Goal: Information Seeking & Learning: Learn about a topic

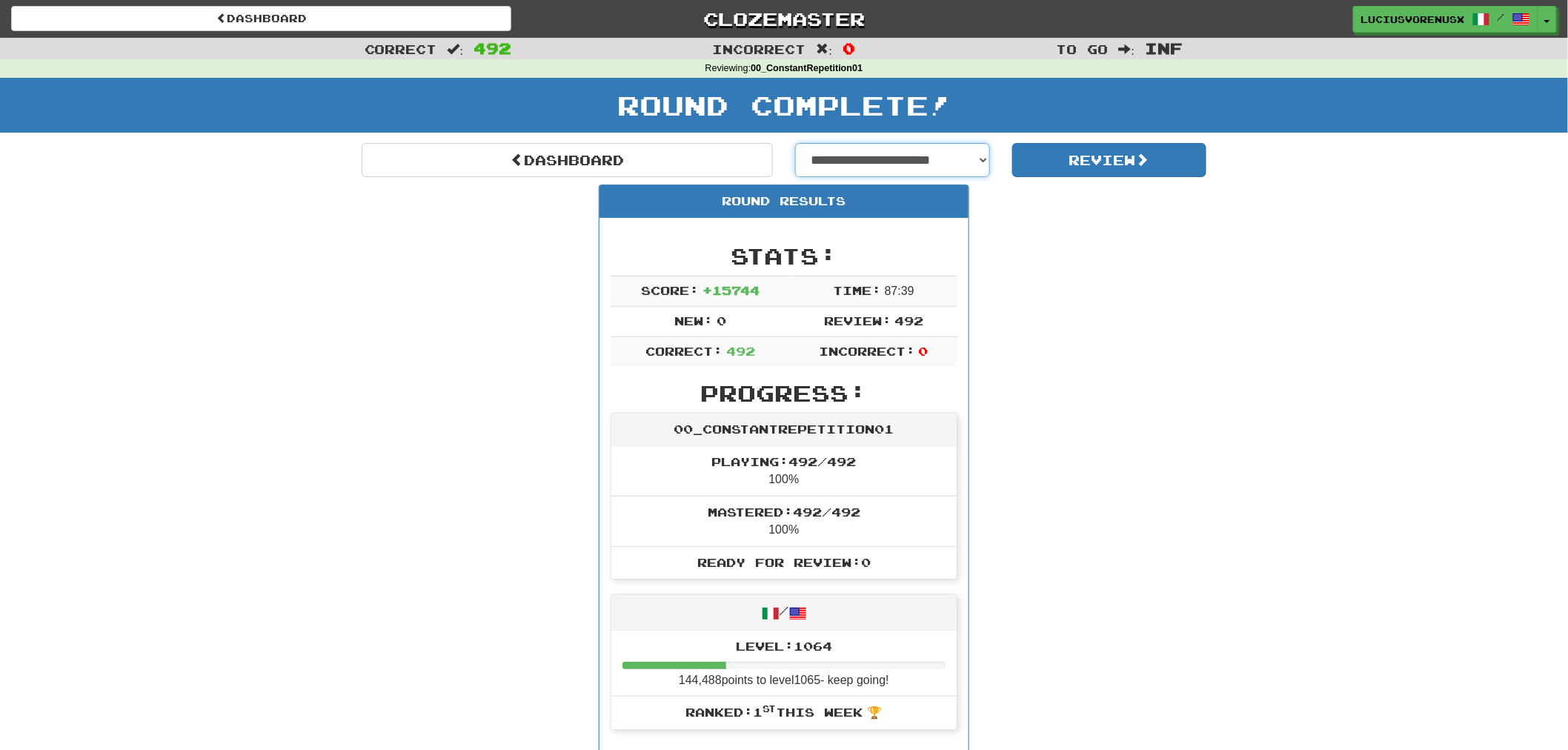
click at [903, 166] on select "**********" at bounding box center [892, 160] width 195 height 34
select select "**********"
click at [795, 143] on select "**********" at bounding box center [892, 160] width 195 height 34
select select "**********"
click at [1123, 165] on button "Review" at bounding box center [1109, 160] width 195 height 34
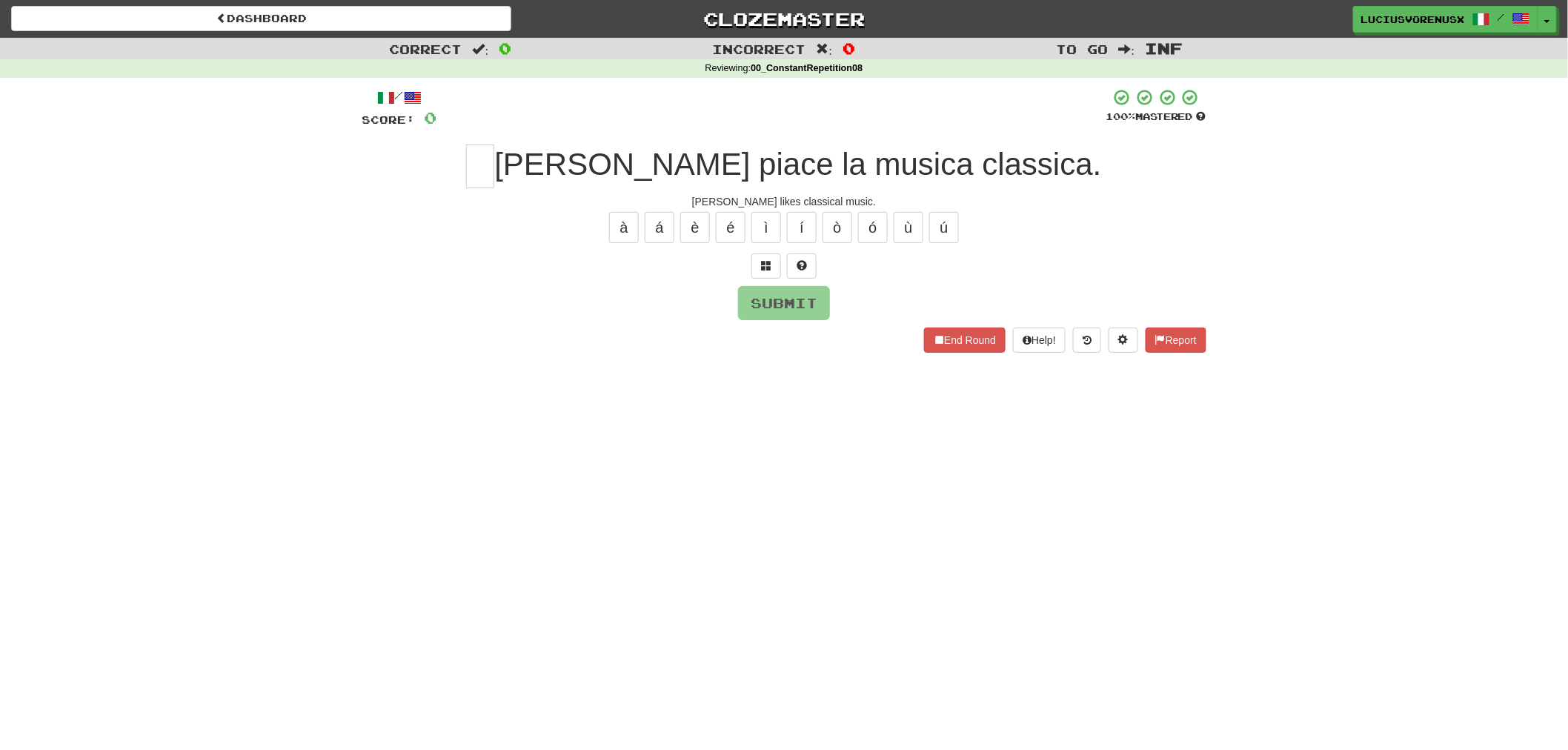
click at [123, 362] on div "Correct : 0 Incorrect : 0 To go : Inf Reviewing : 00_ConstantRepetition08 / Sco…" at bounding box center [784, 206] width 1568 height 336
click at [494, 172] on input "text" at bounding box center [481, 167] width 29 height 44
type input "*"
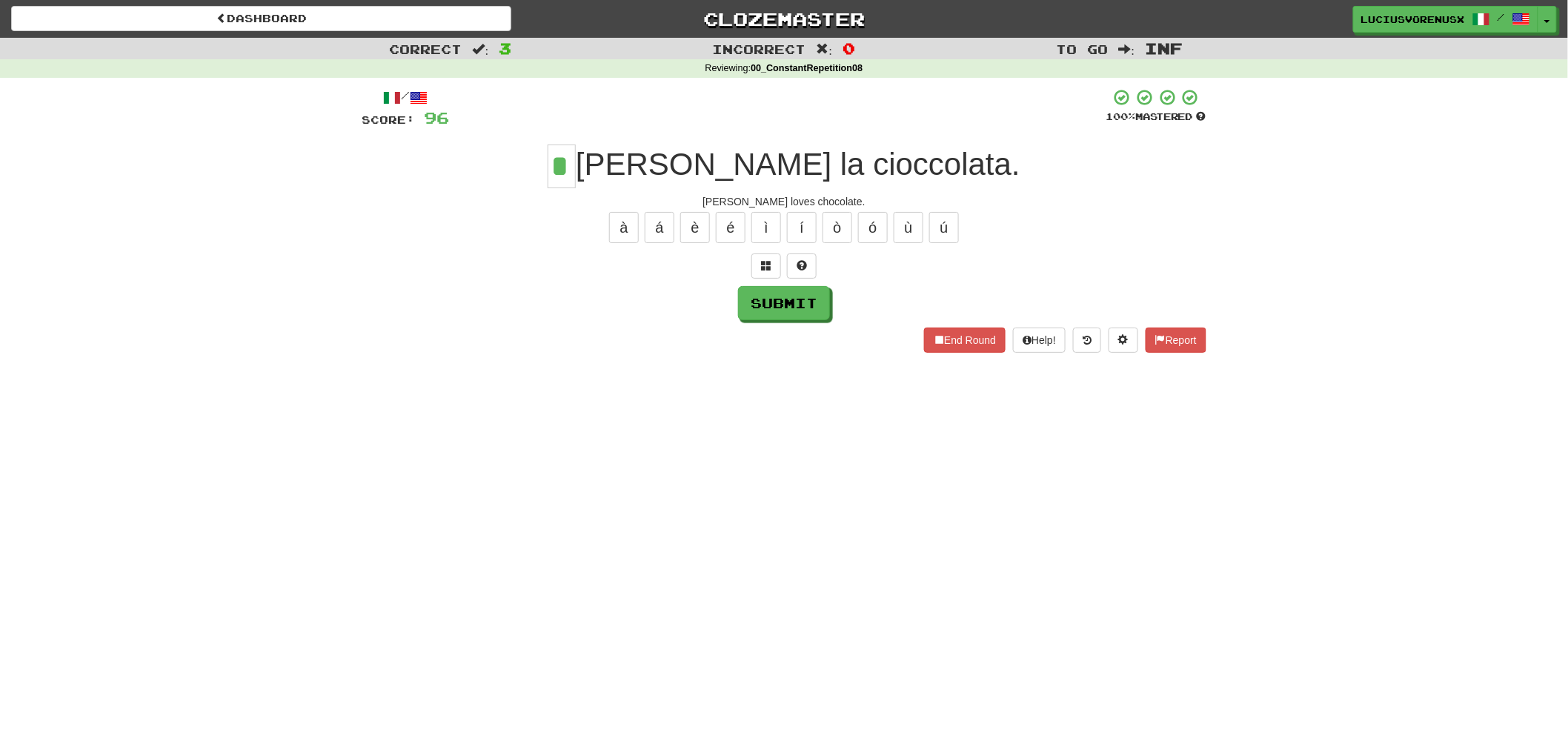
type input "*"
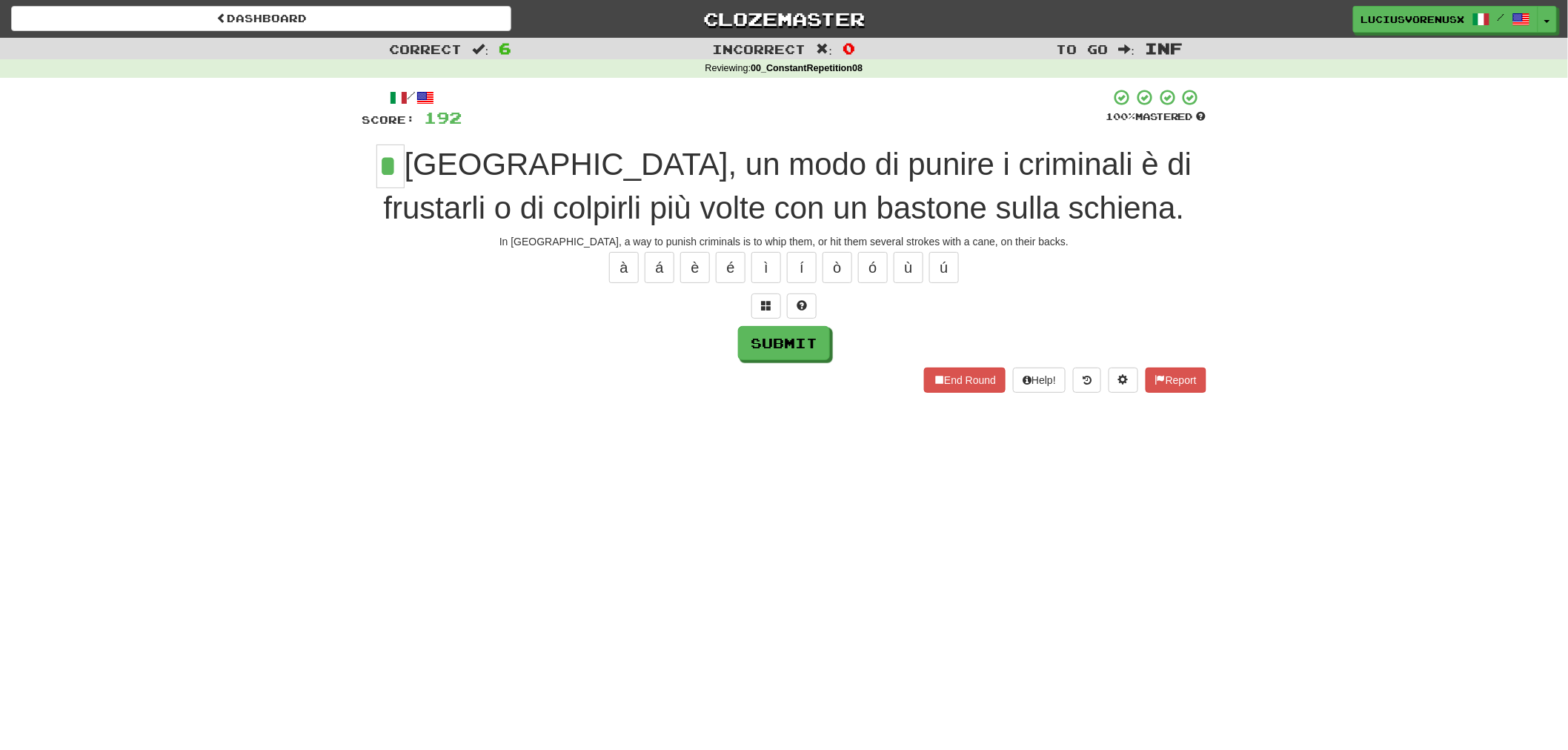
type input "*"
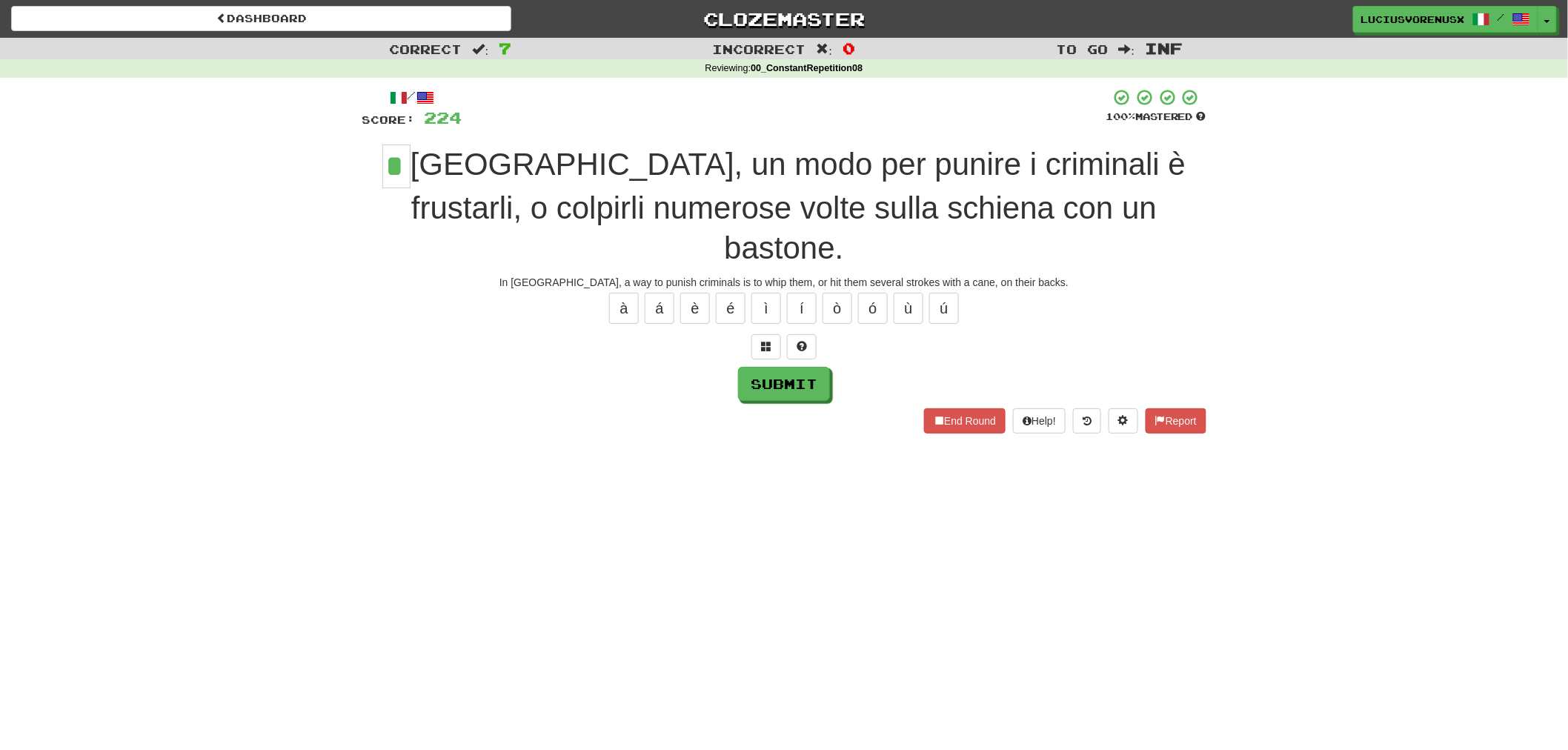
type input "*"
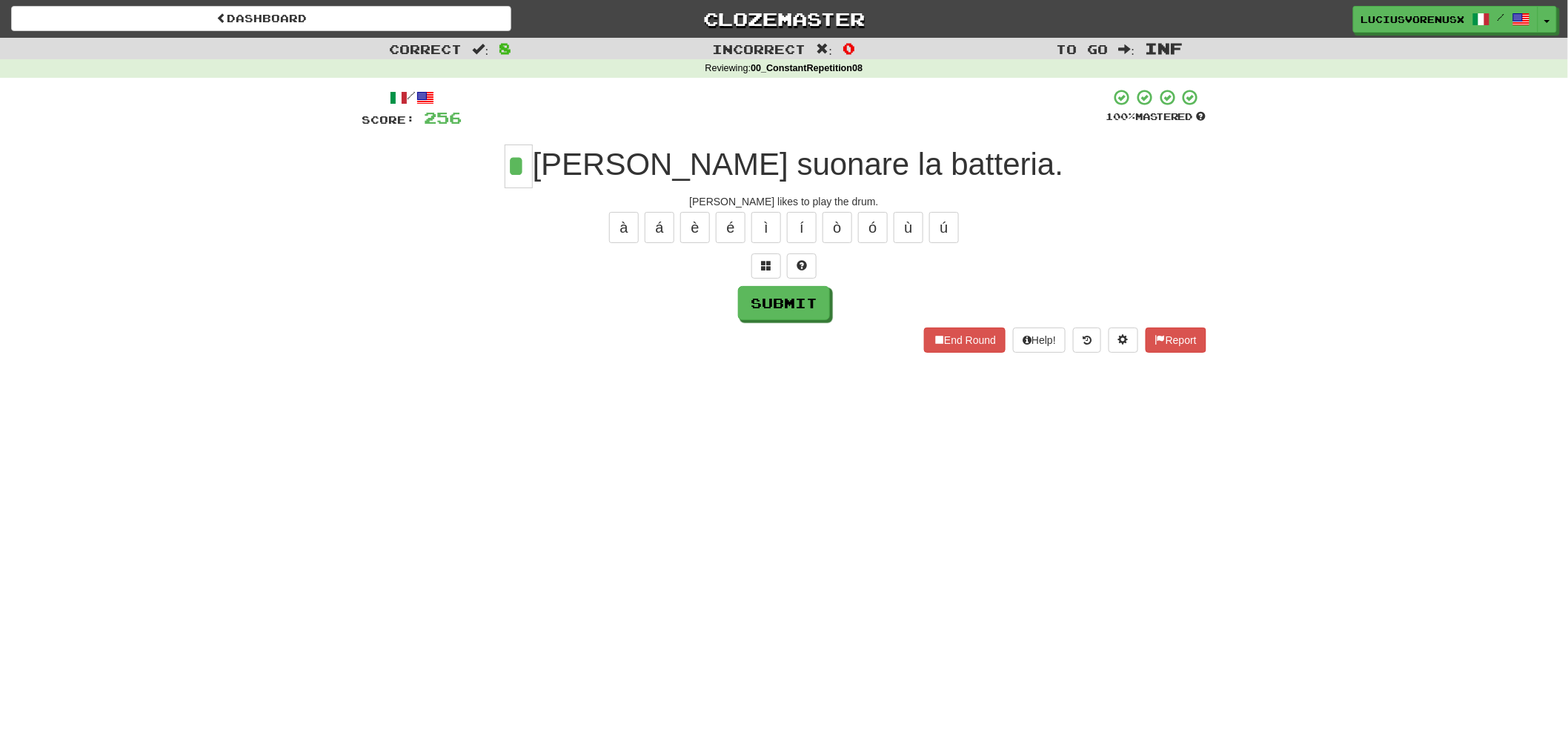
type input "*"
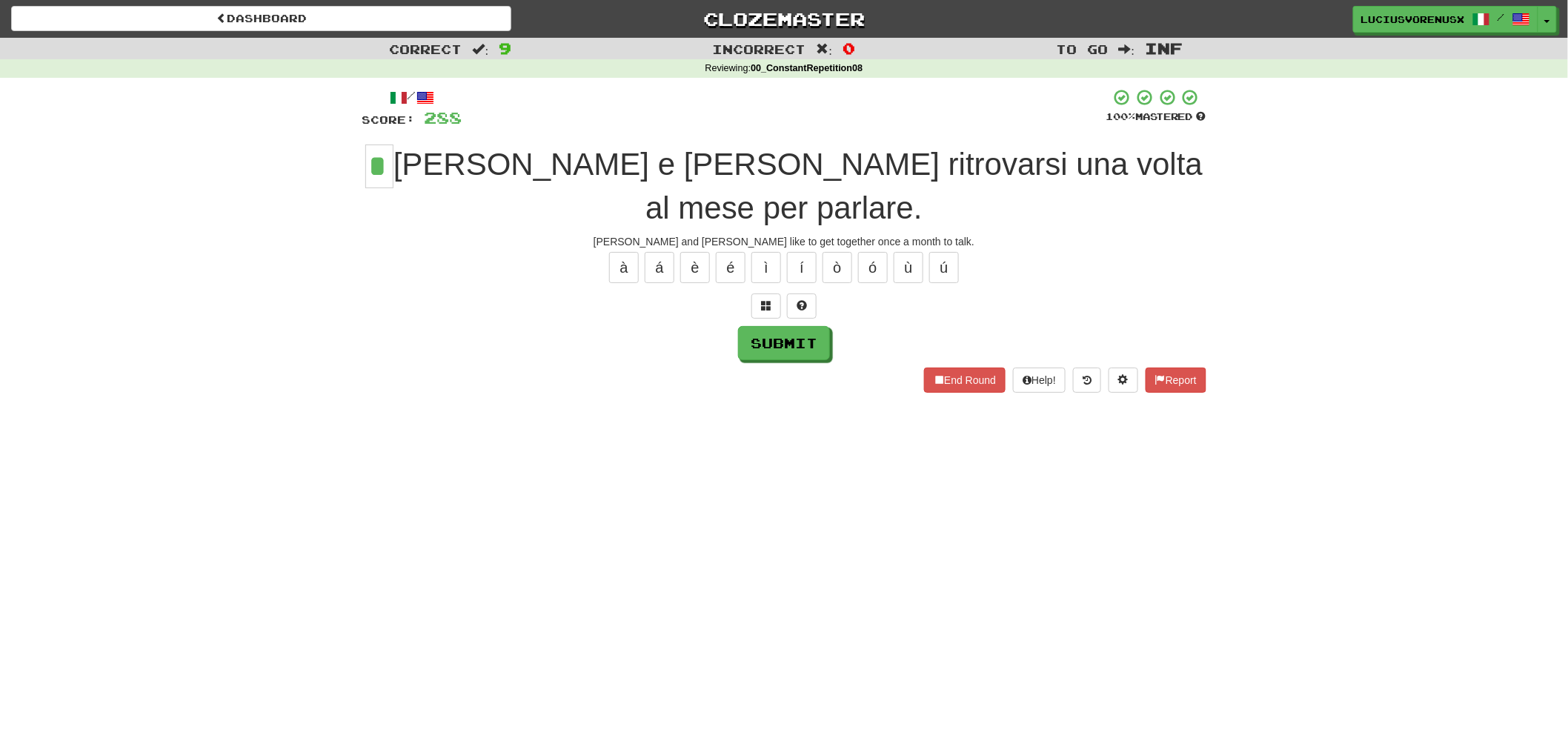
type input "*"
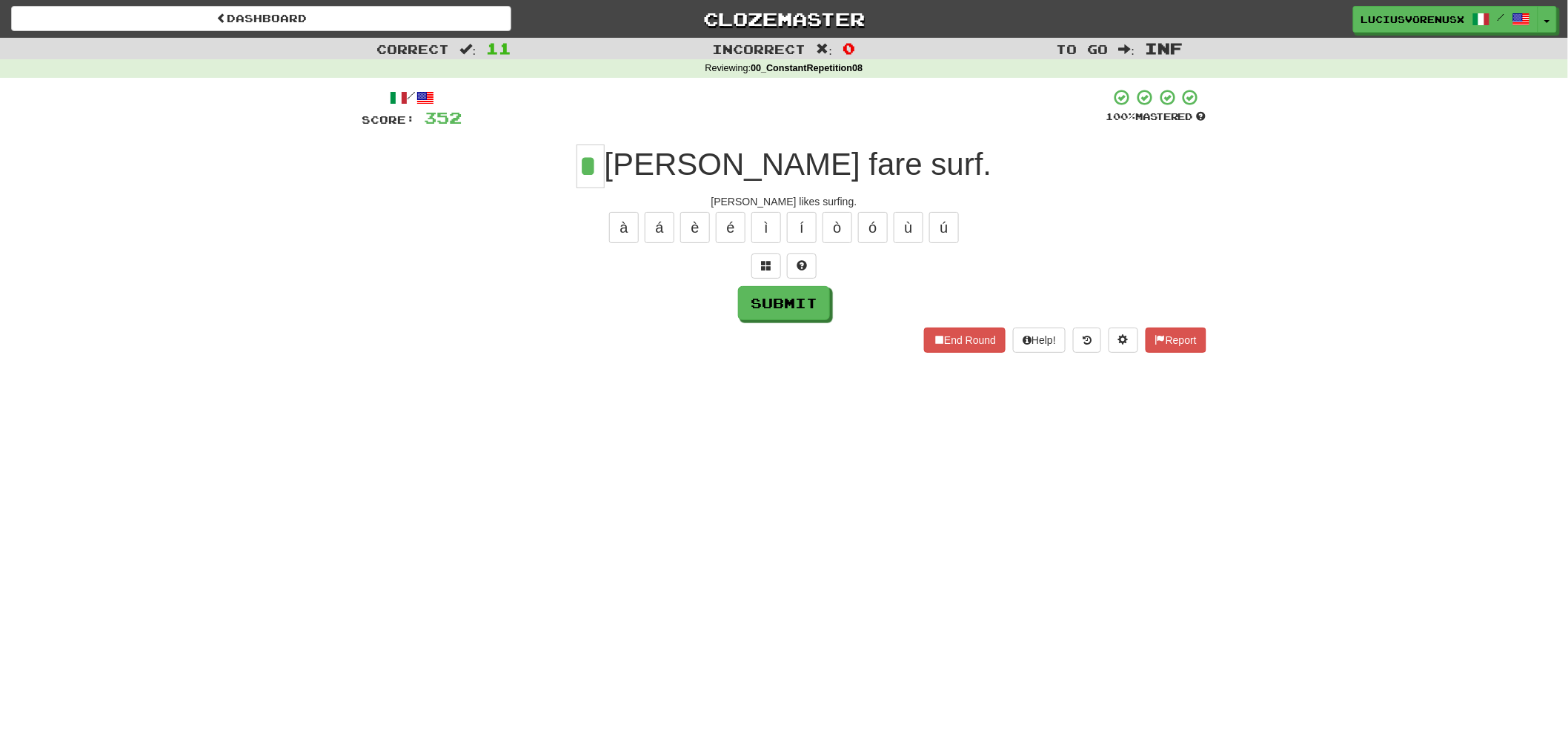
type input "*"
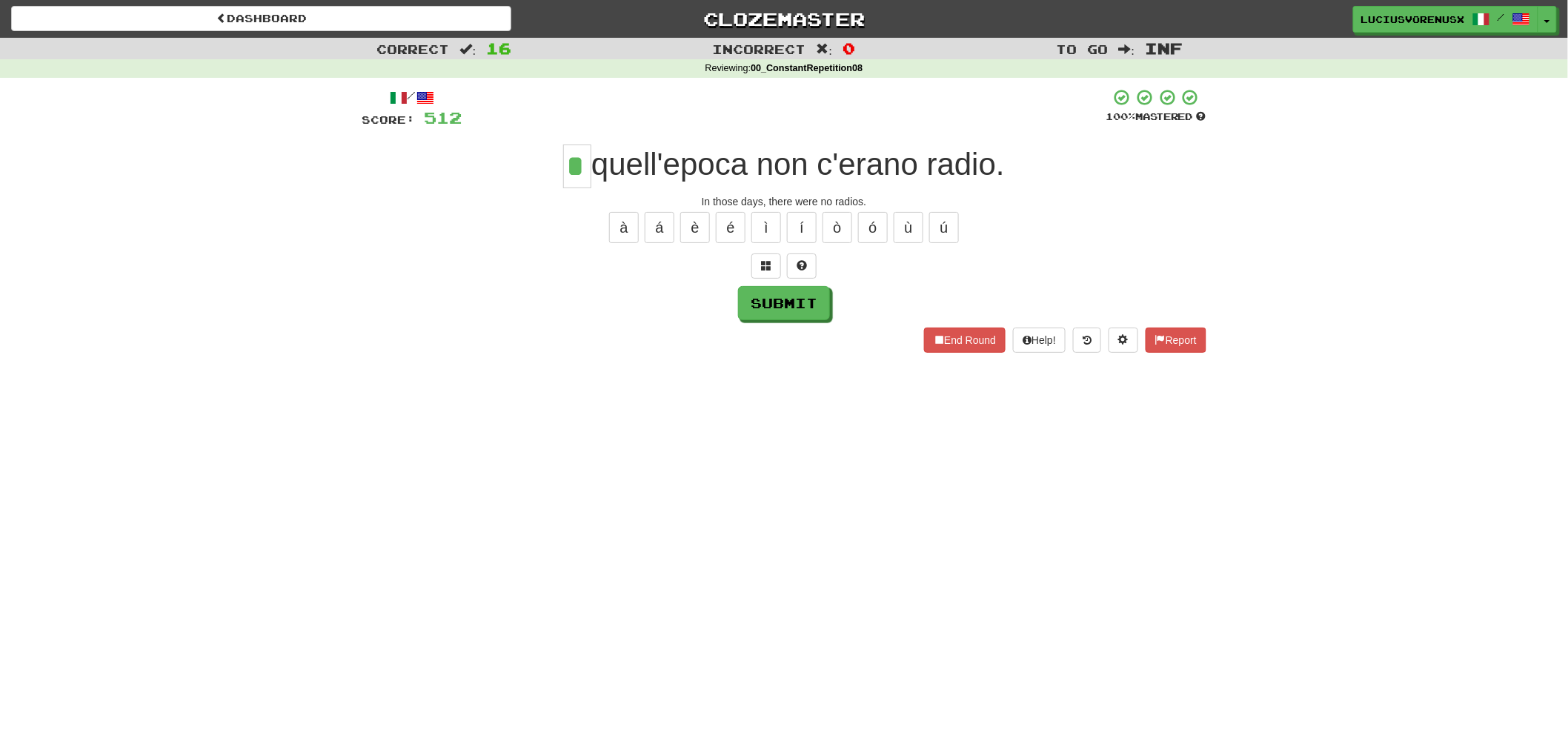
type input "*"
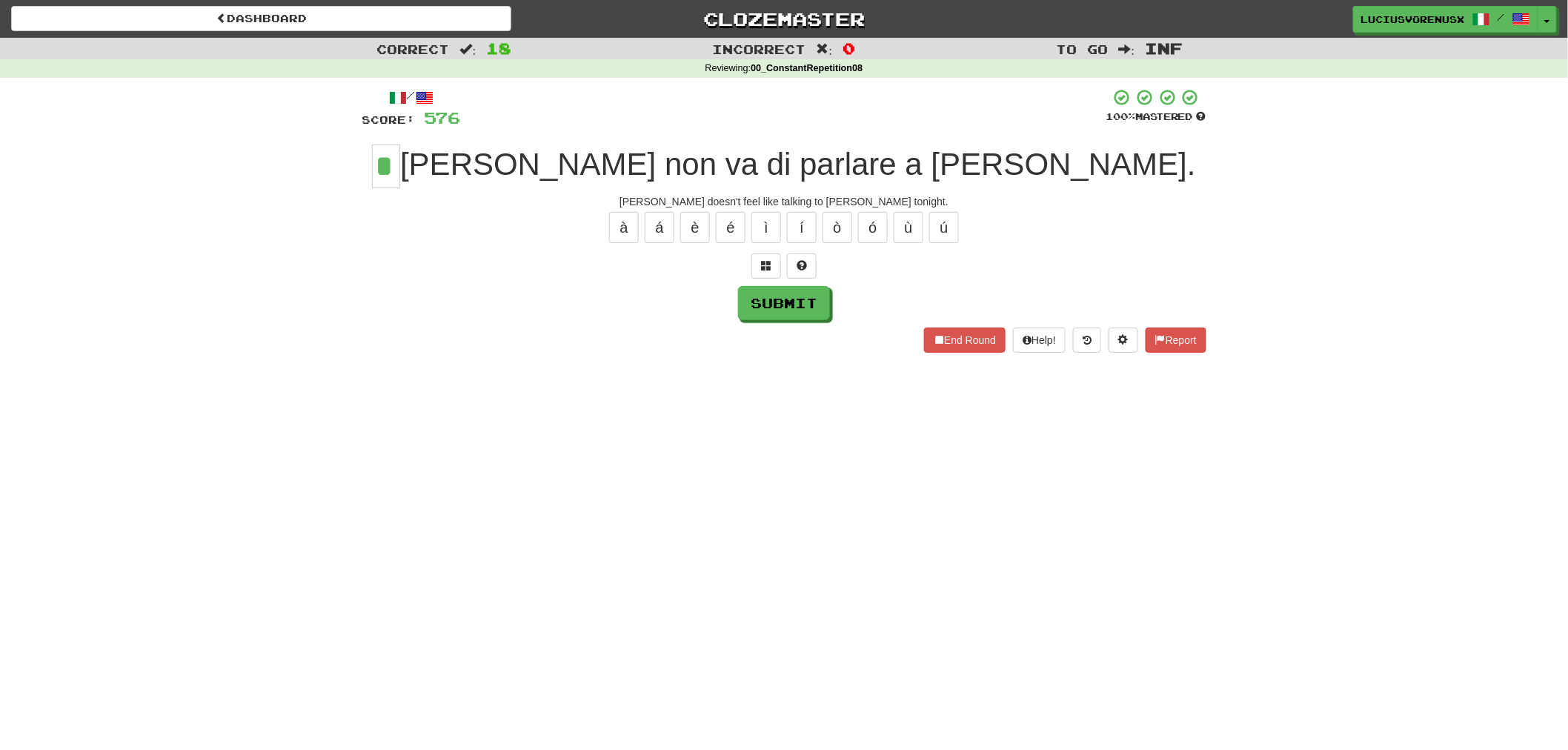
type input "*"
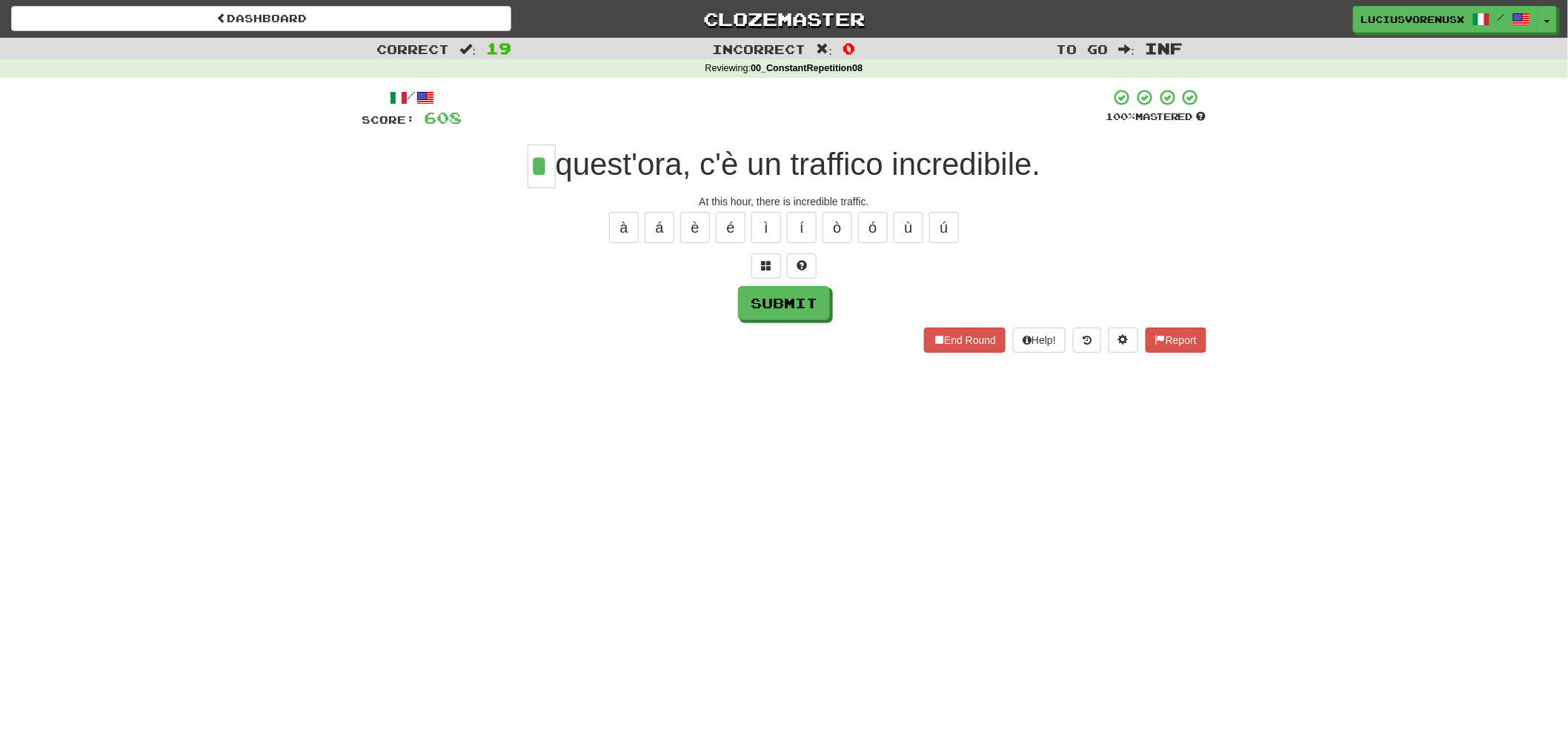
type input "*"
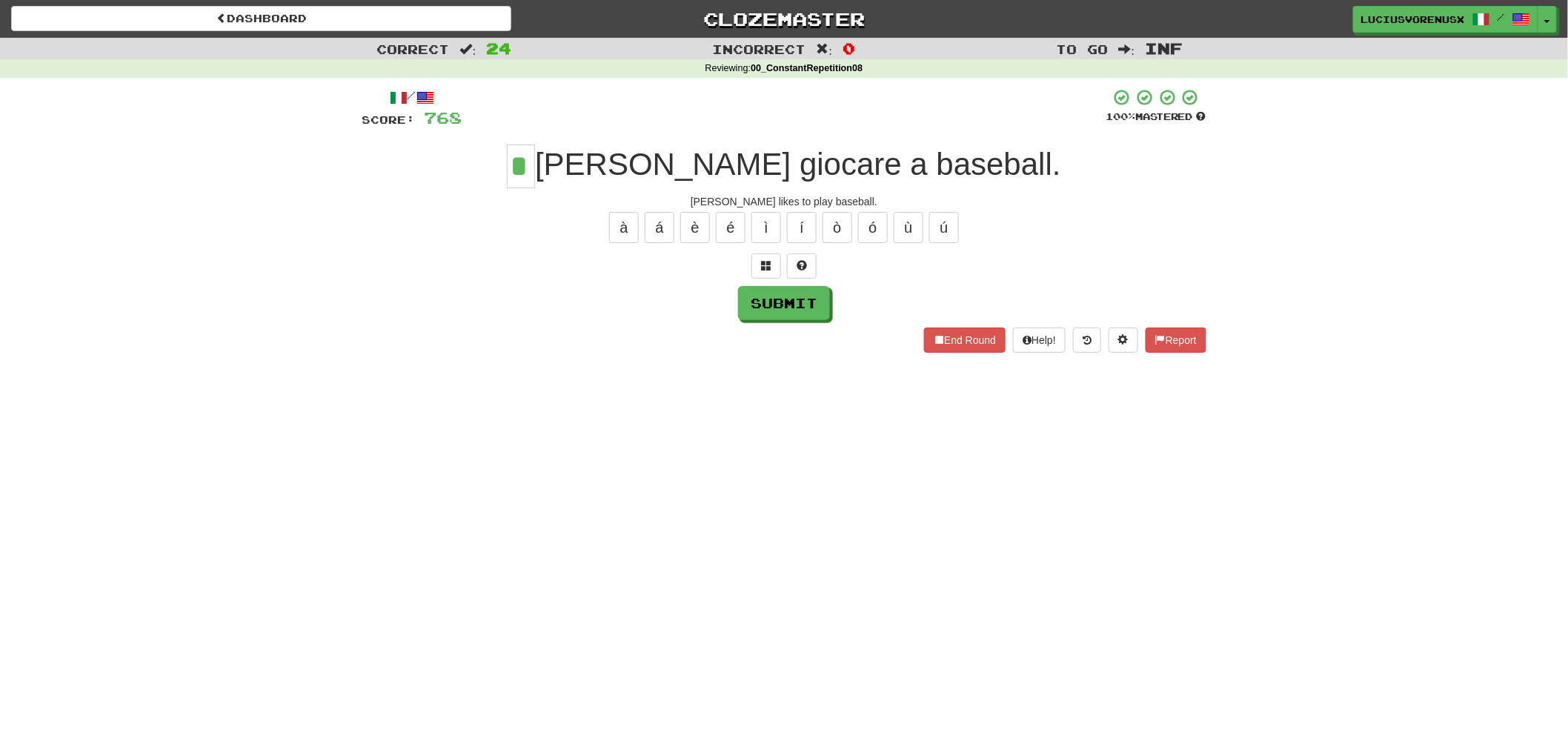
type input "*"
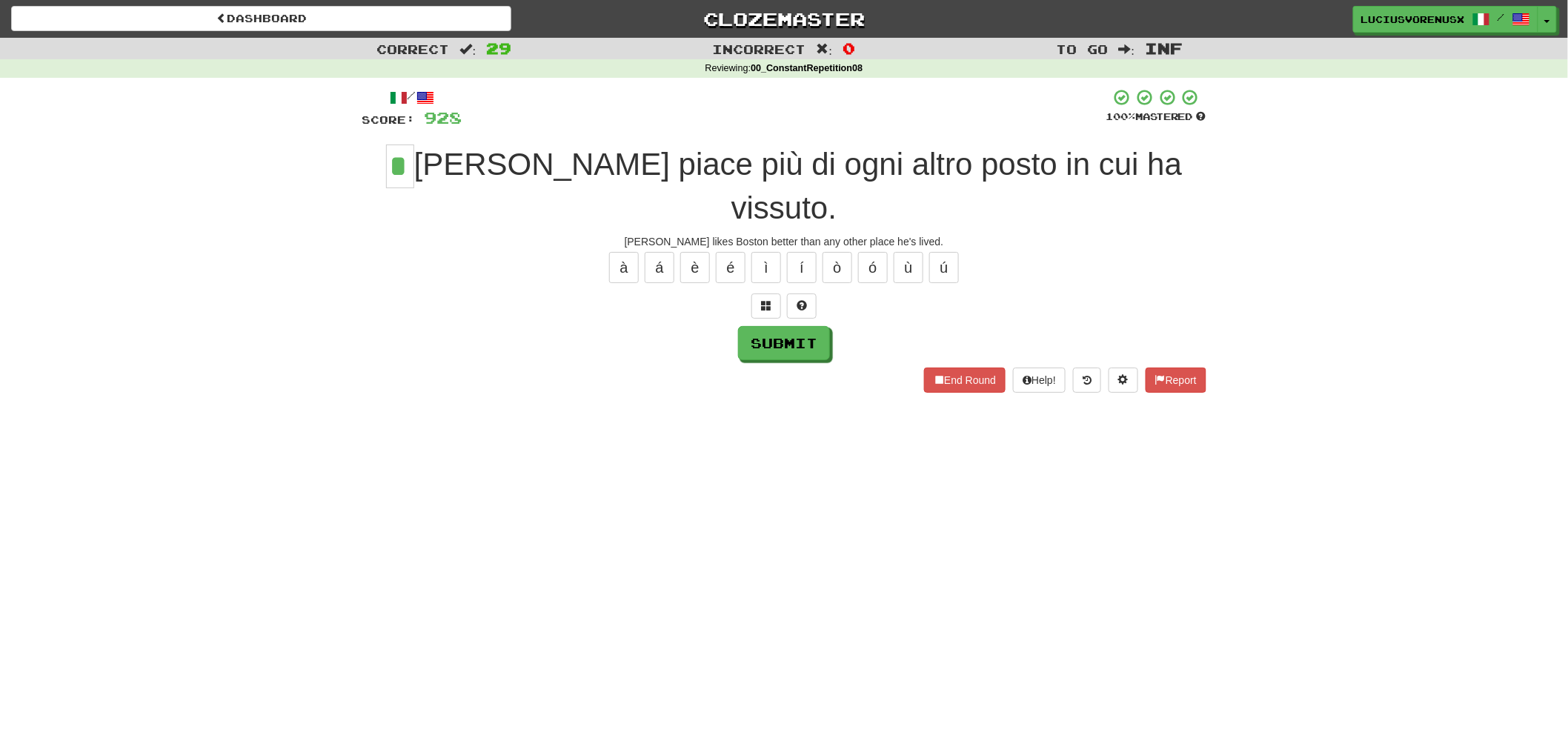
type input "*"
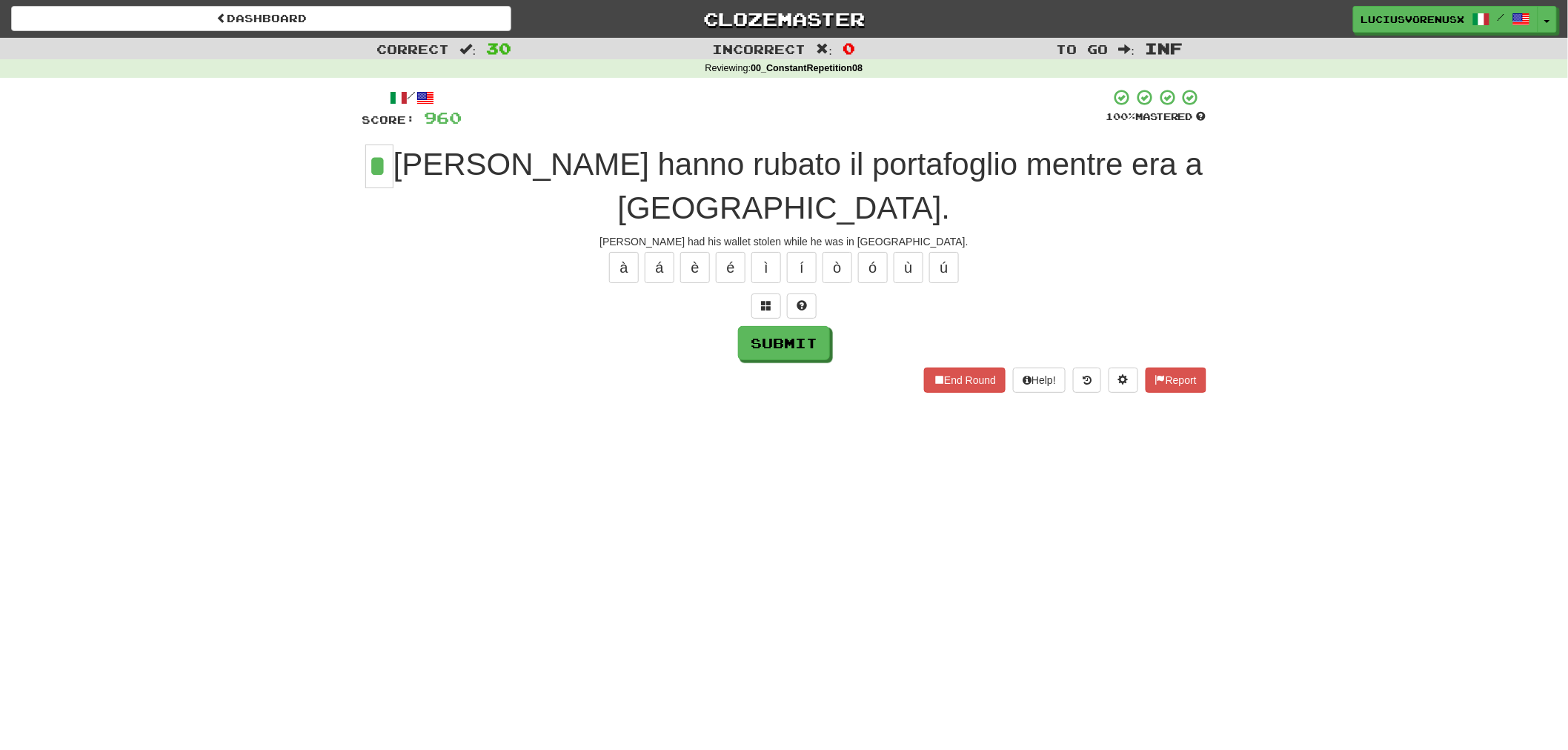
type input "*"
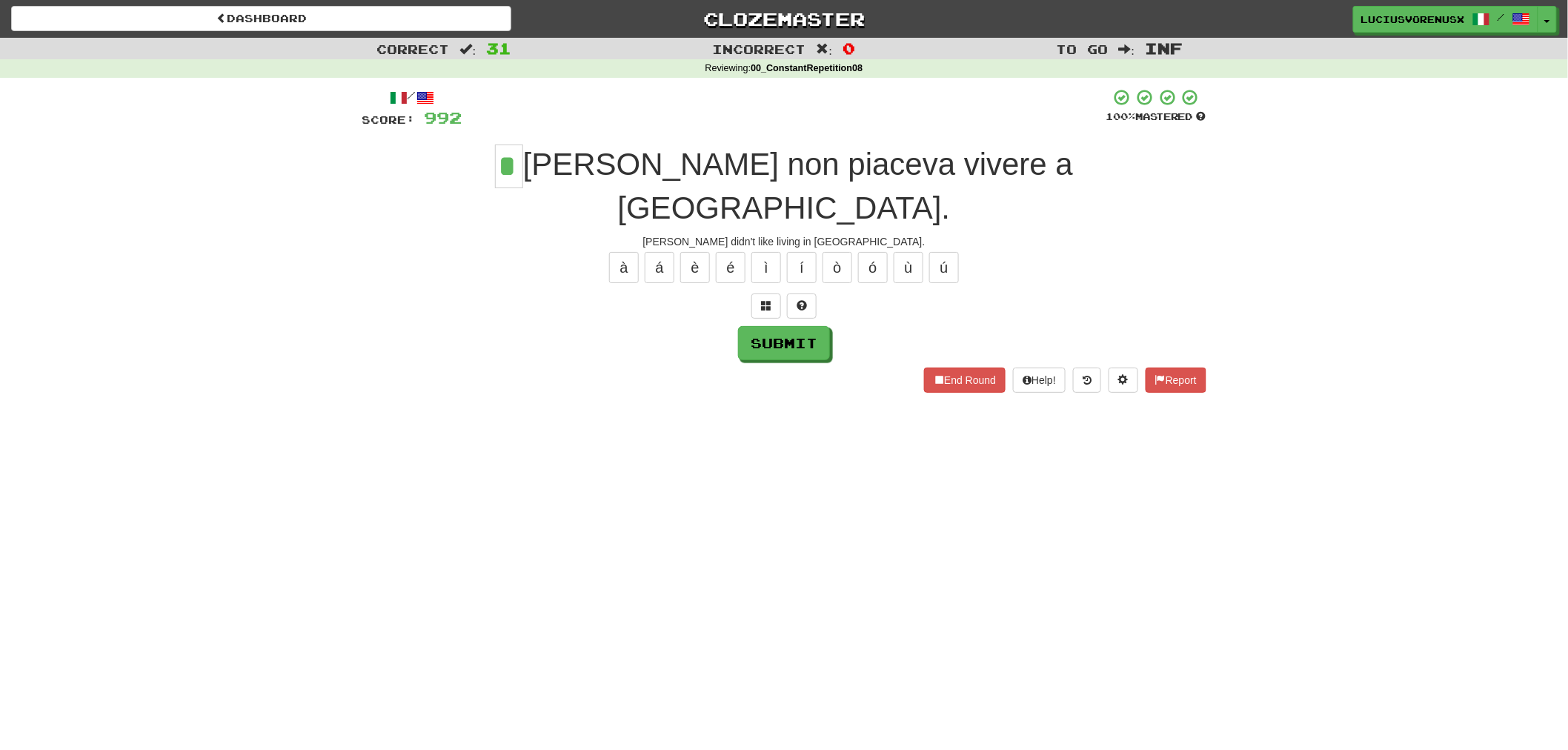
type input "*"
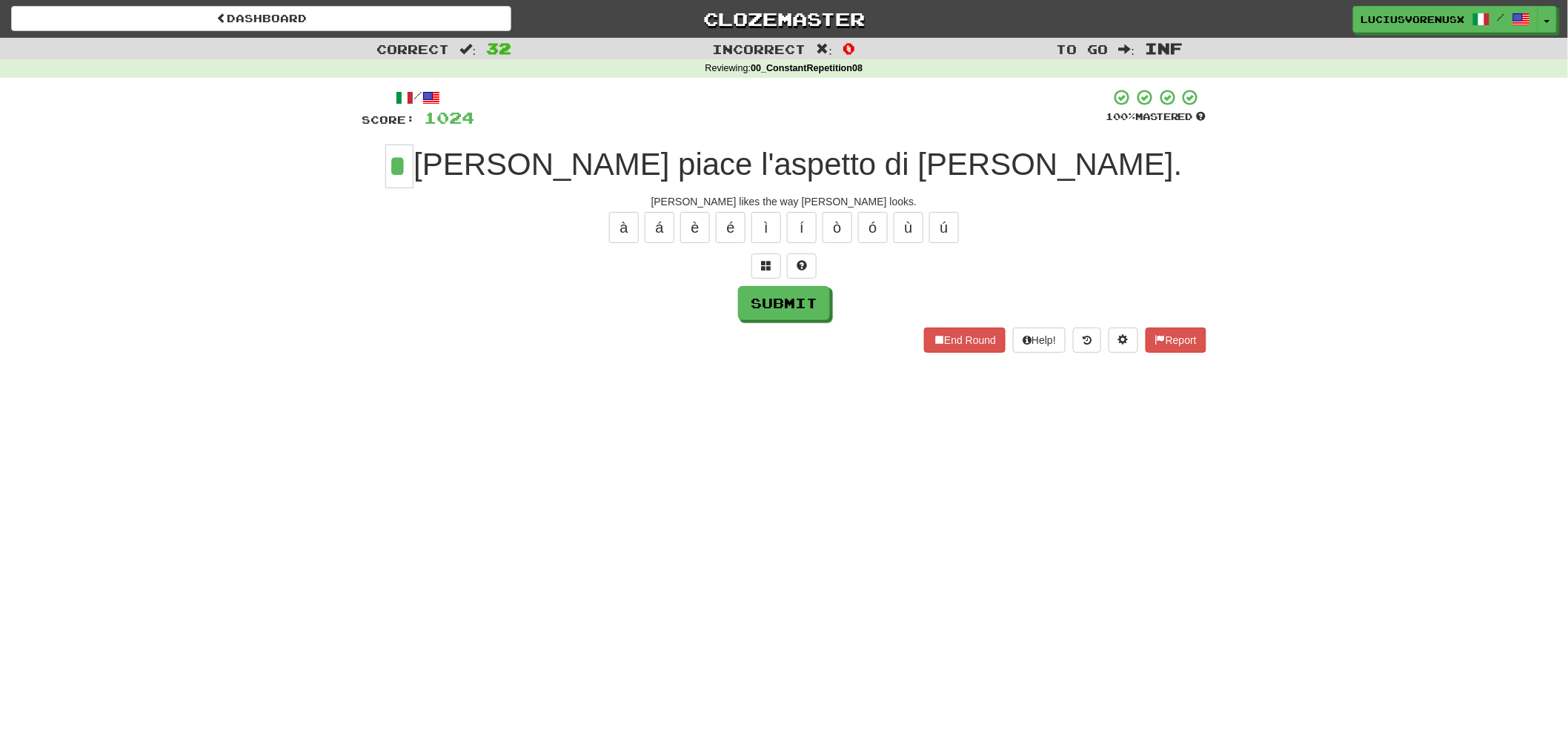
type input "*"
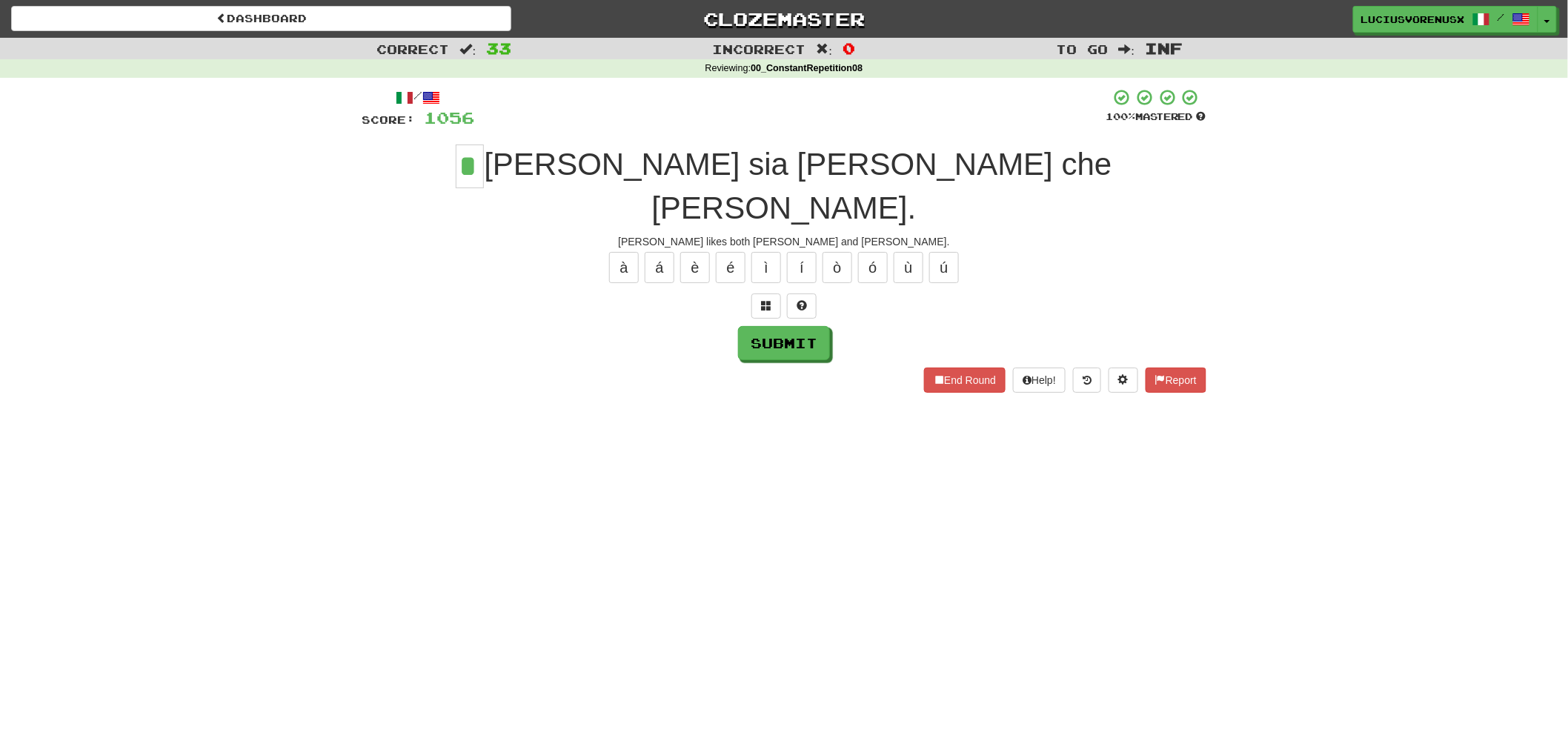
type input "*"
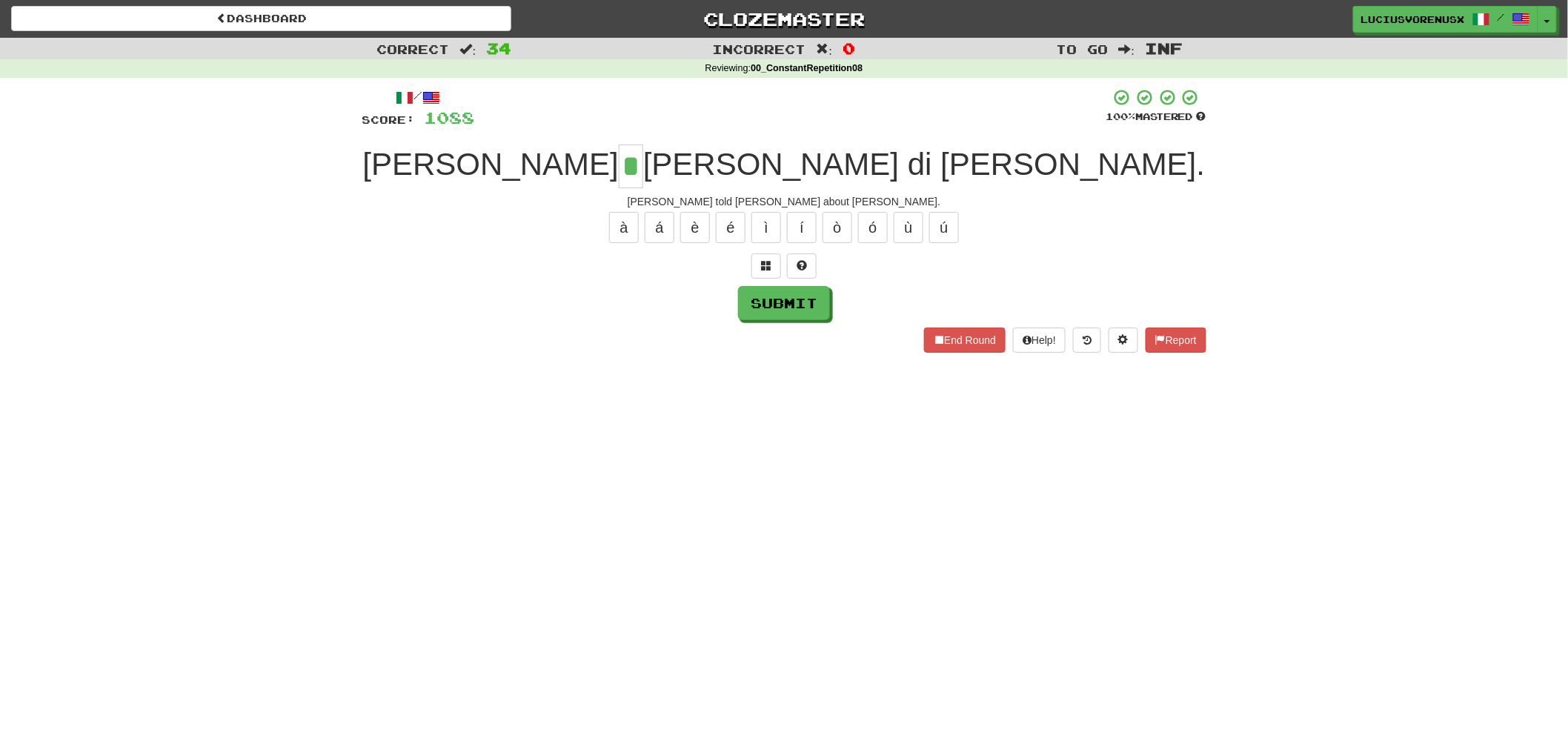
type input "*"
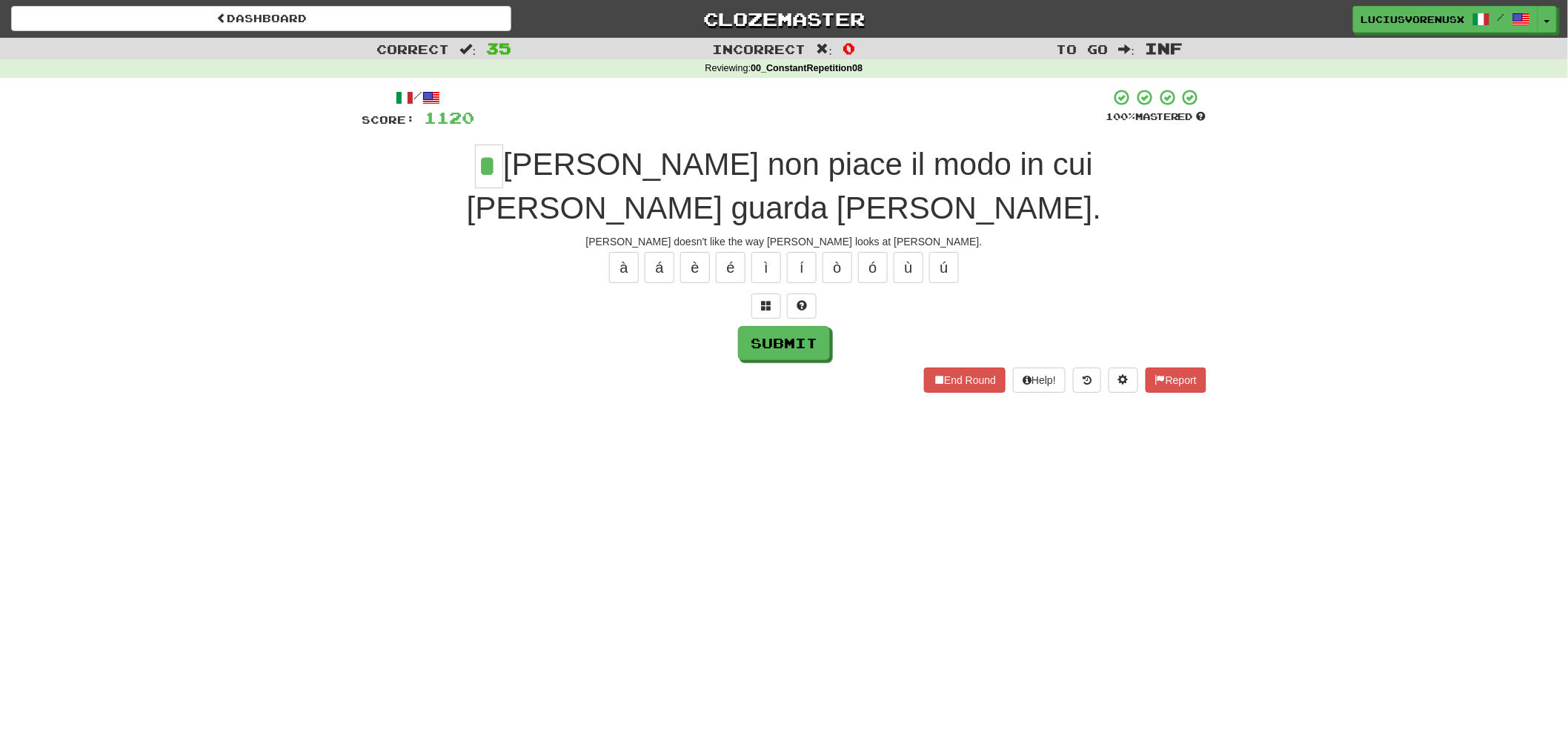
type input "*"
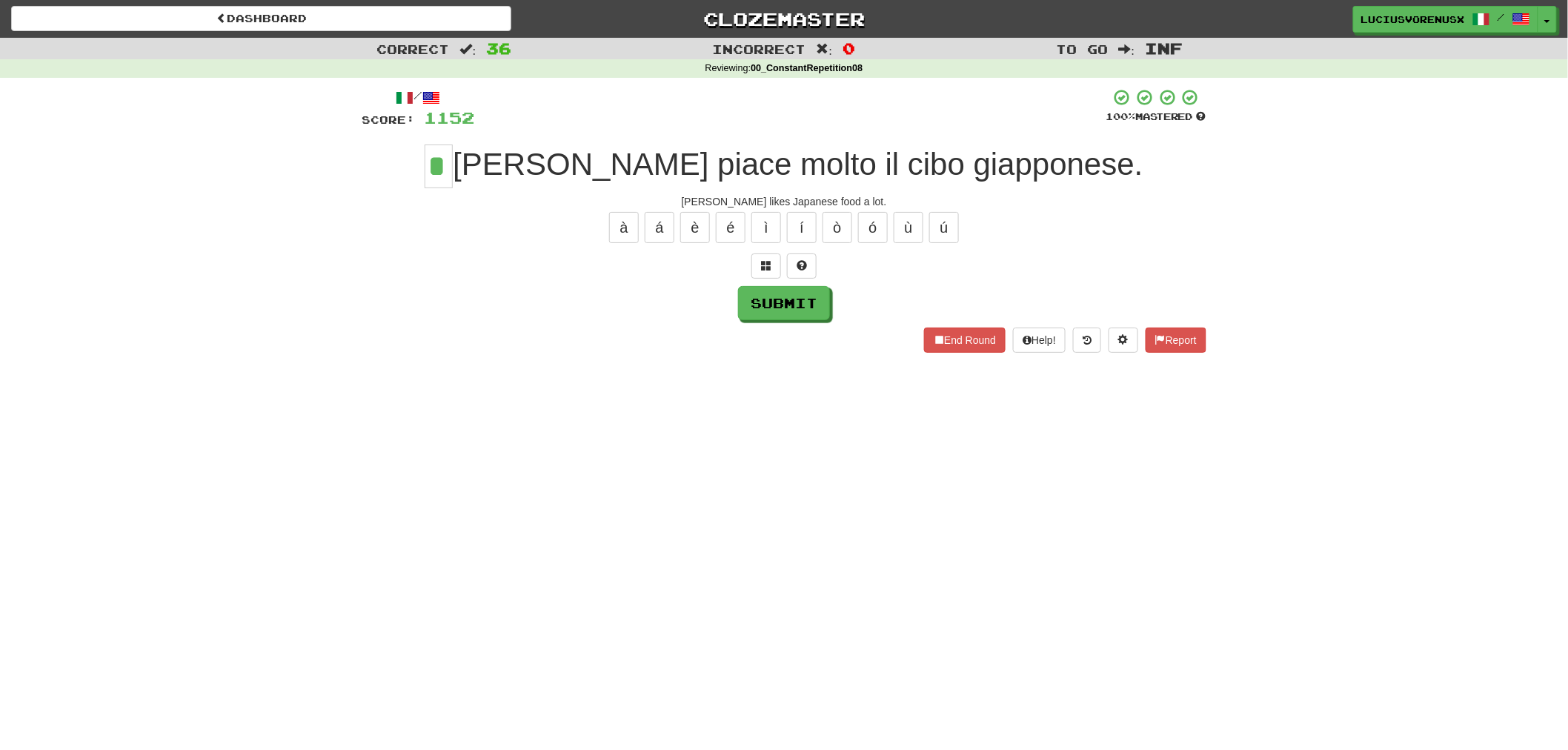
type input "*"
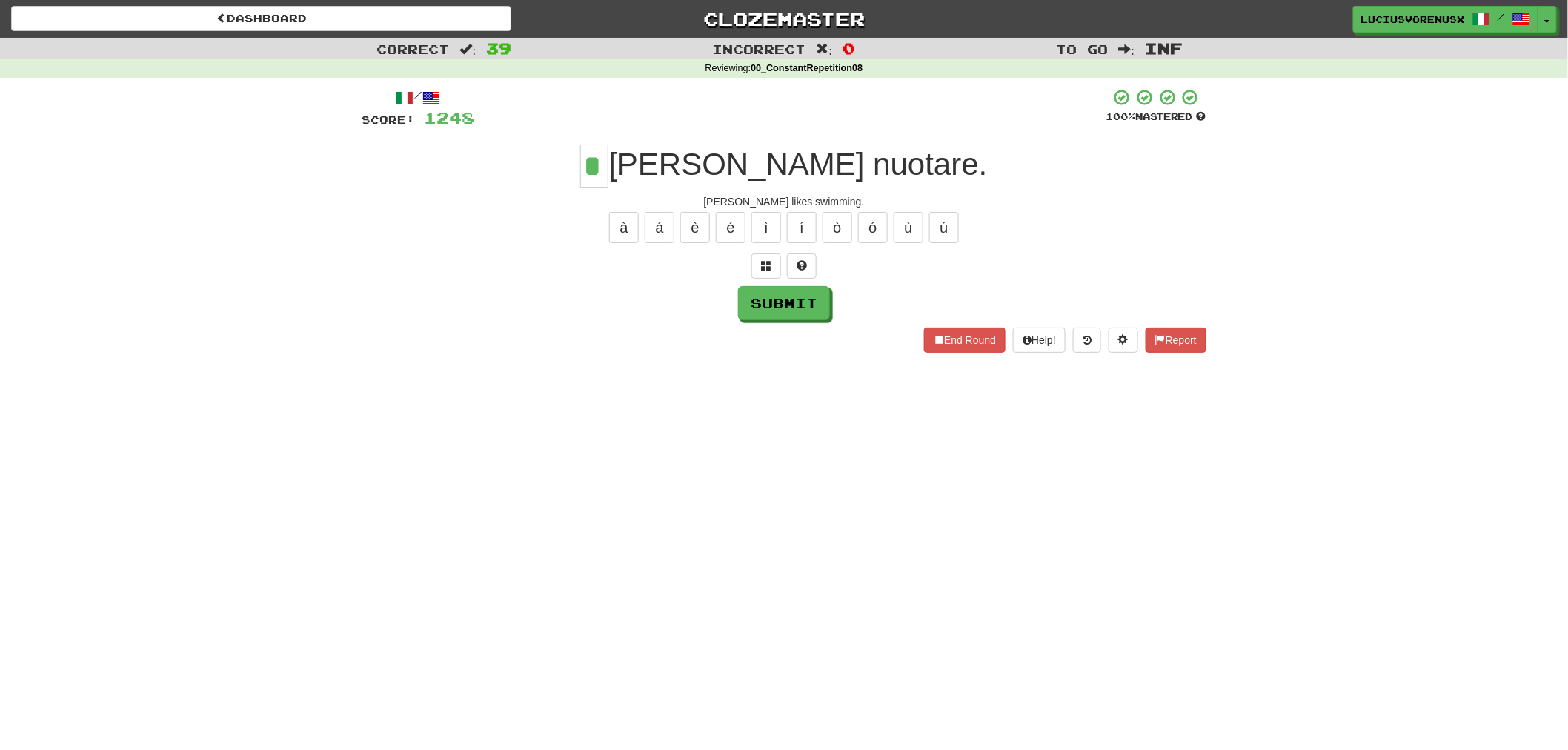
type input "*"
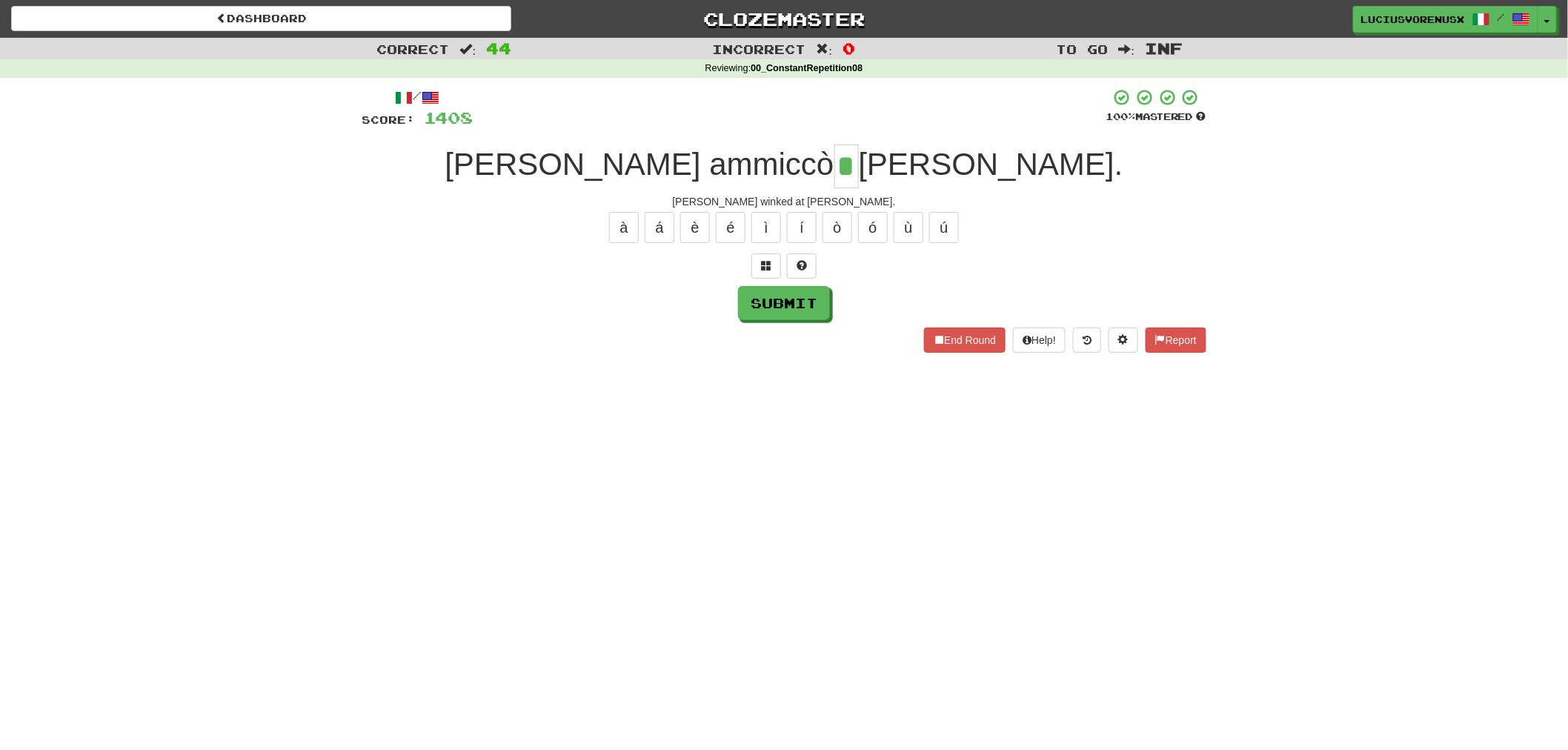
type input "*"
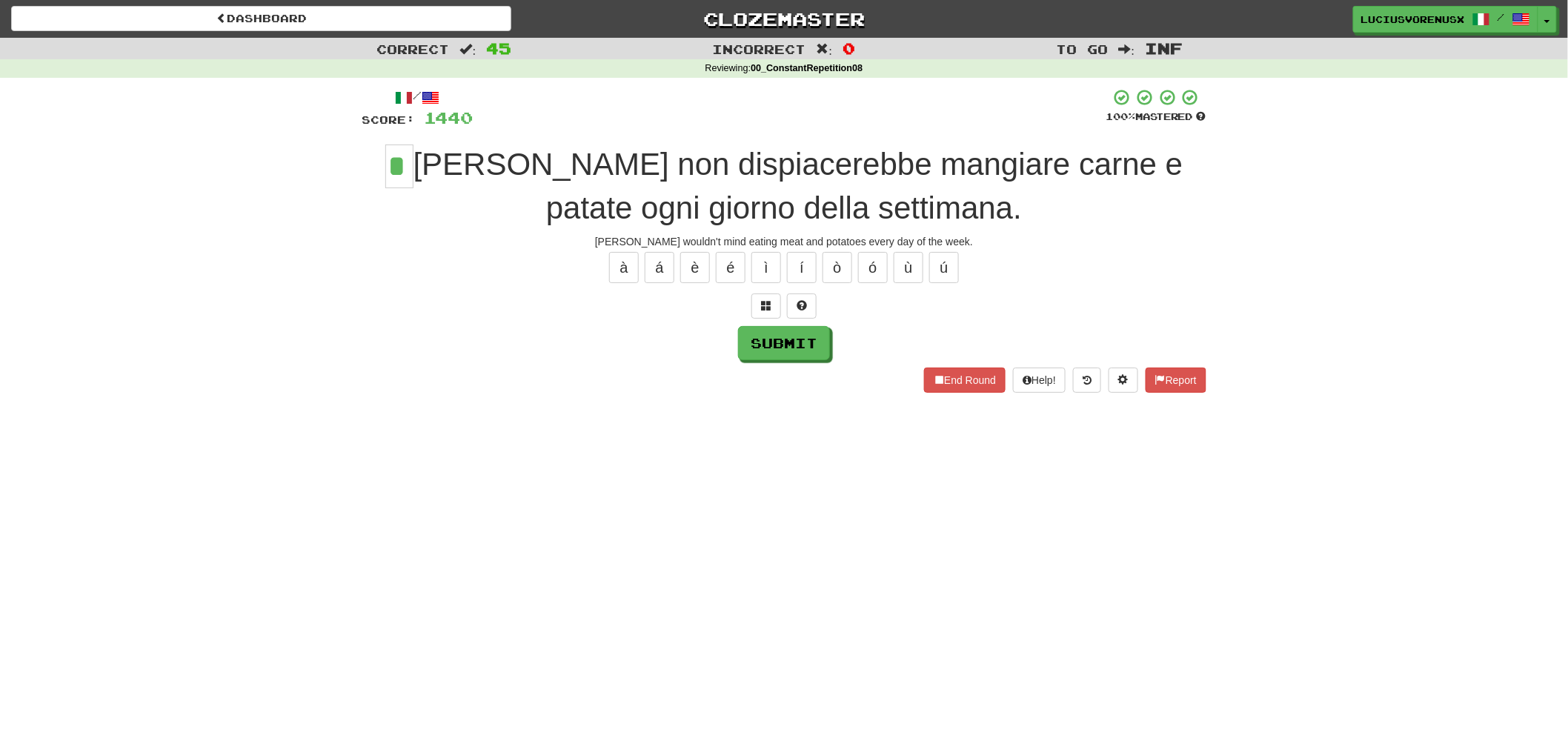
type input "*"
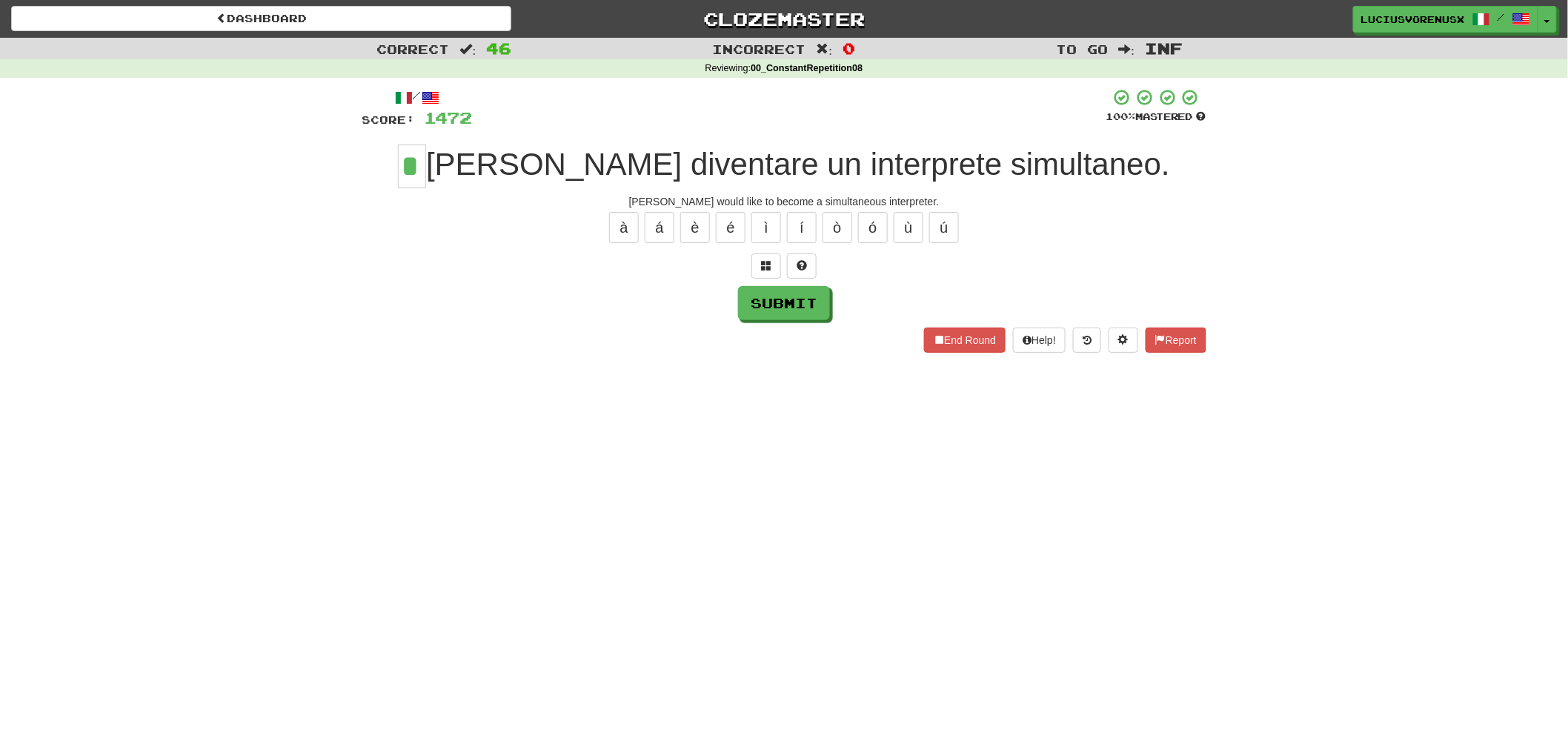
type input "*"
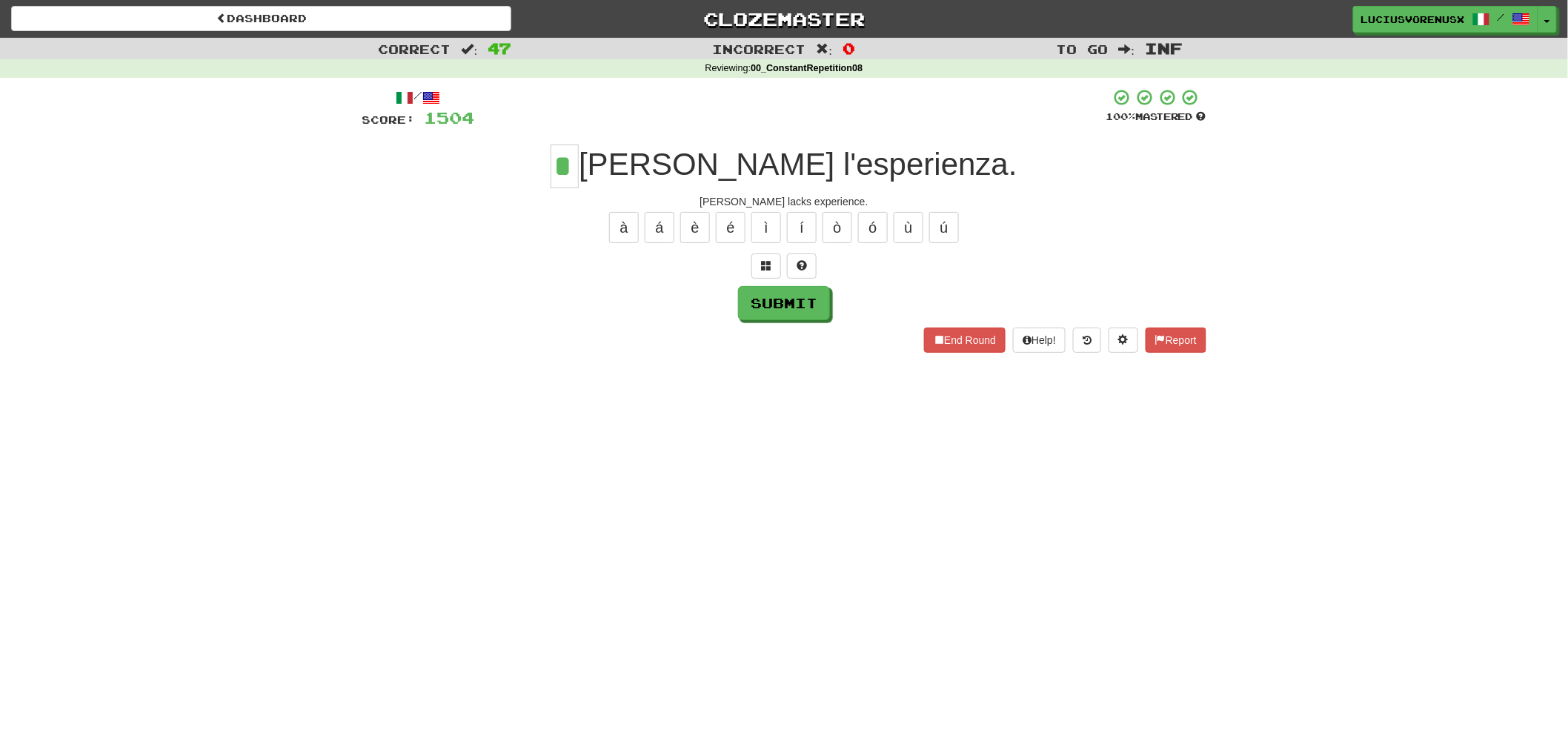
type input "*"
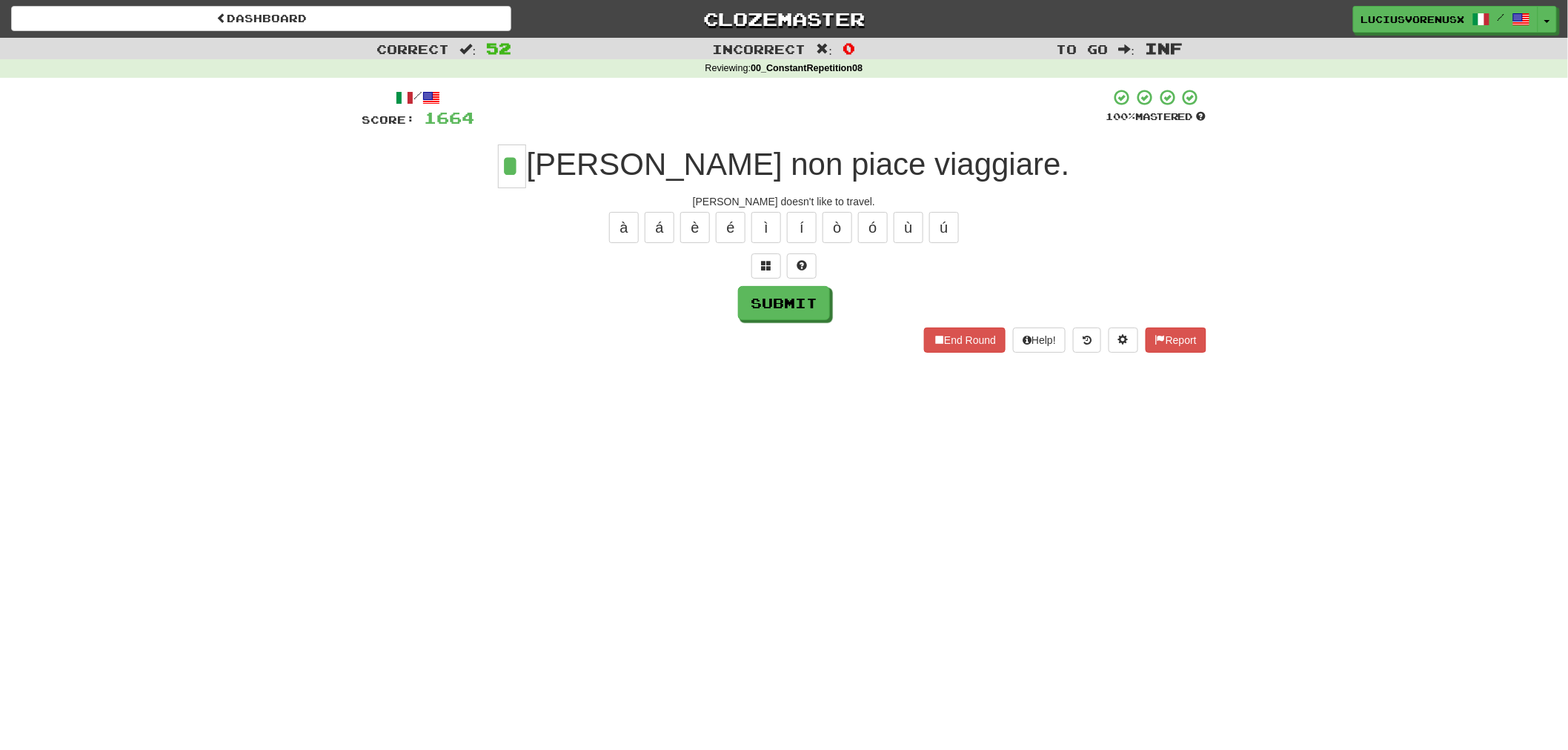
type input "*"
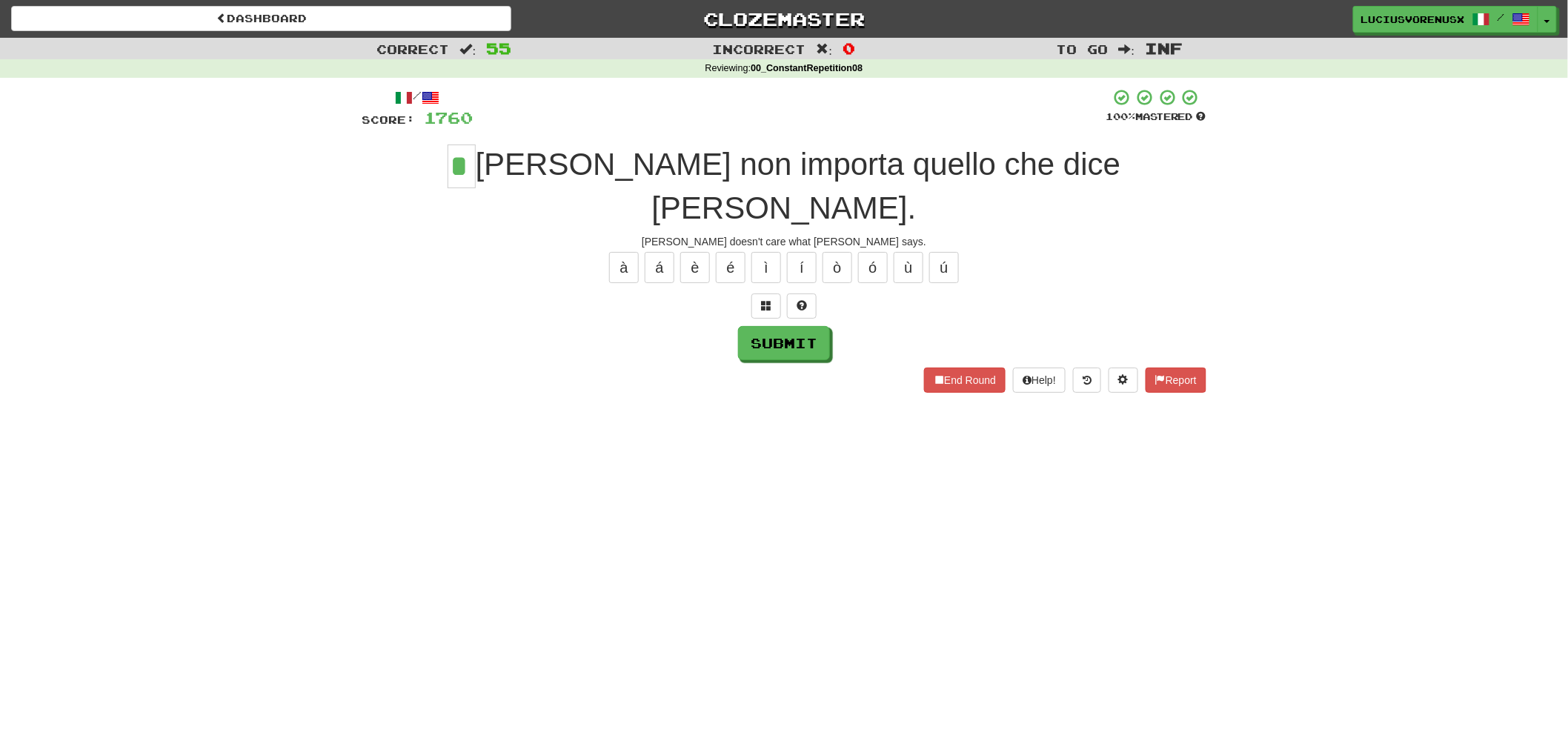
type input "*"
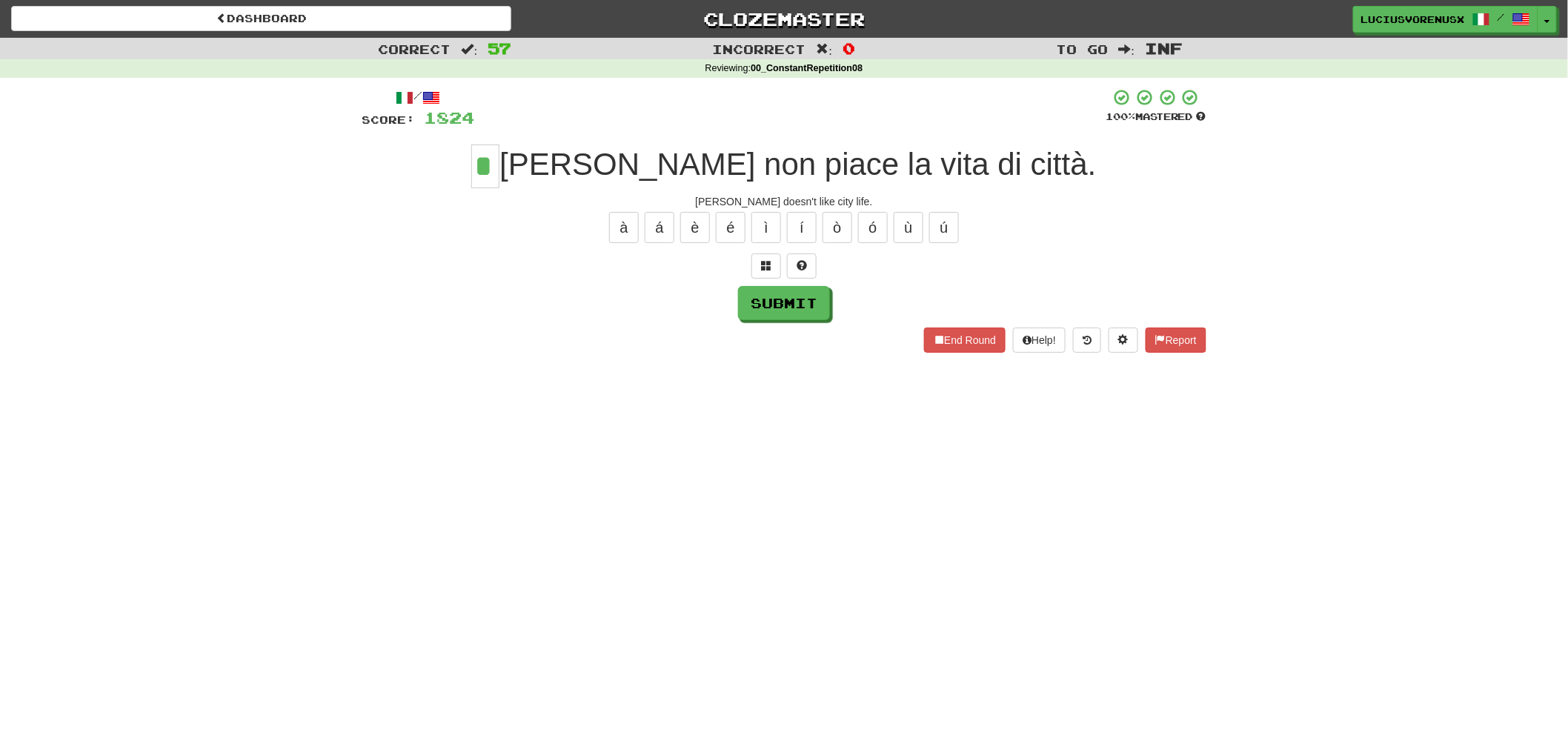
type input "*"
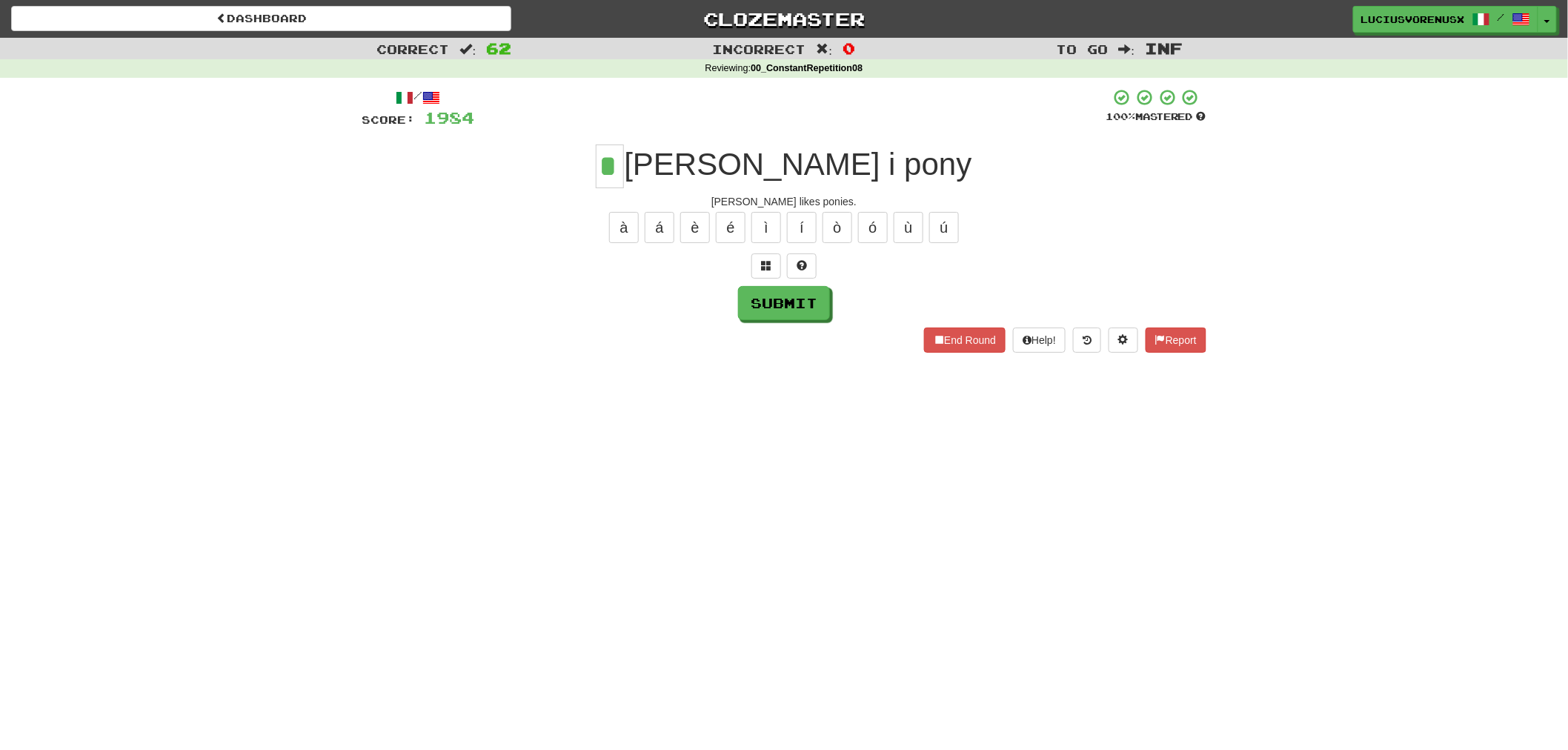
type input "*"
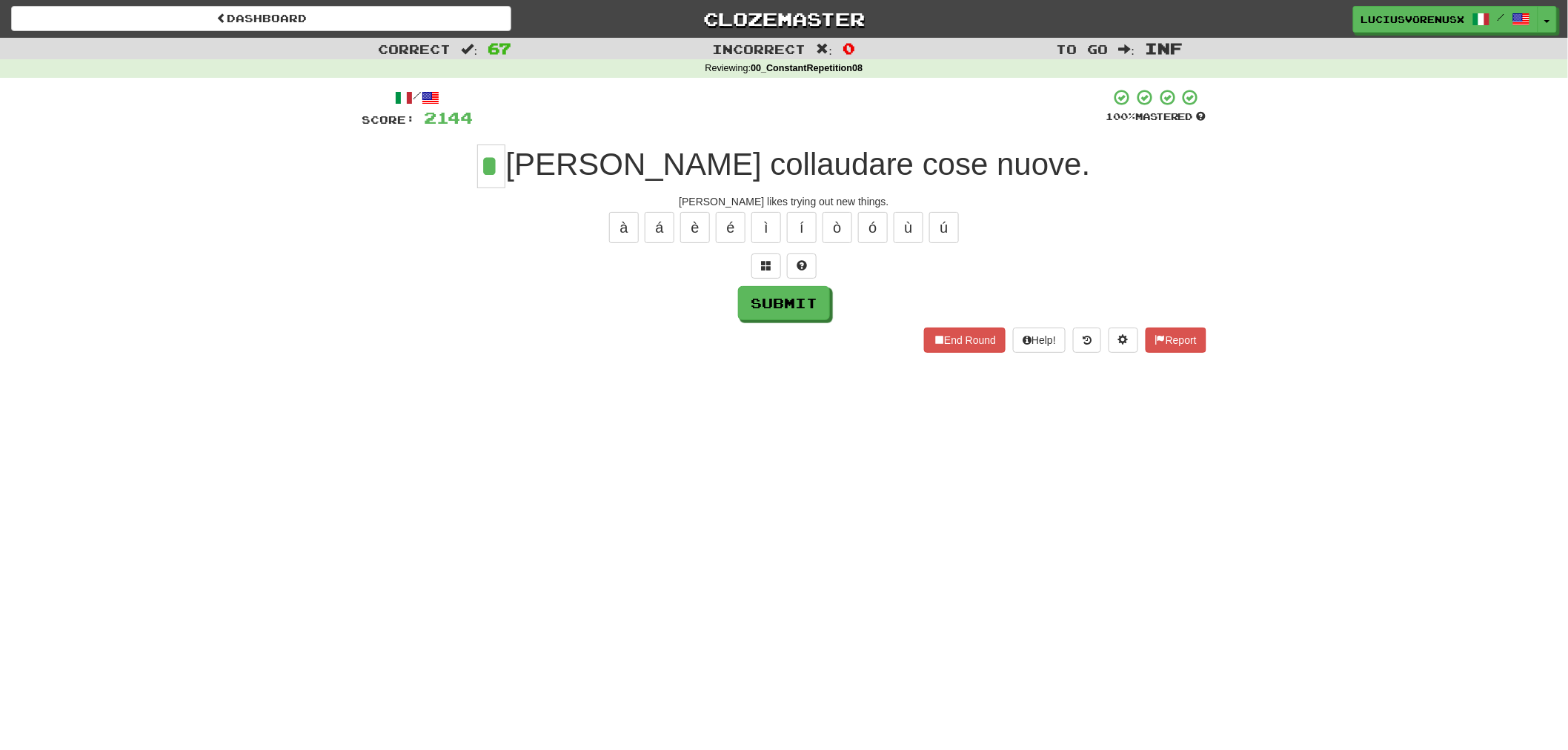
type input "*"
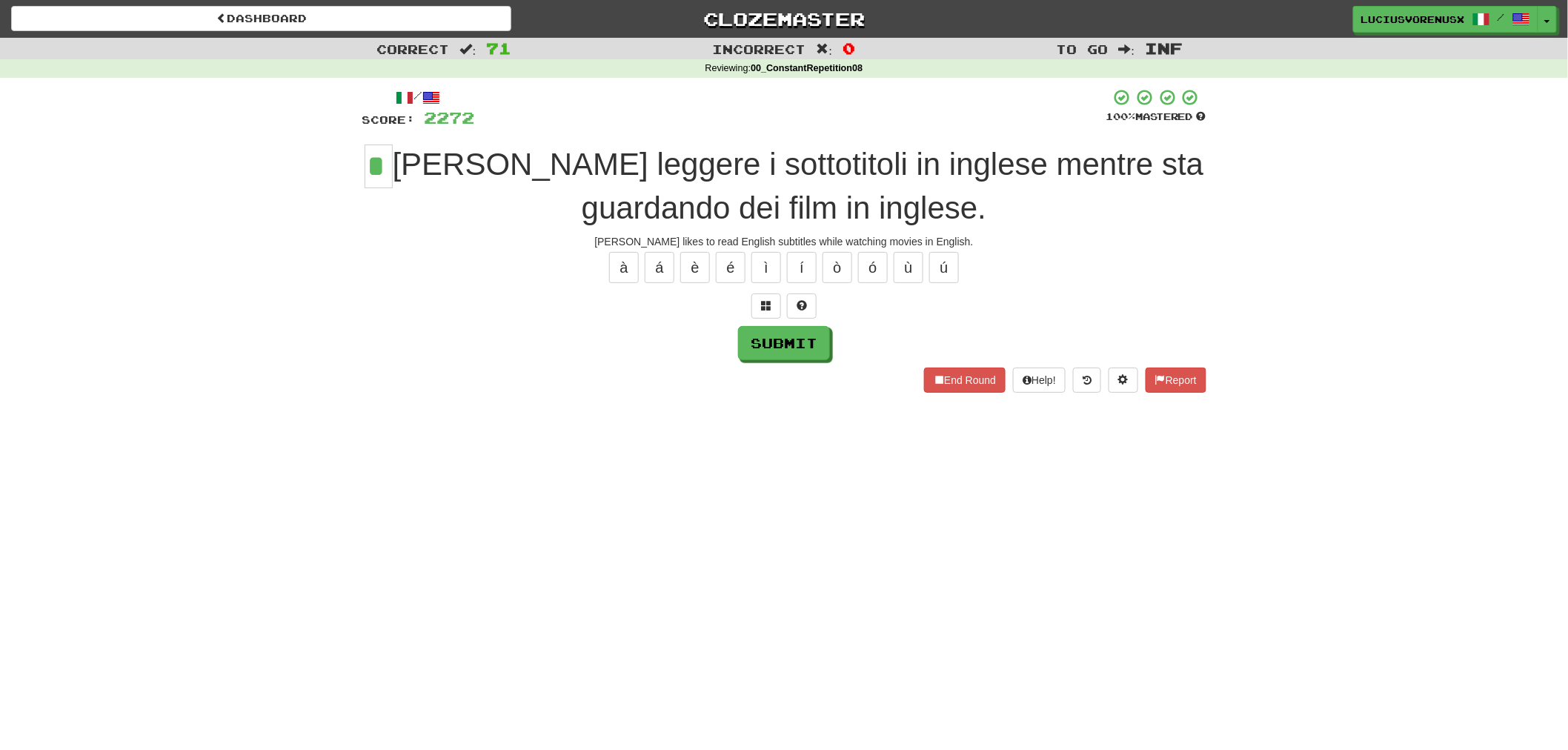
type input "*"
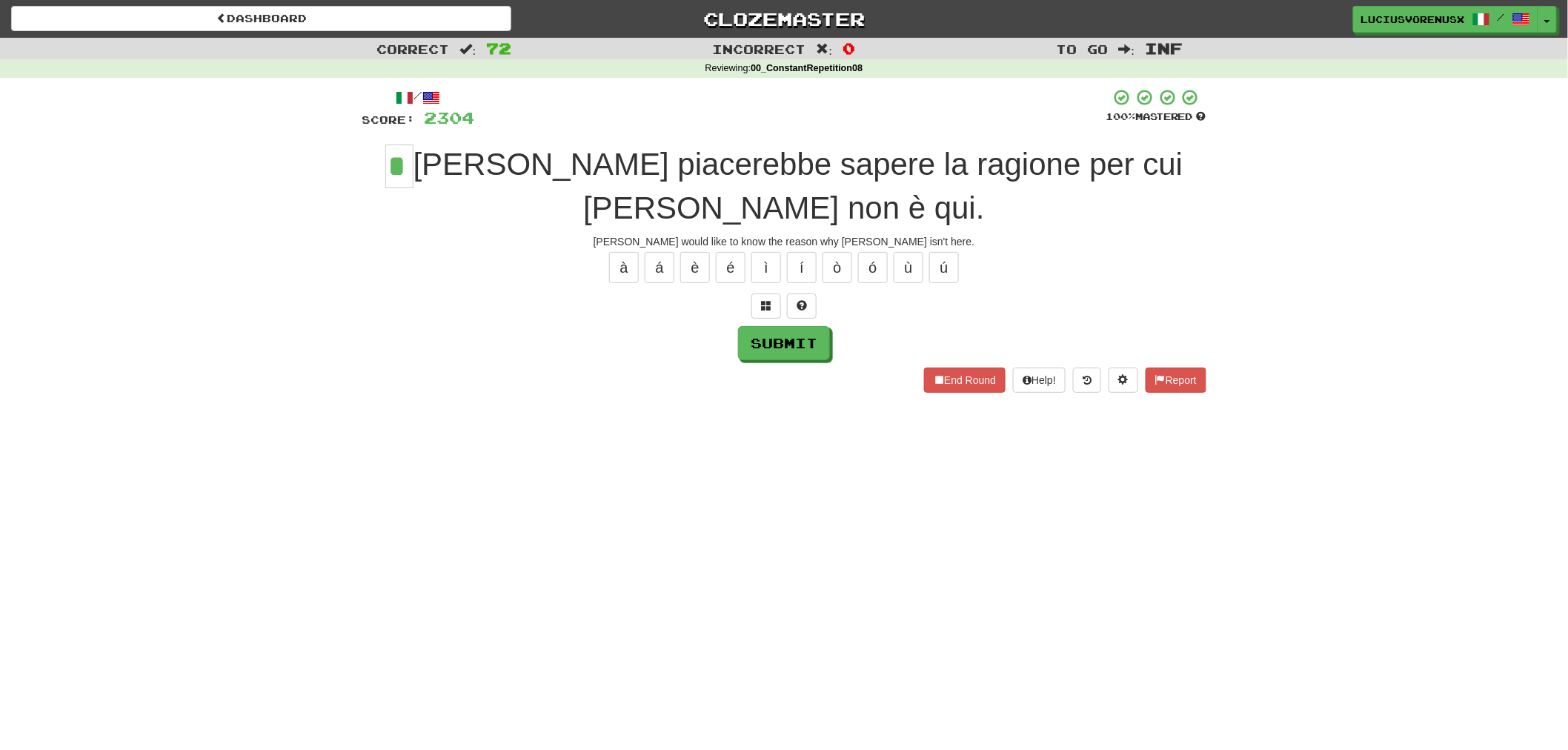
type input "*"
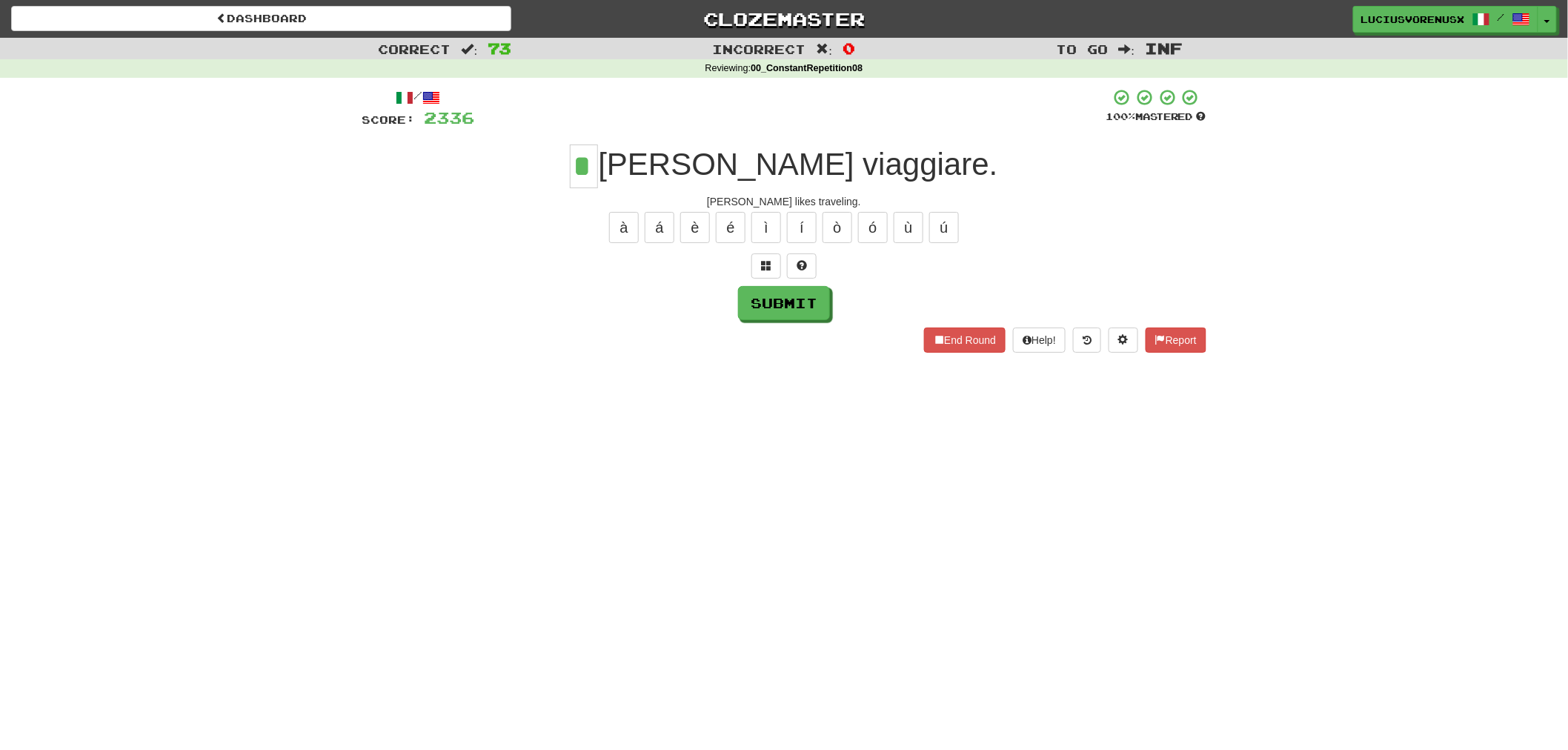
type input "*"
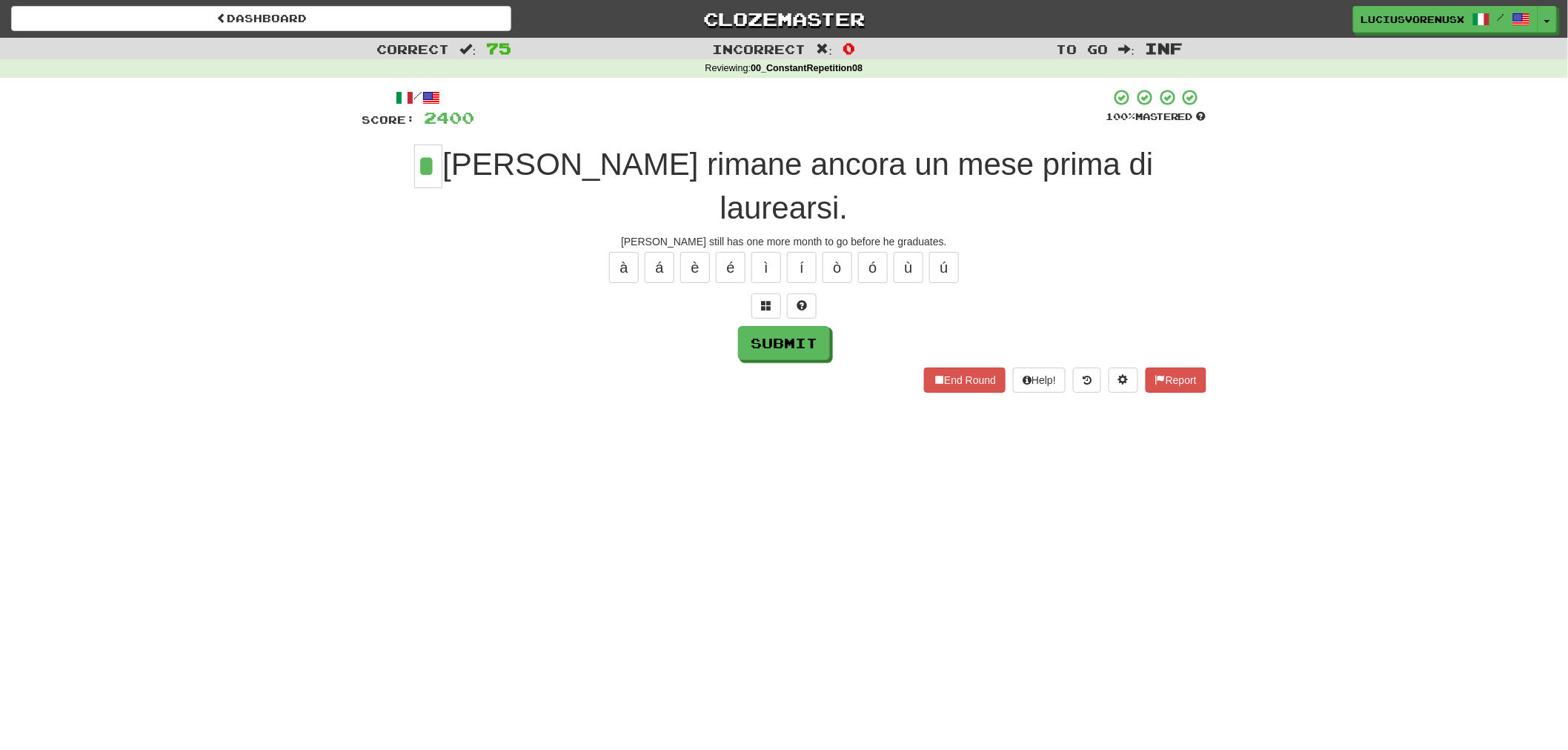
type input "*"
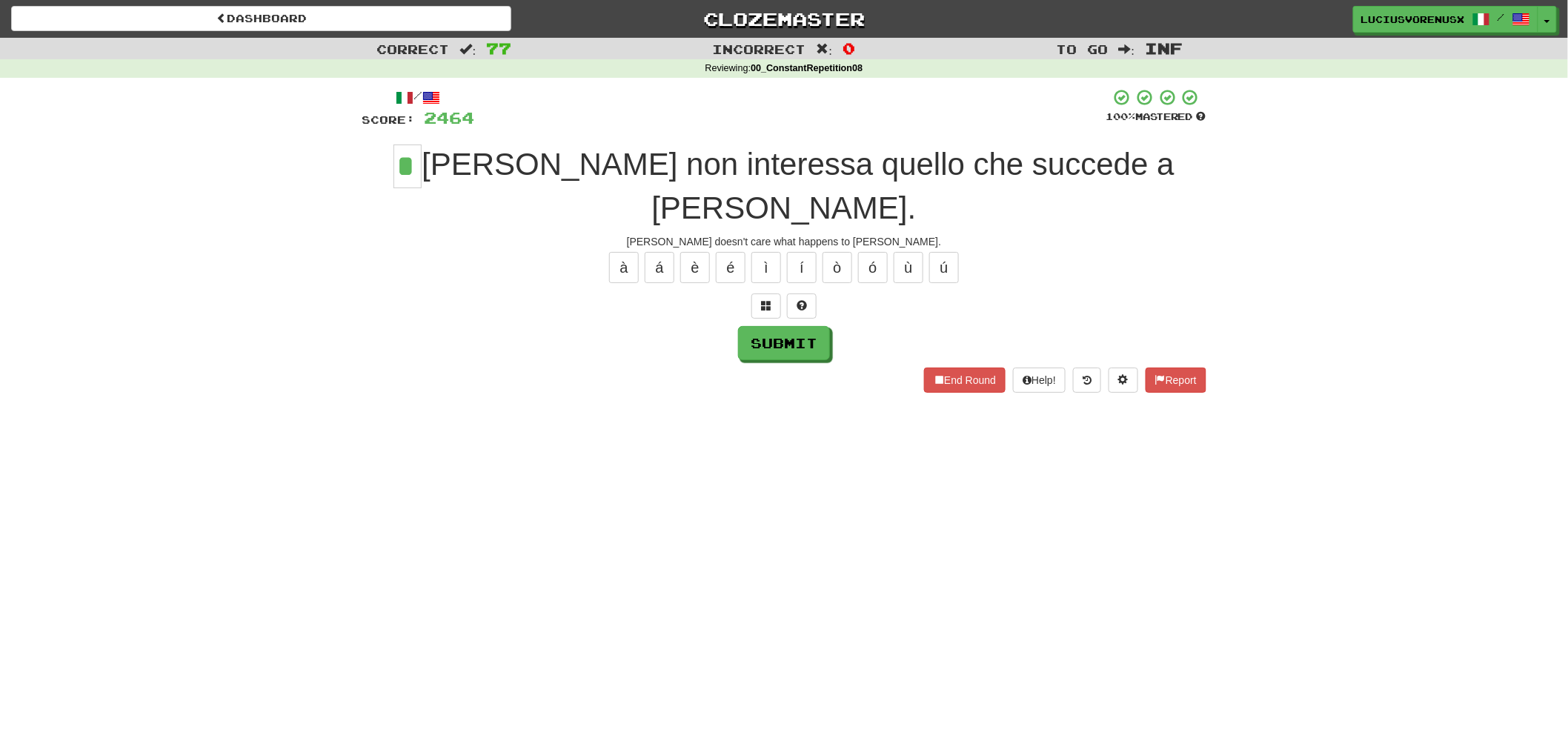
type input "*"
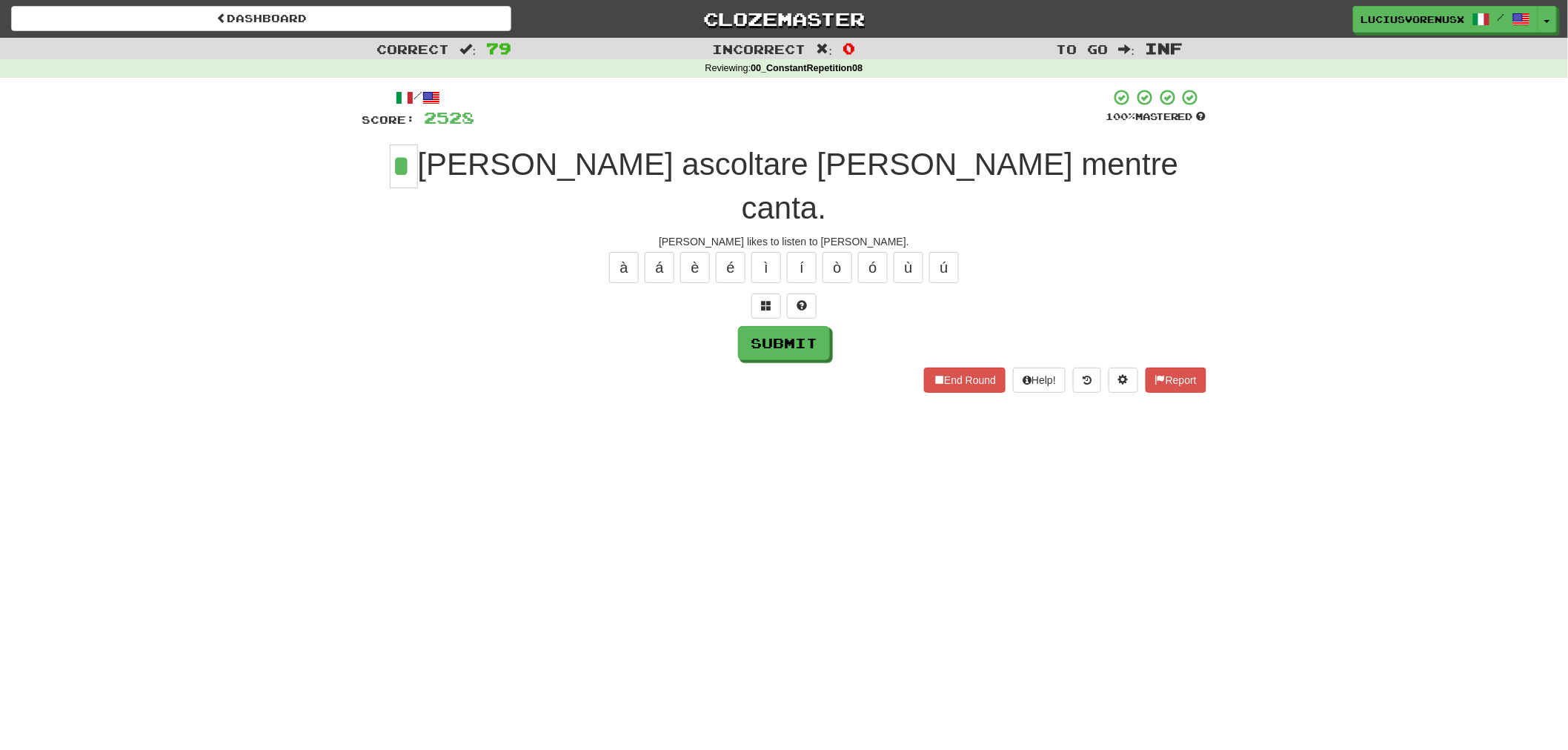
type input "*"
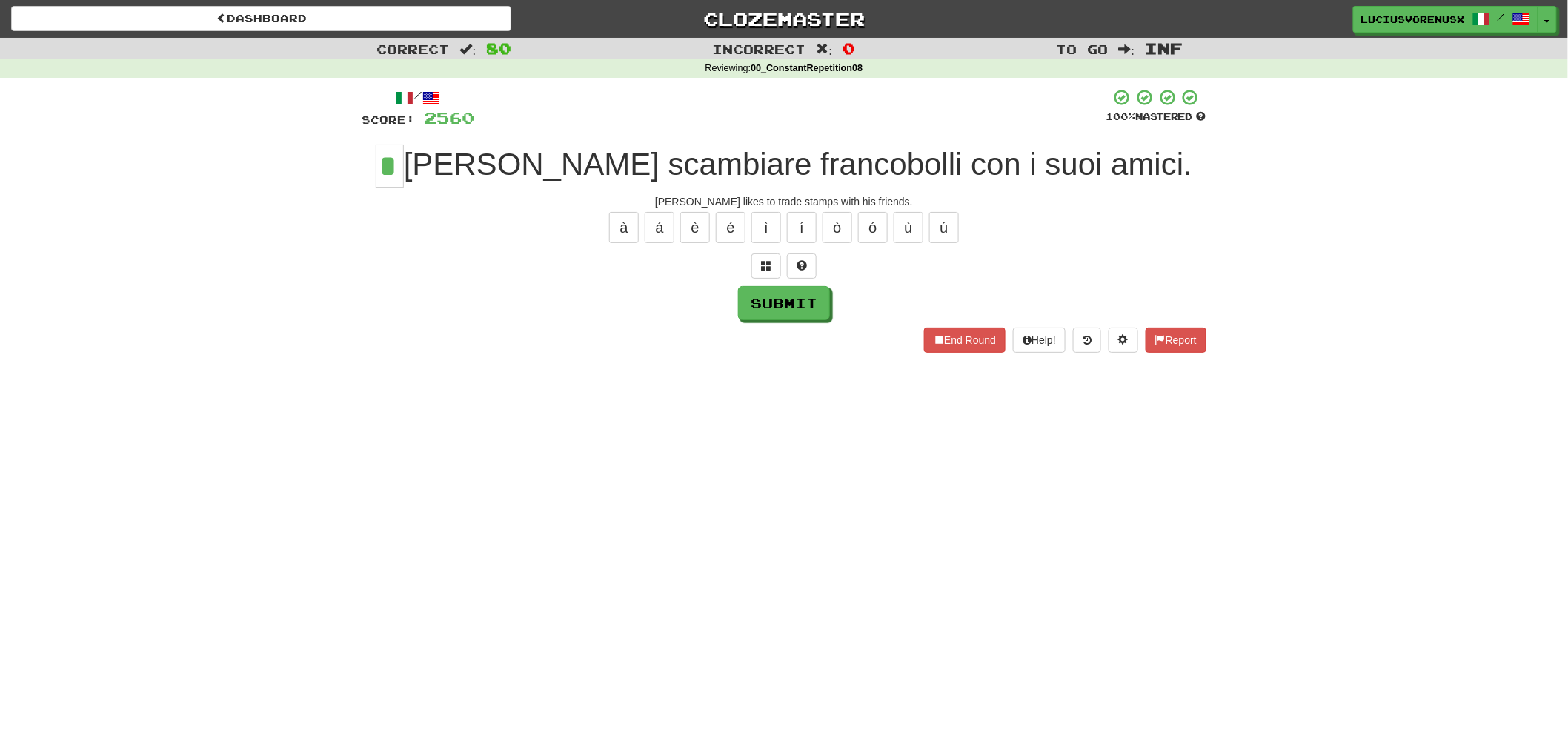
type input "*"
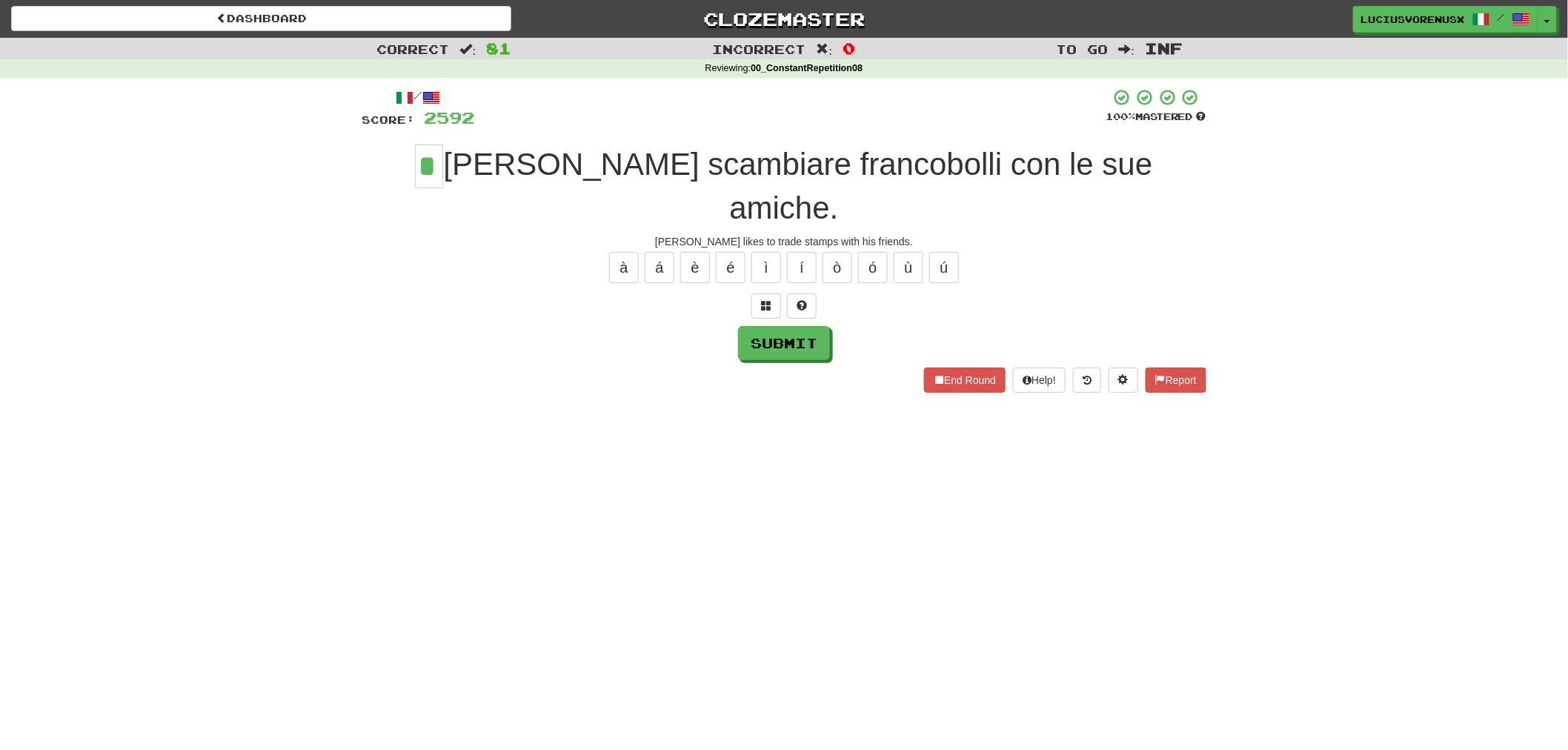
type input "*"
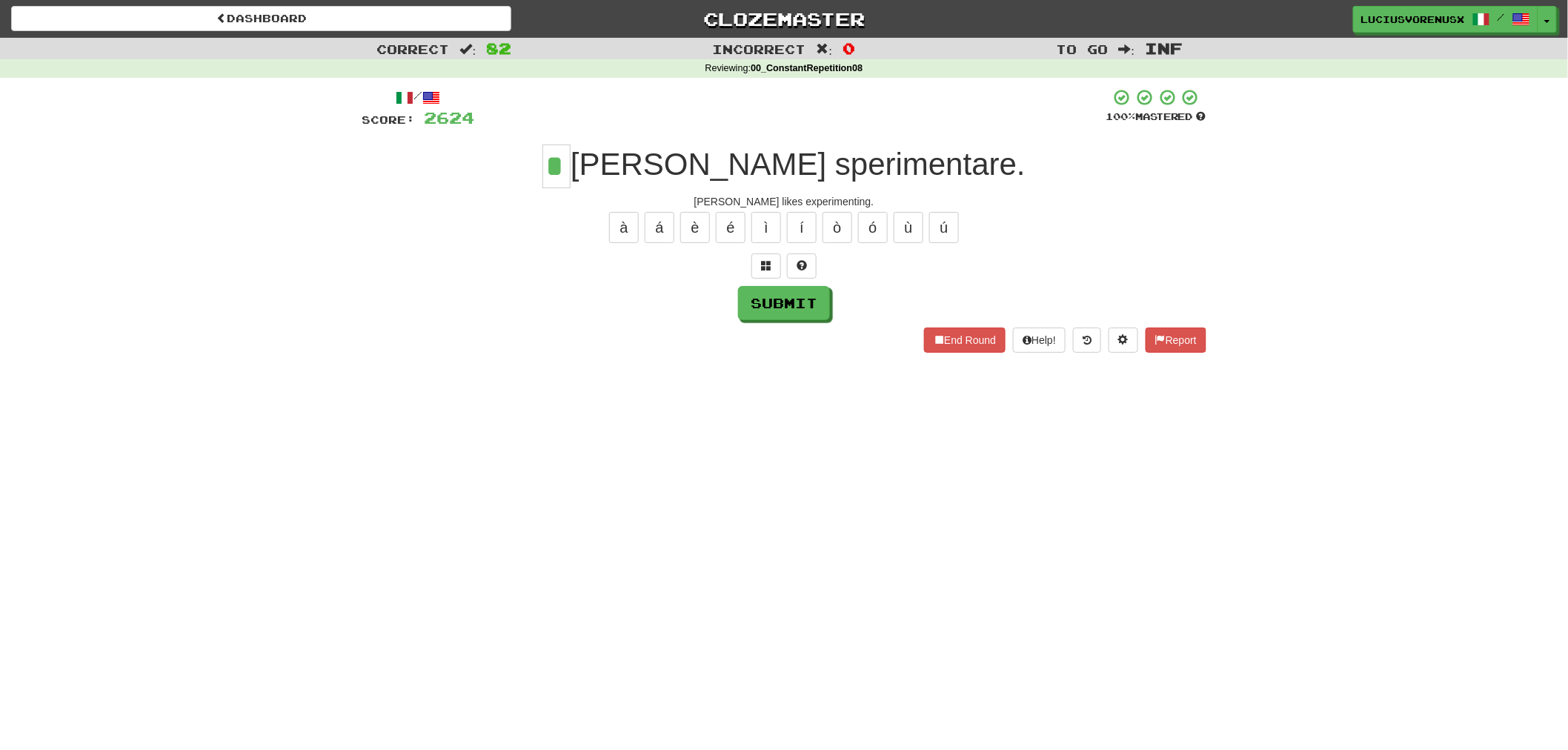
type input "*"
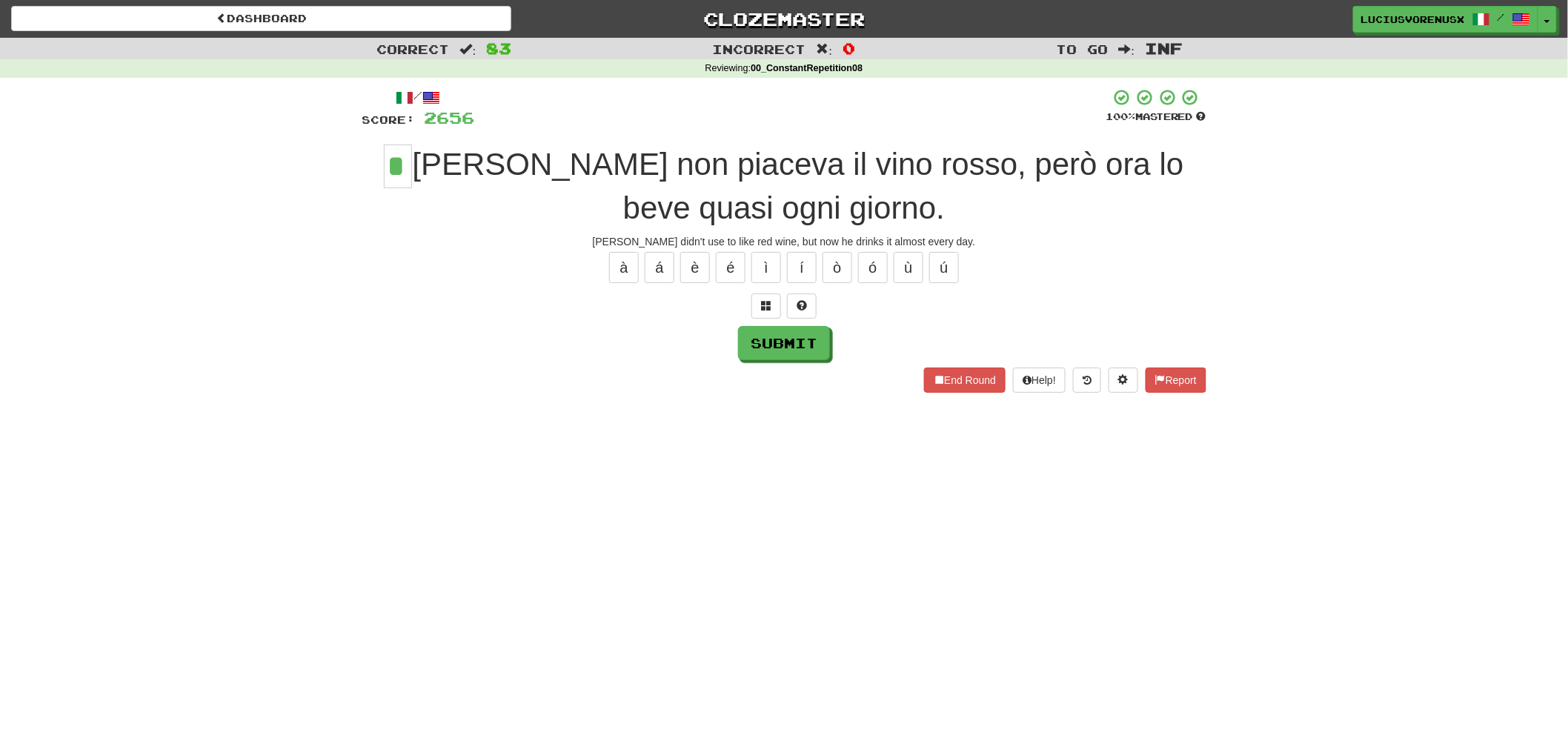
type input "*"
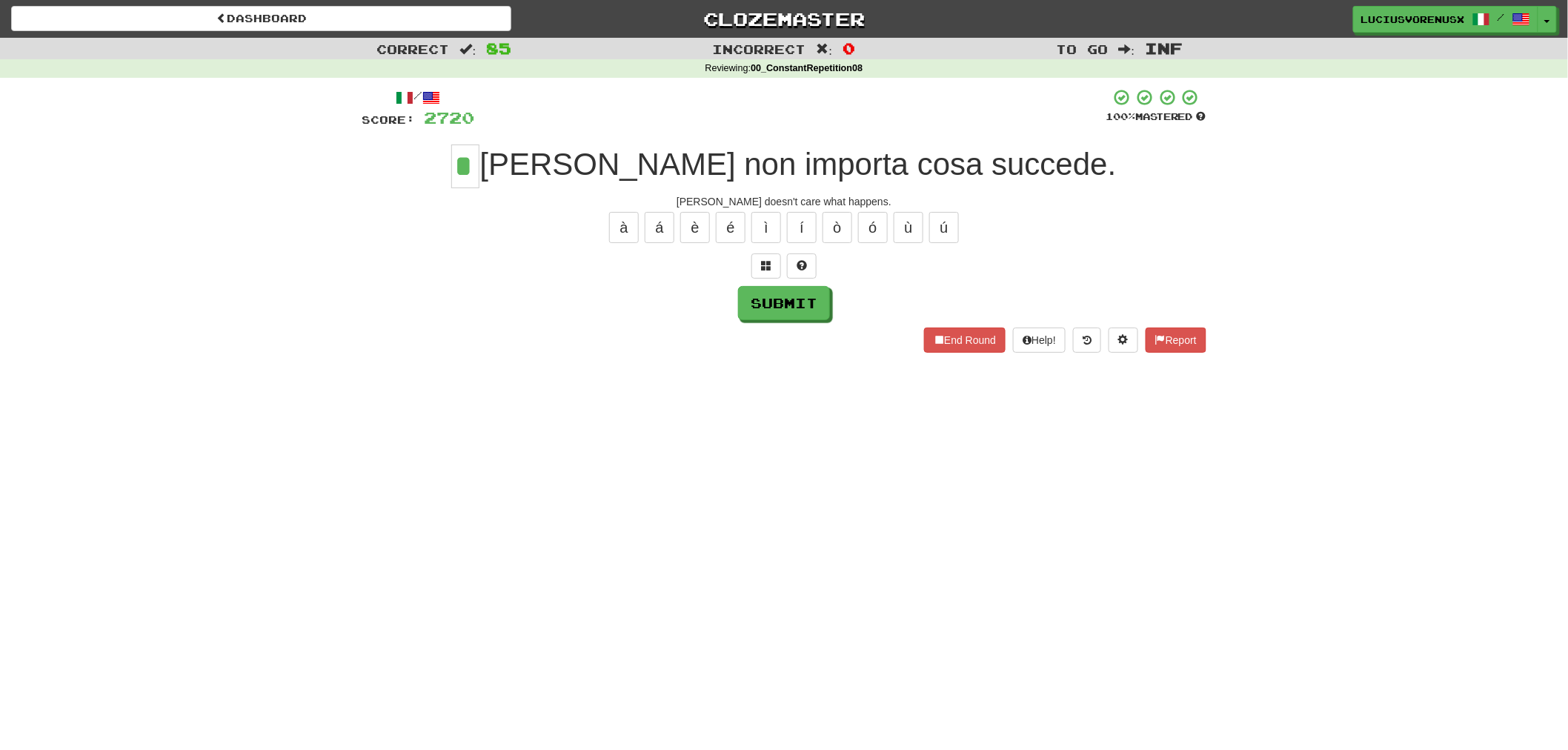
type input "*"
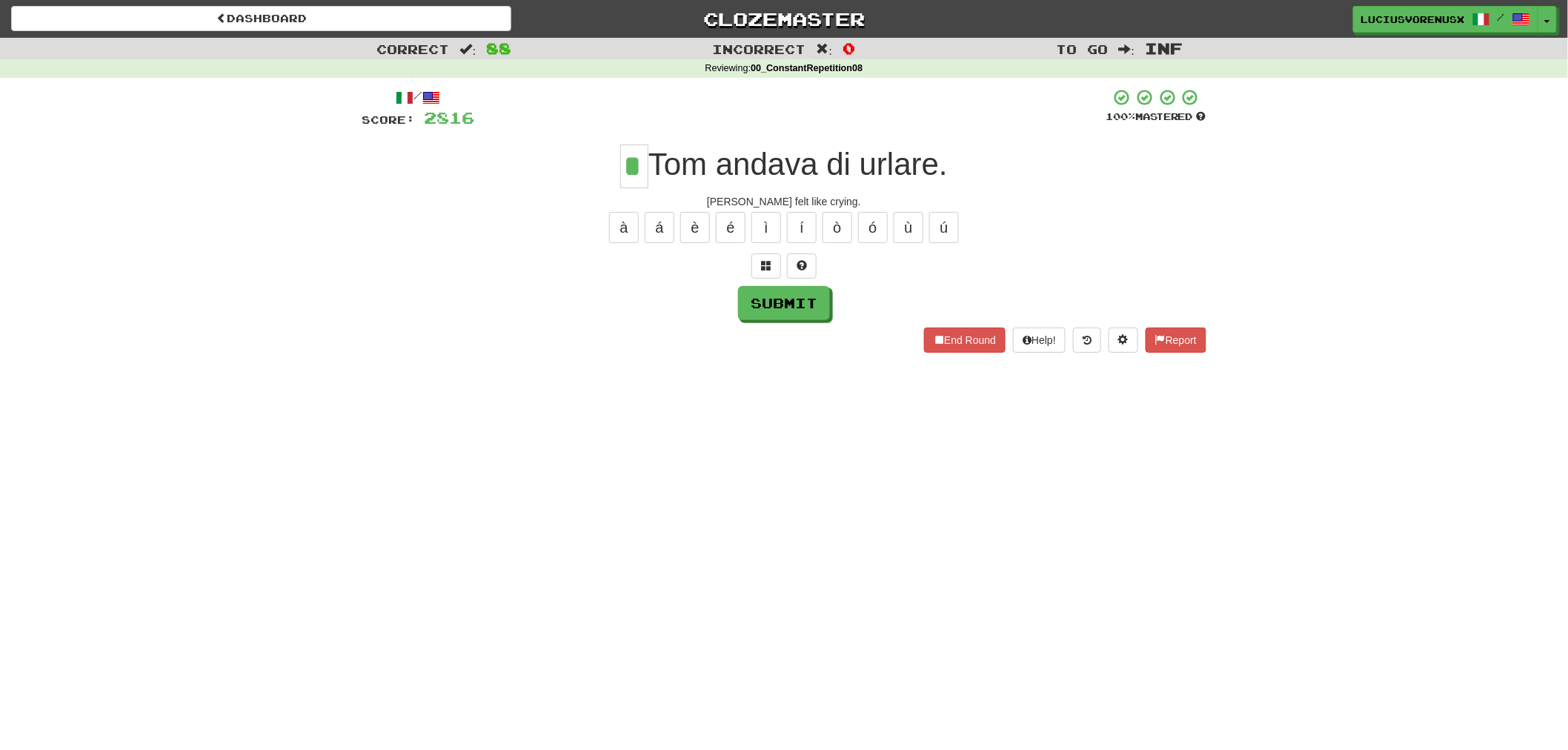
type input "*"
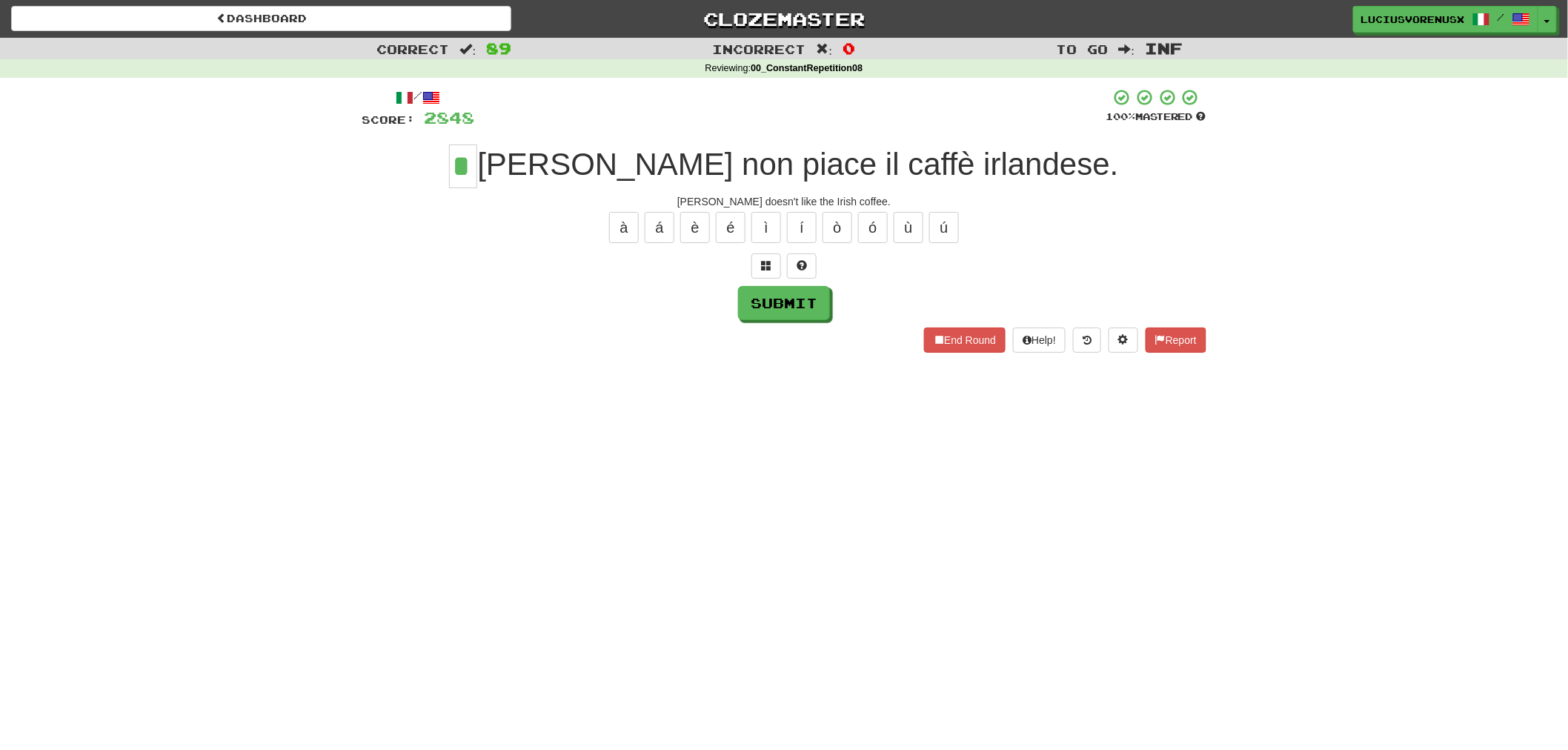
type input "*"
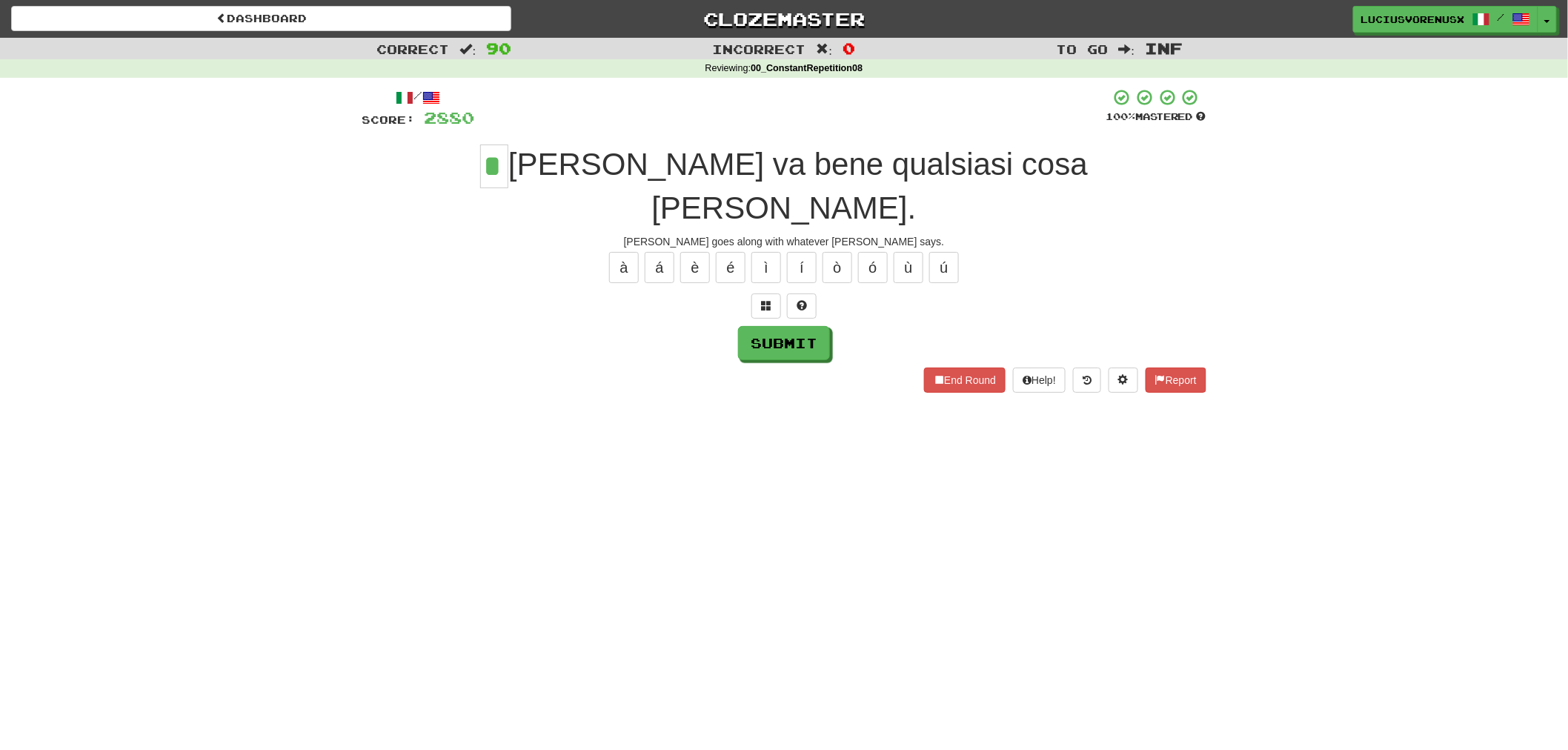
type input "*"
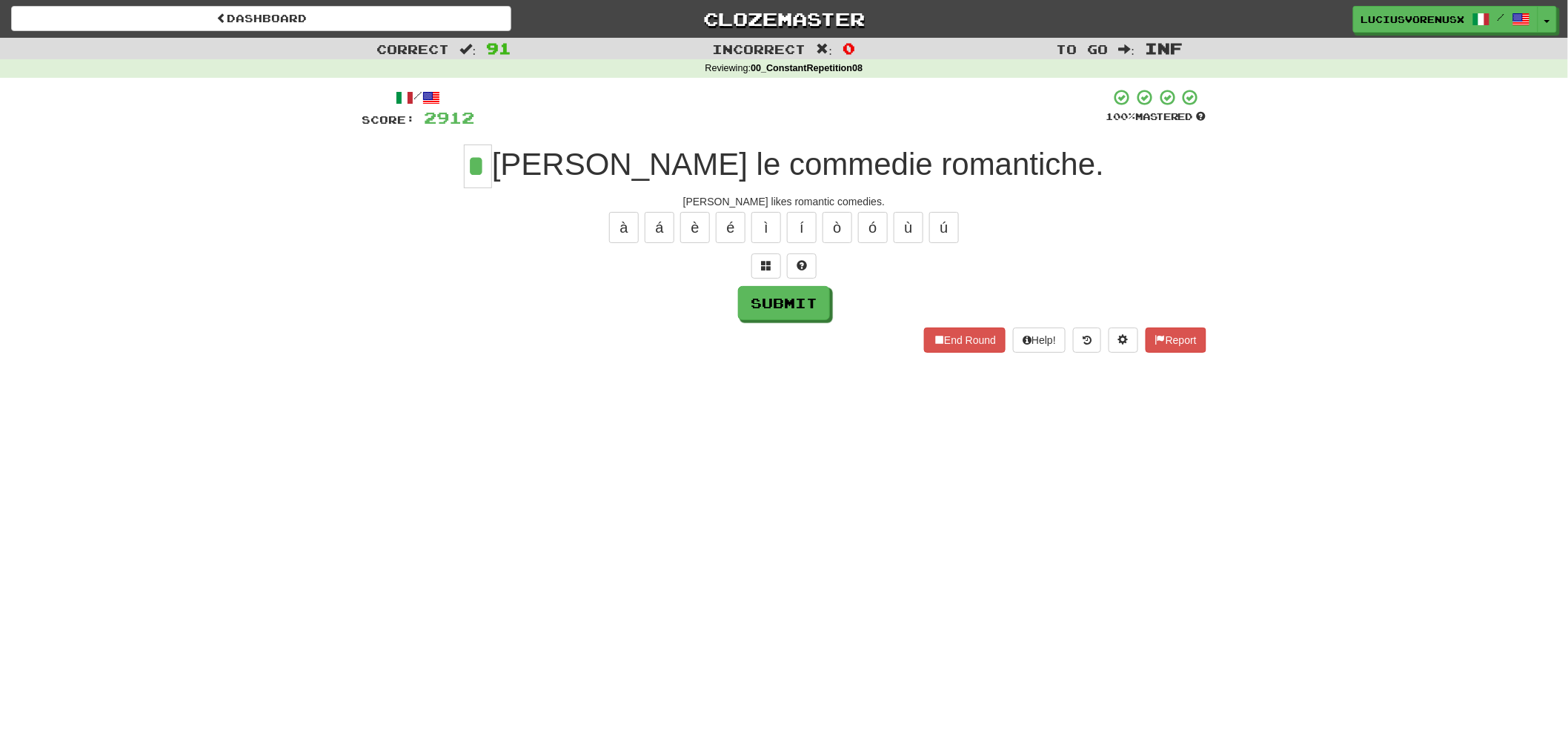
type input "*"
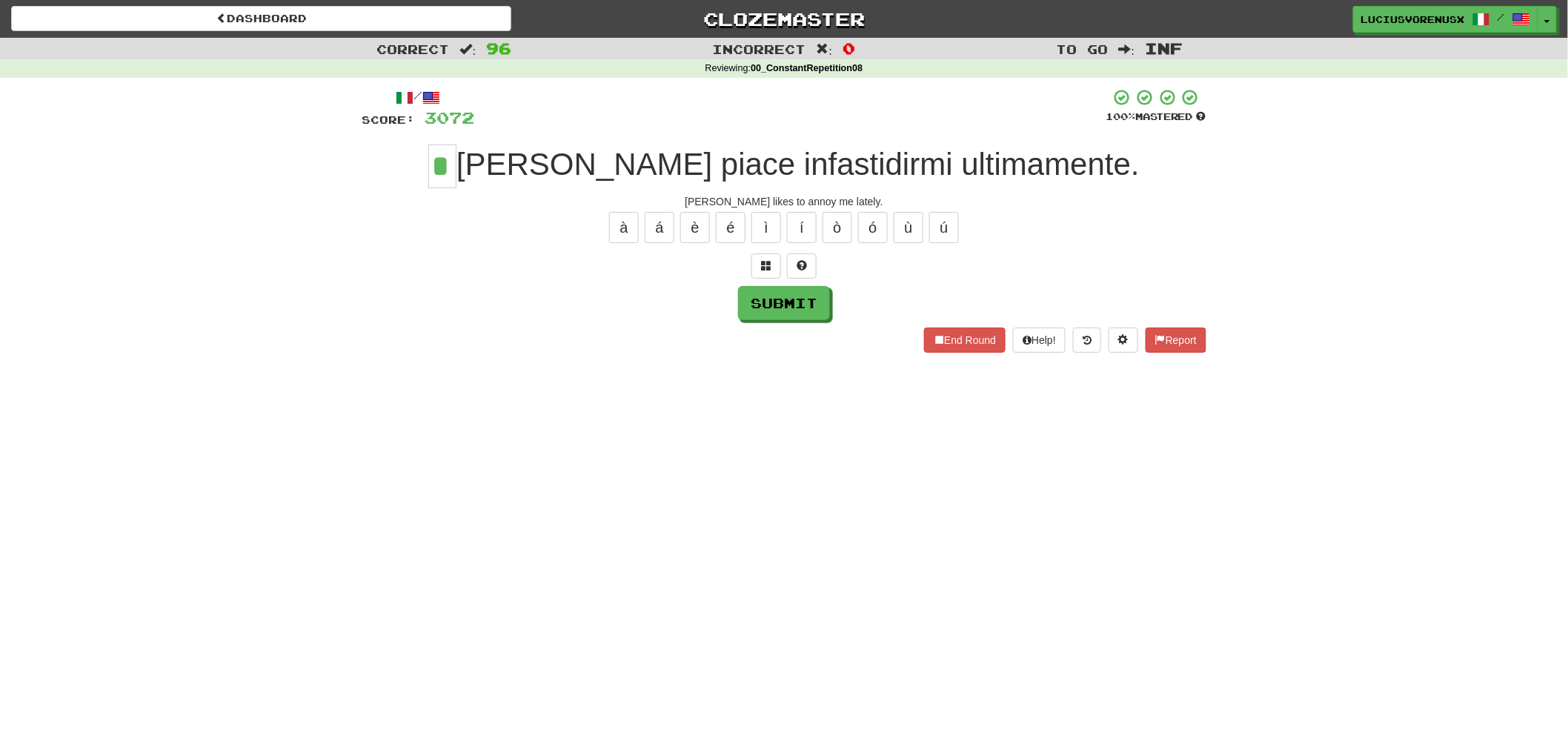
type input "*"
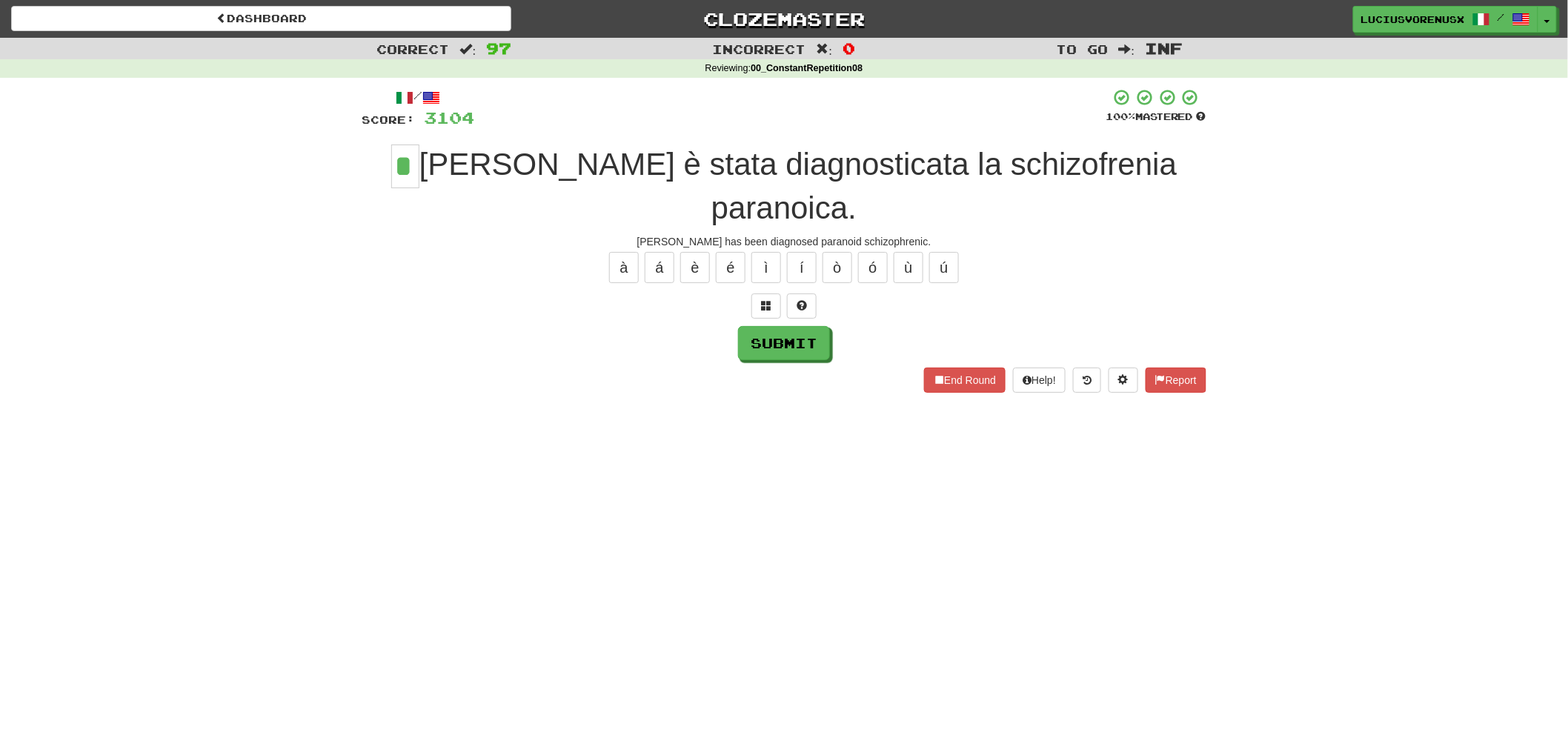
type input "*"
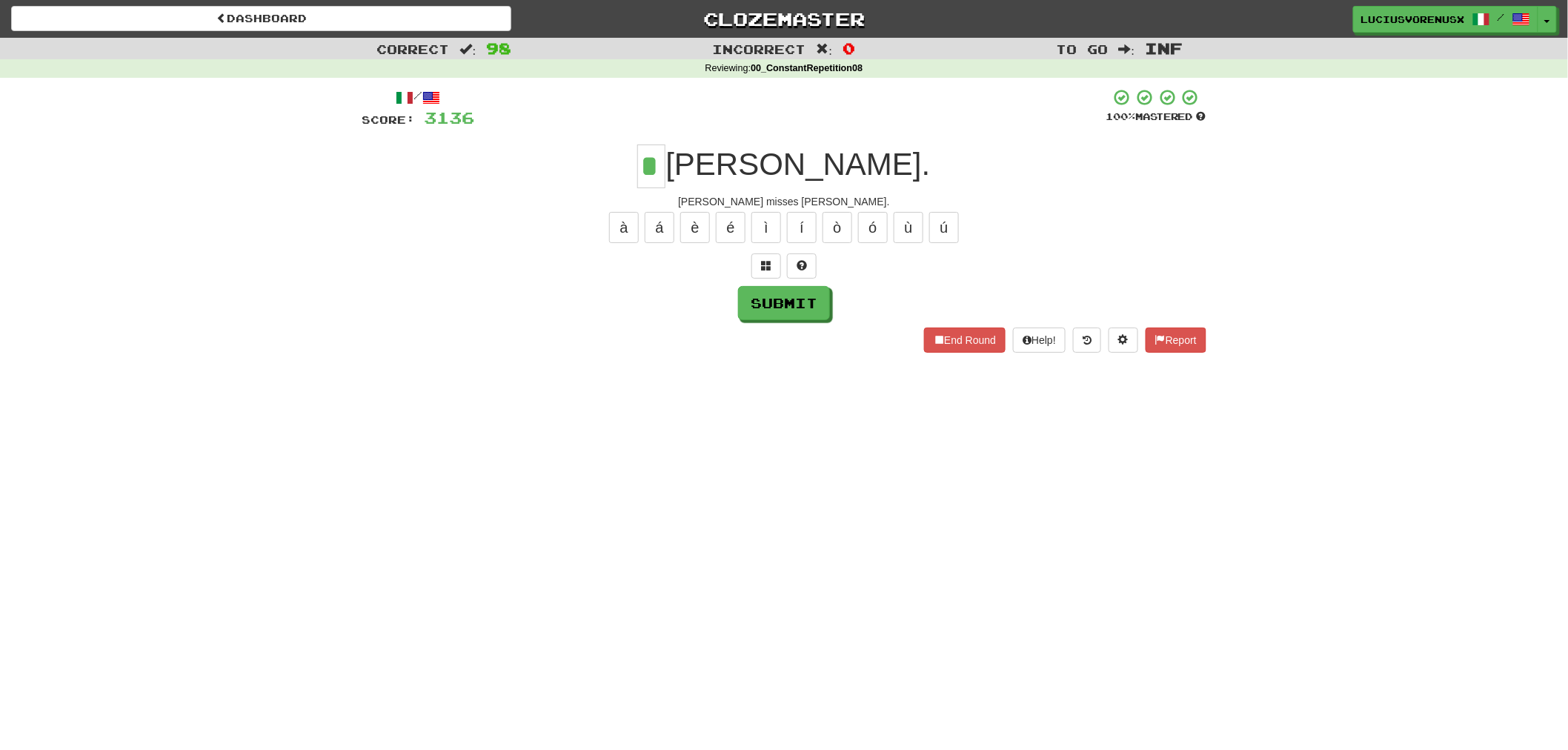
type input "*"
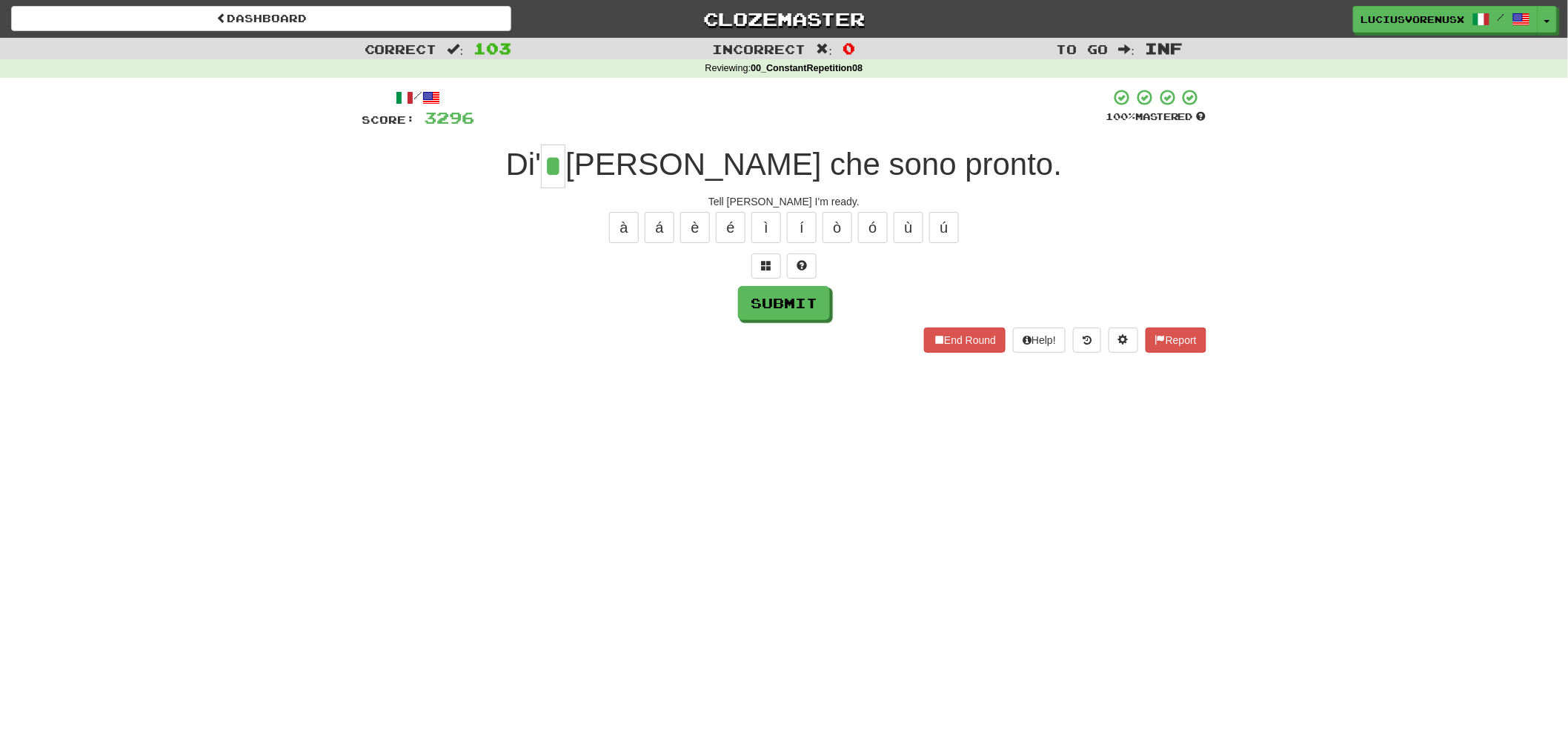
type input "*"
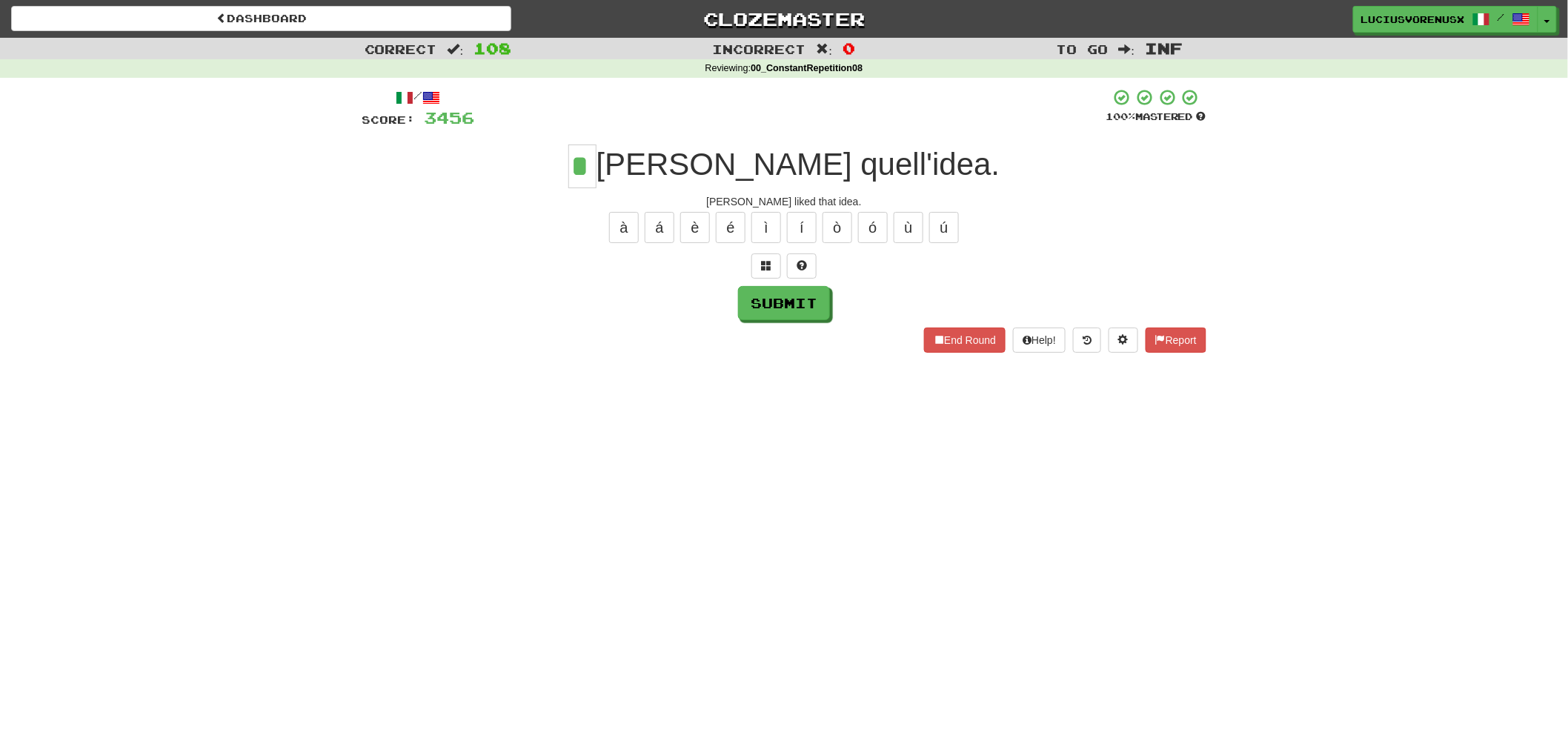
type input "*"
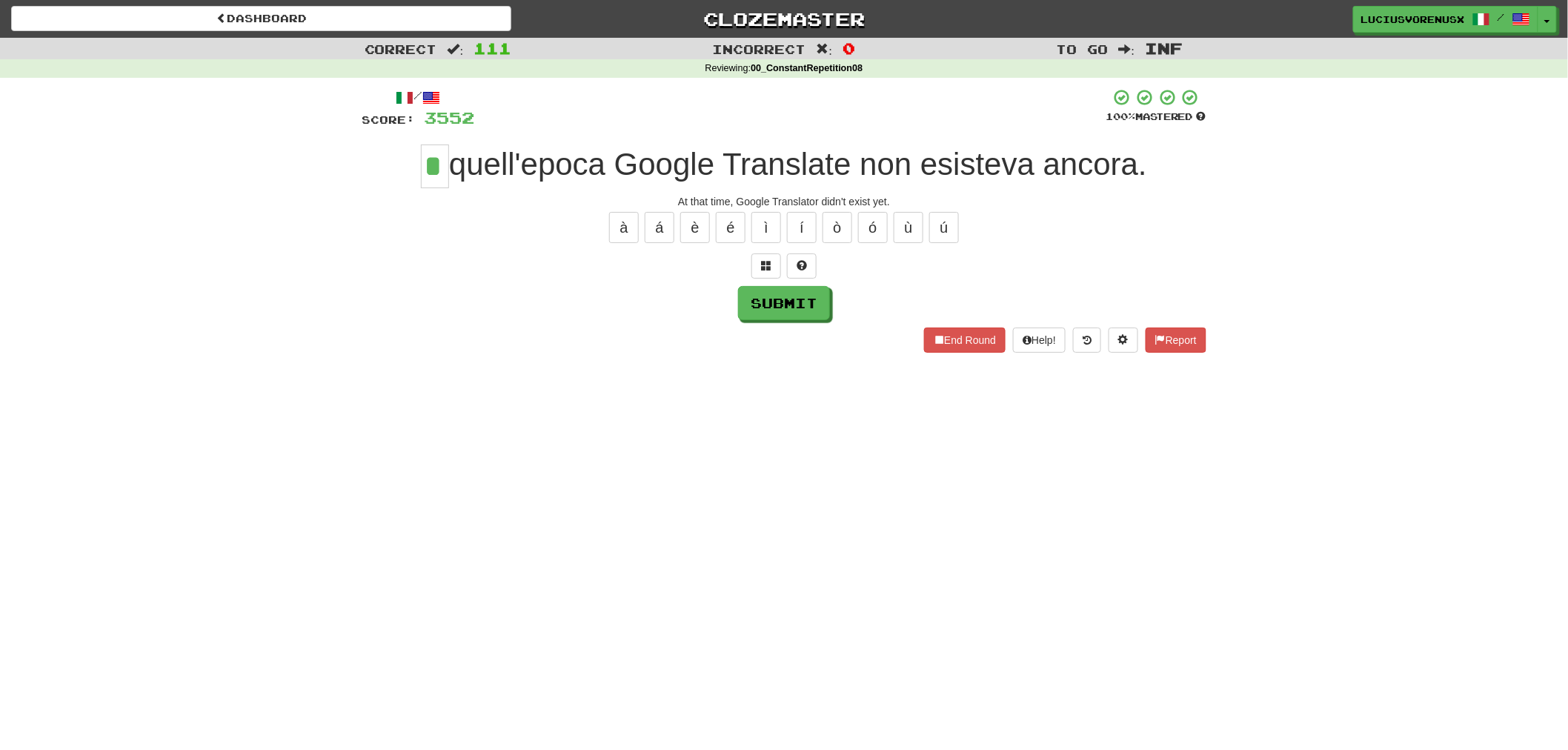
type input "*"
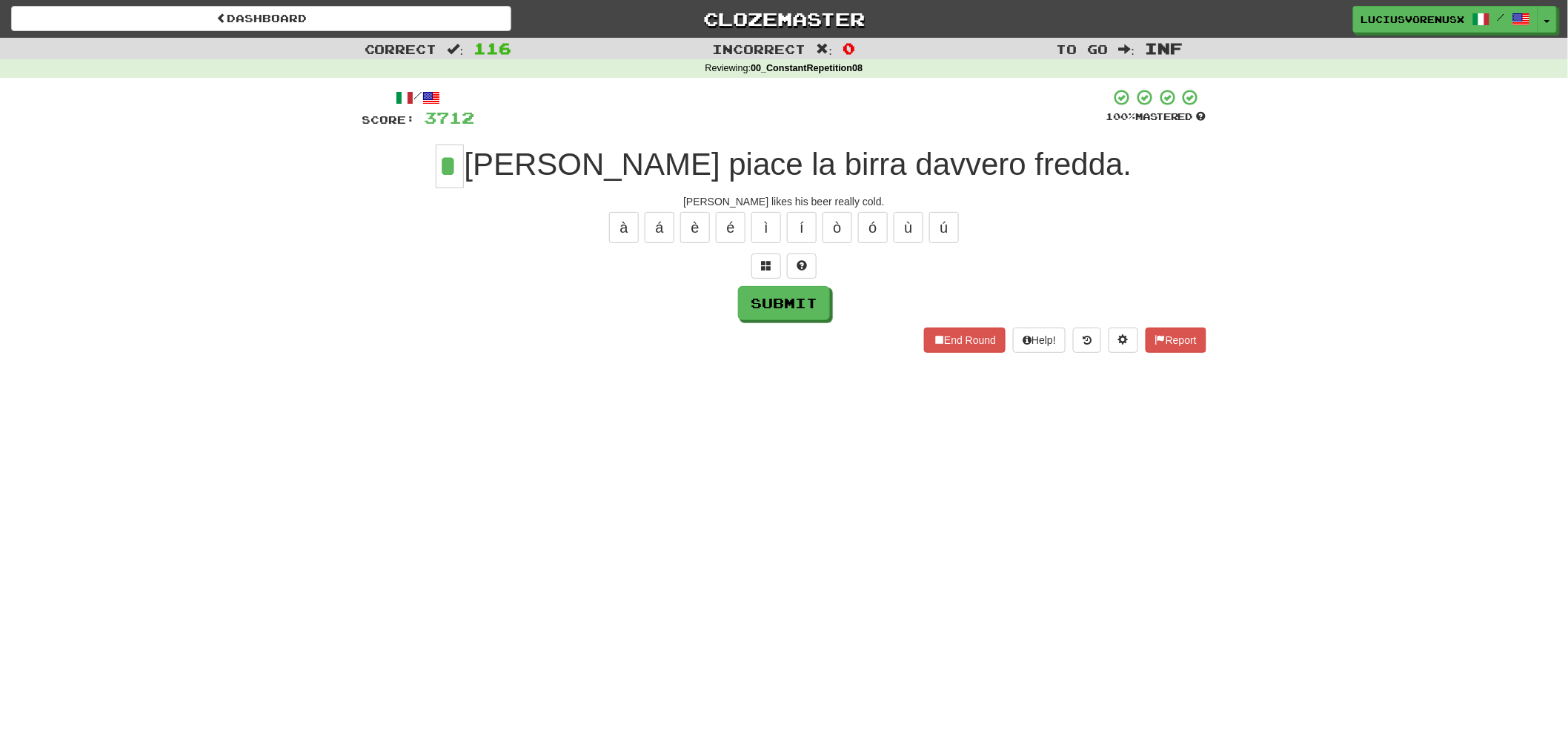
type input "*"
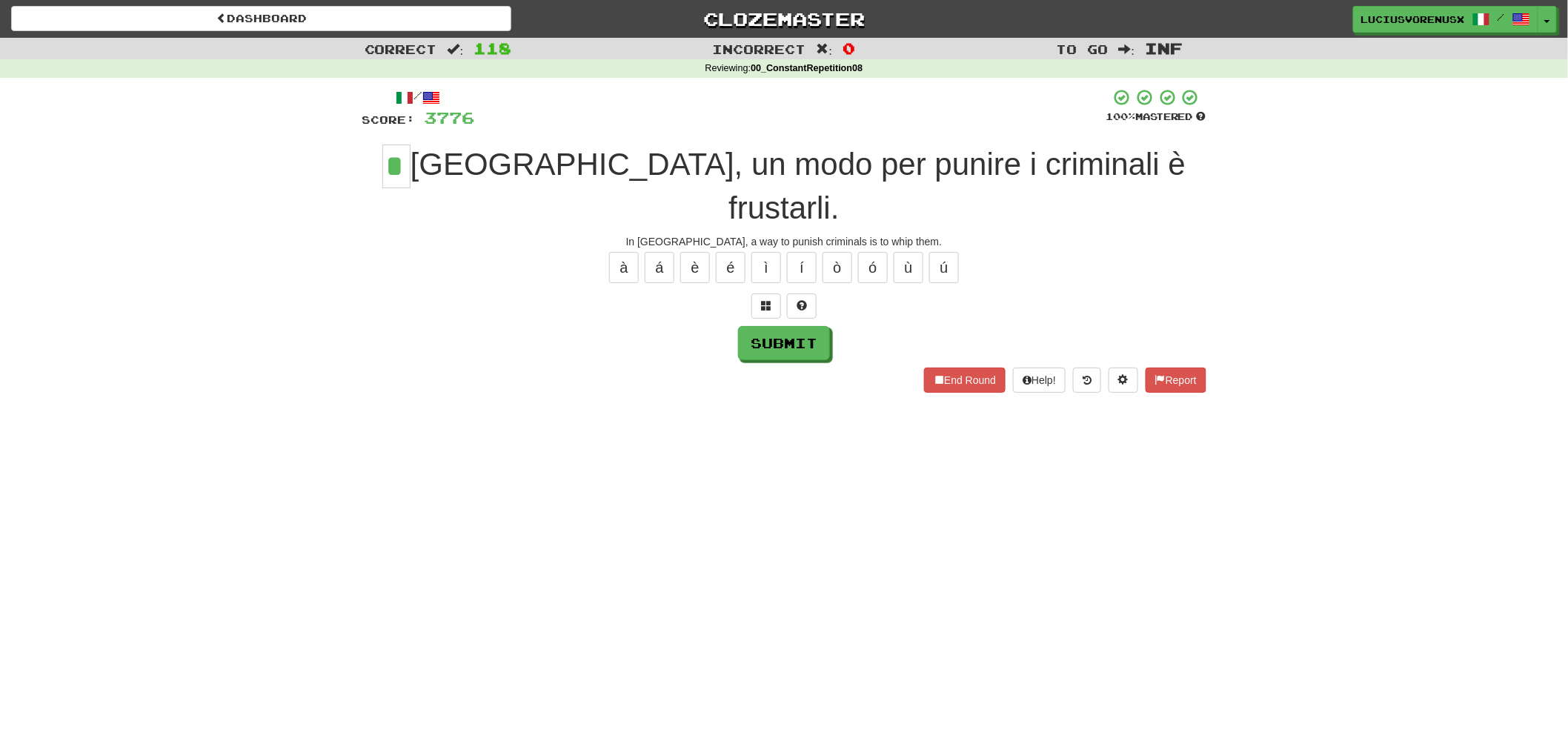
type input "*"
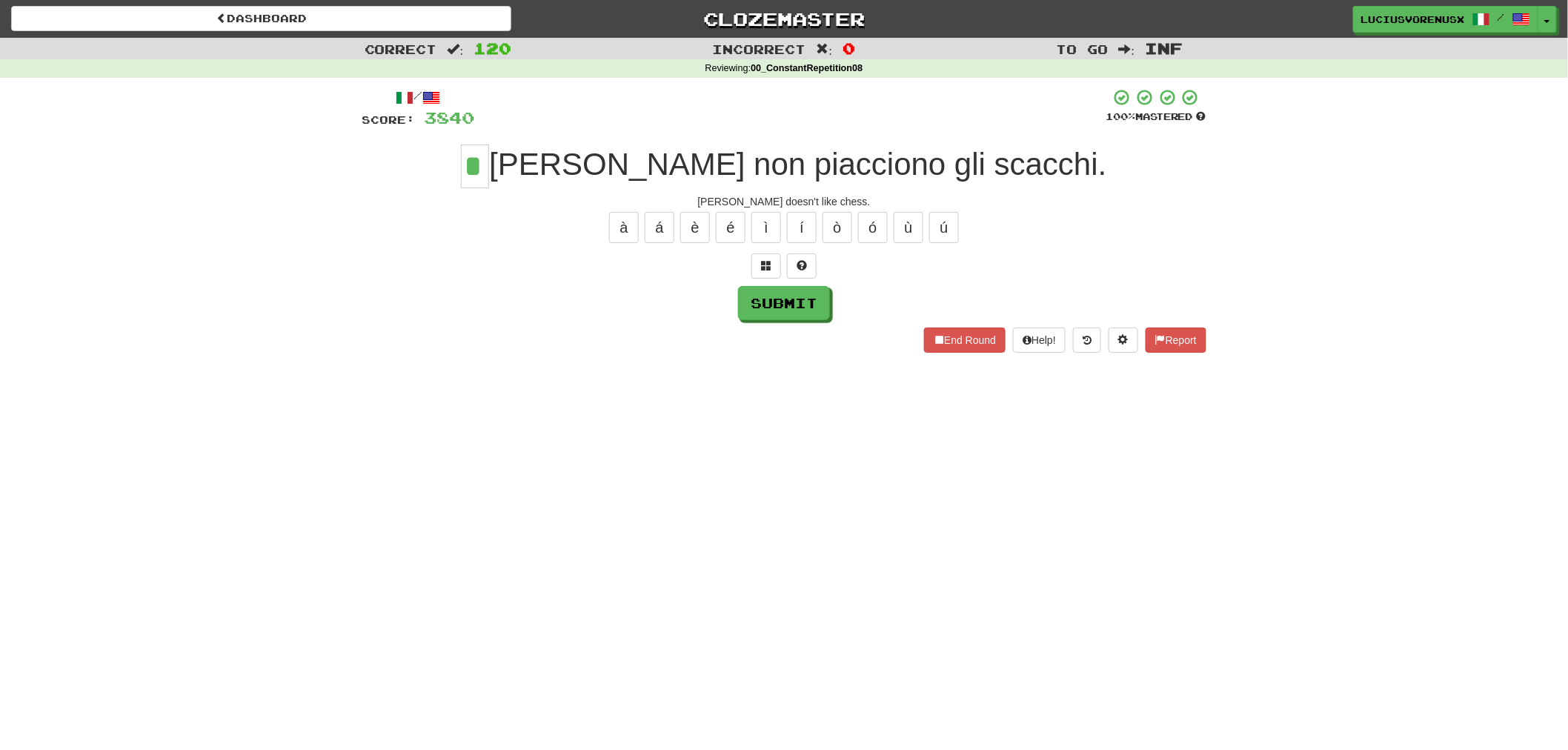
type input "*"
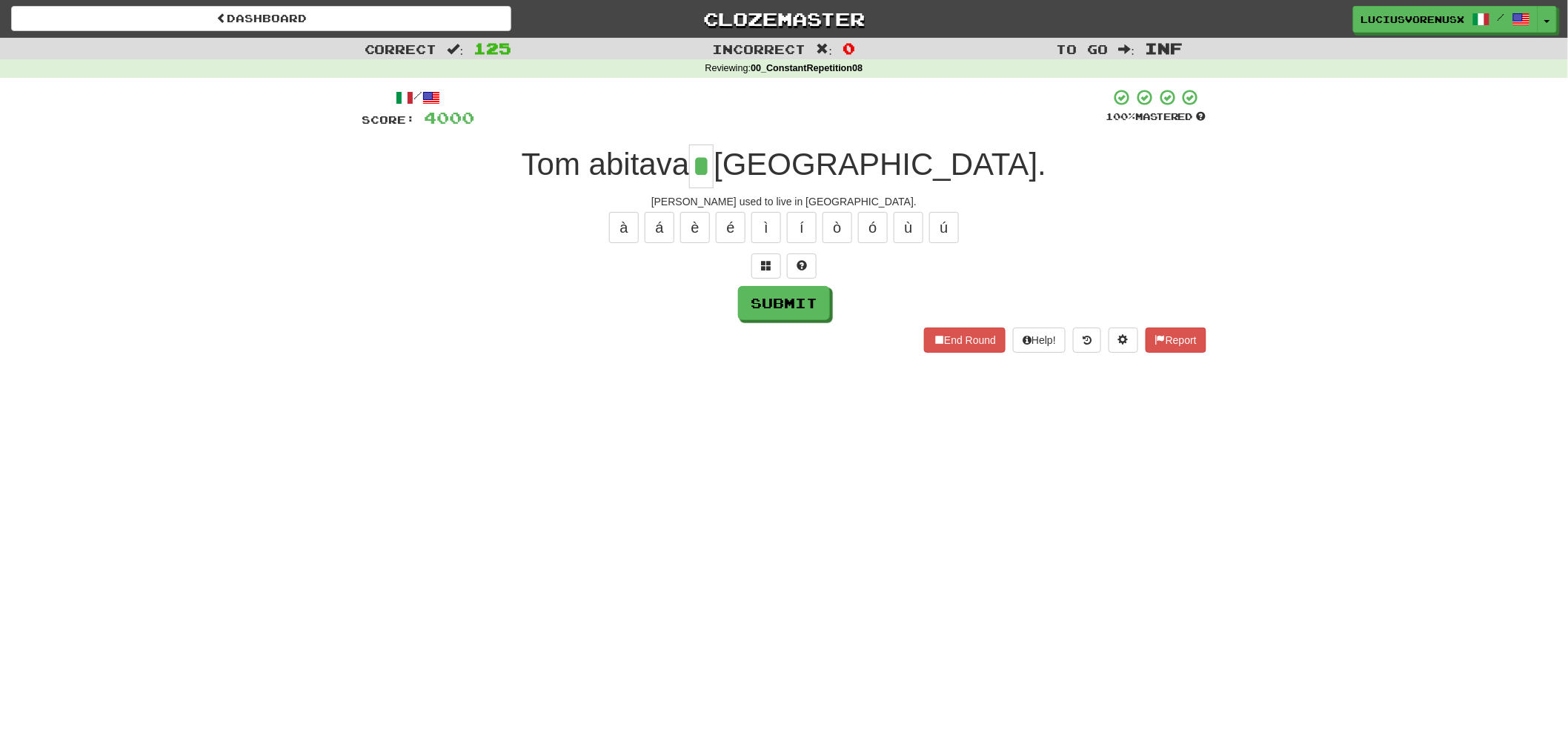
type input "*"
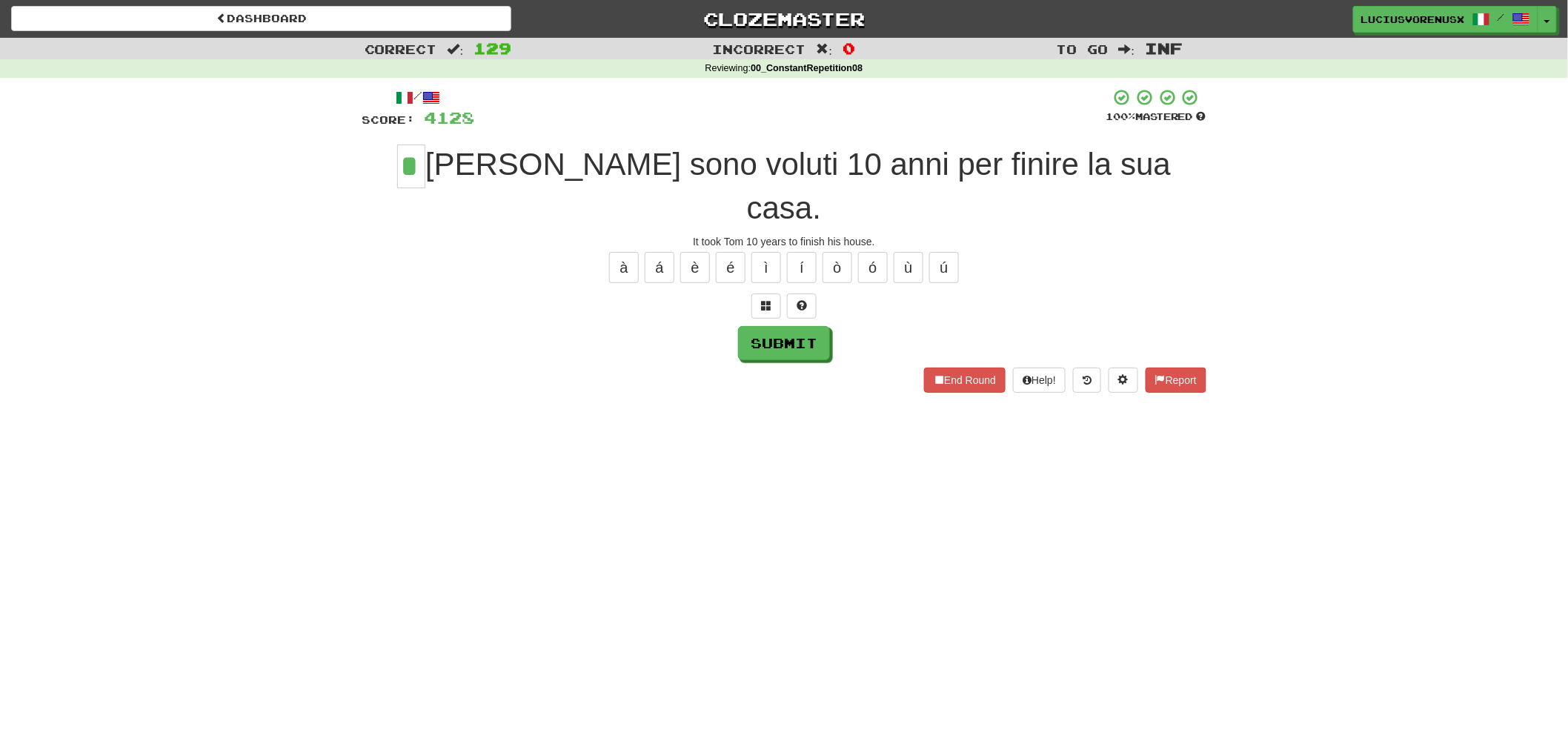
type input "*"
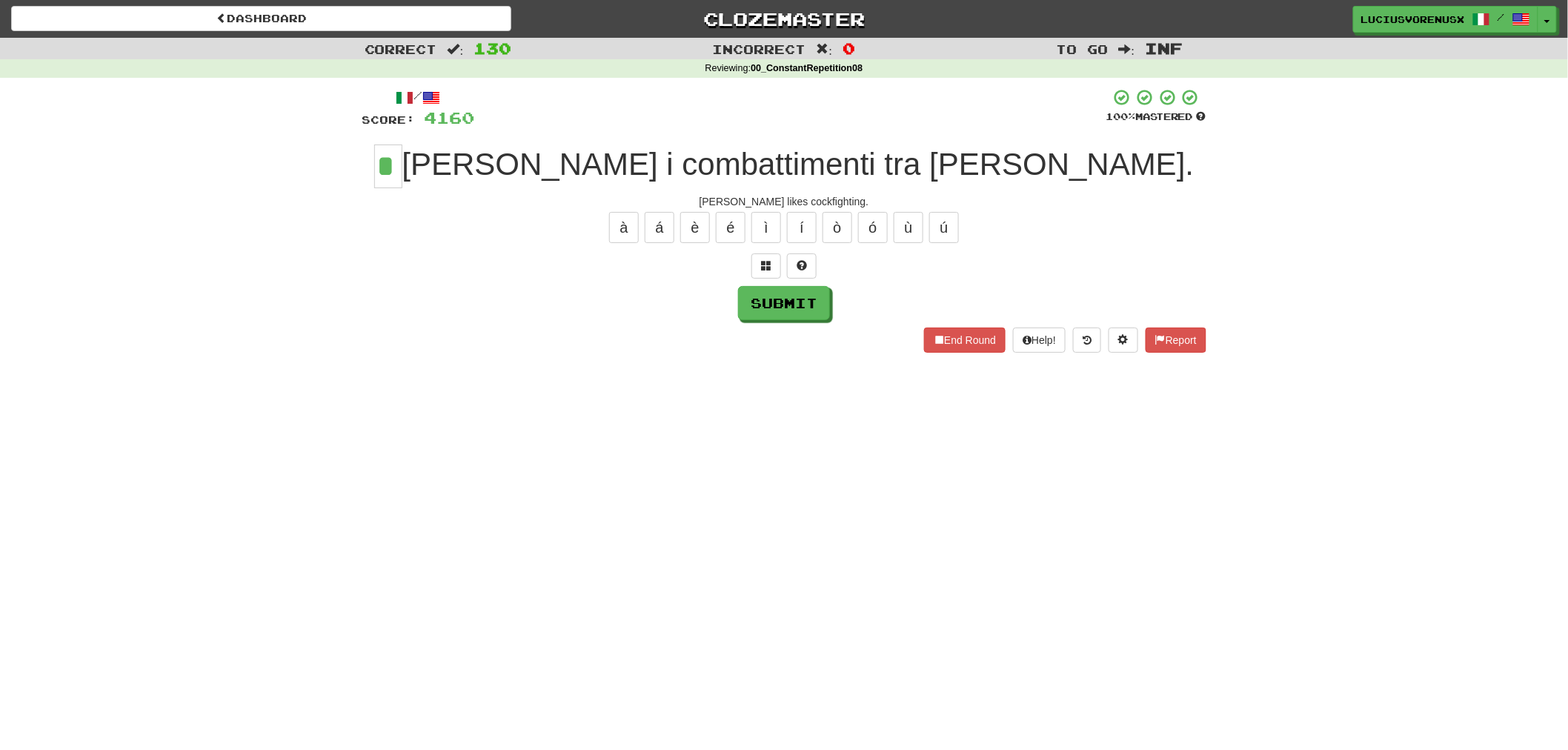
type input "*"
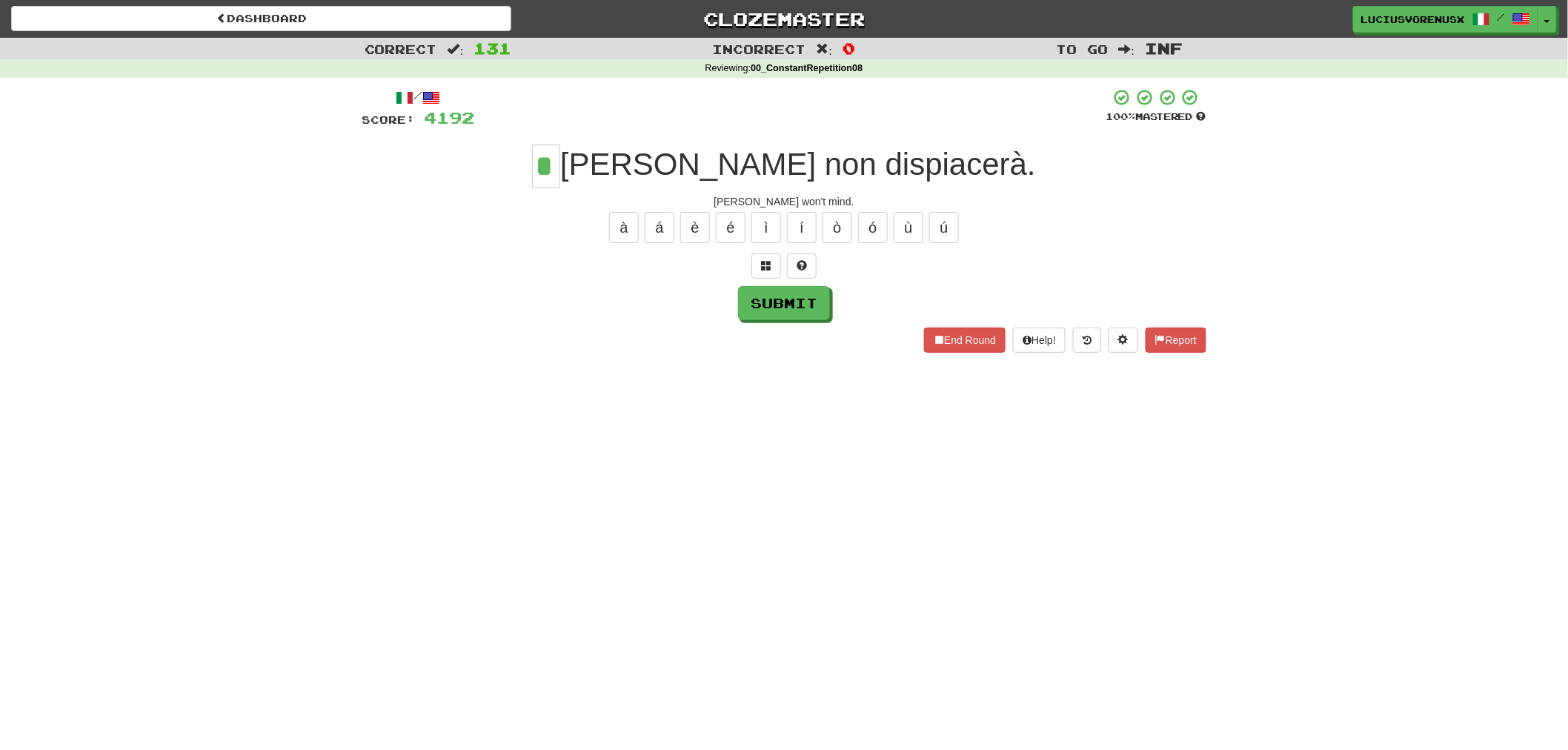
type input "*"
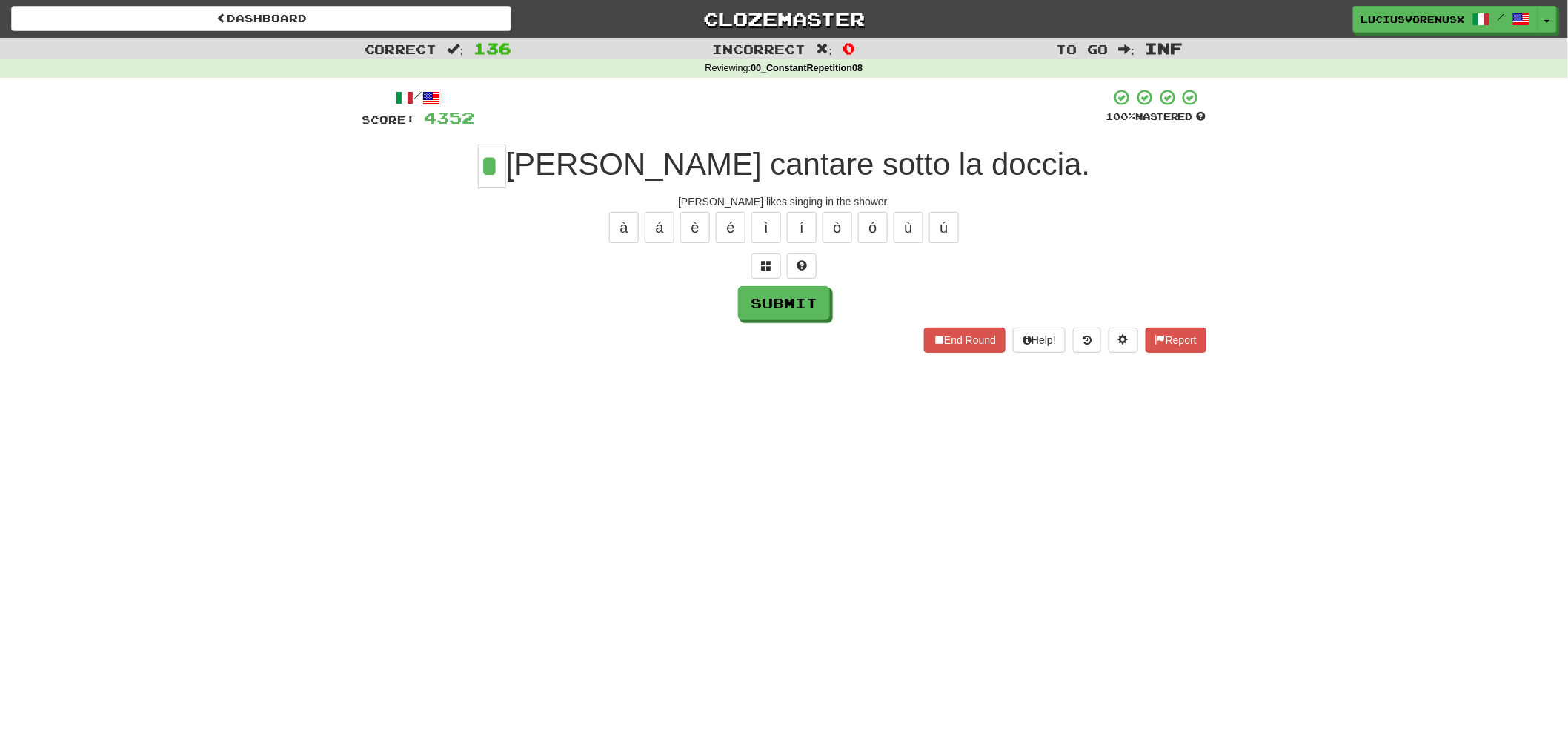
type input "*"
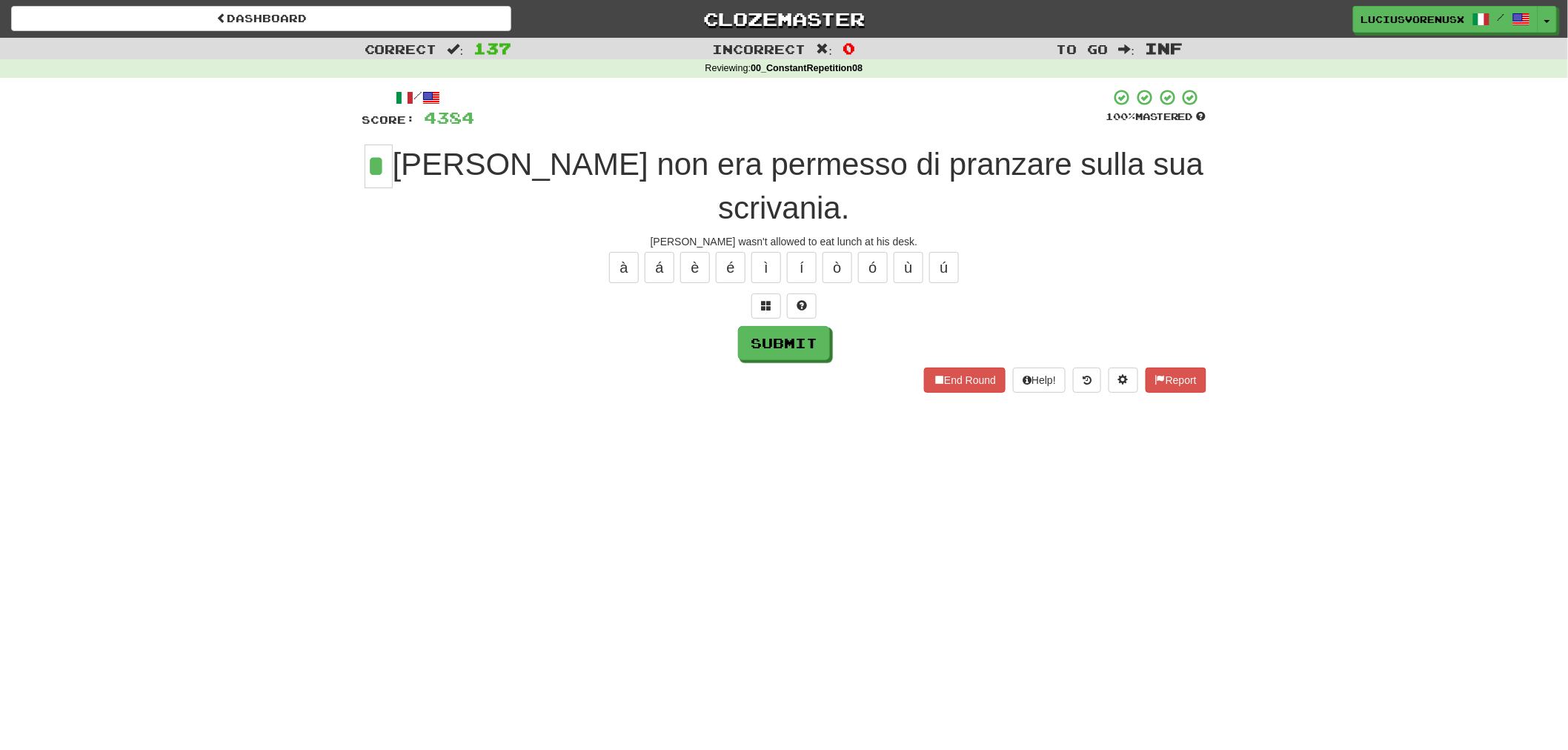
type input "*"
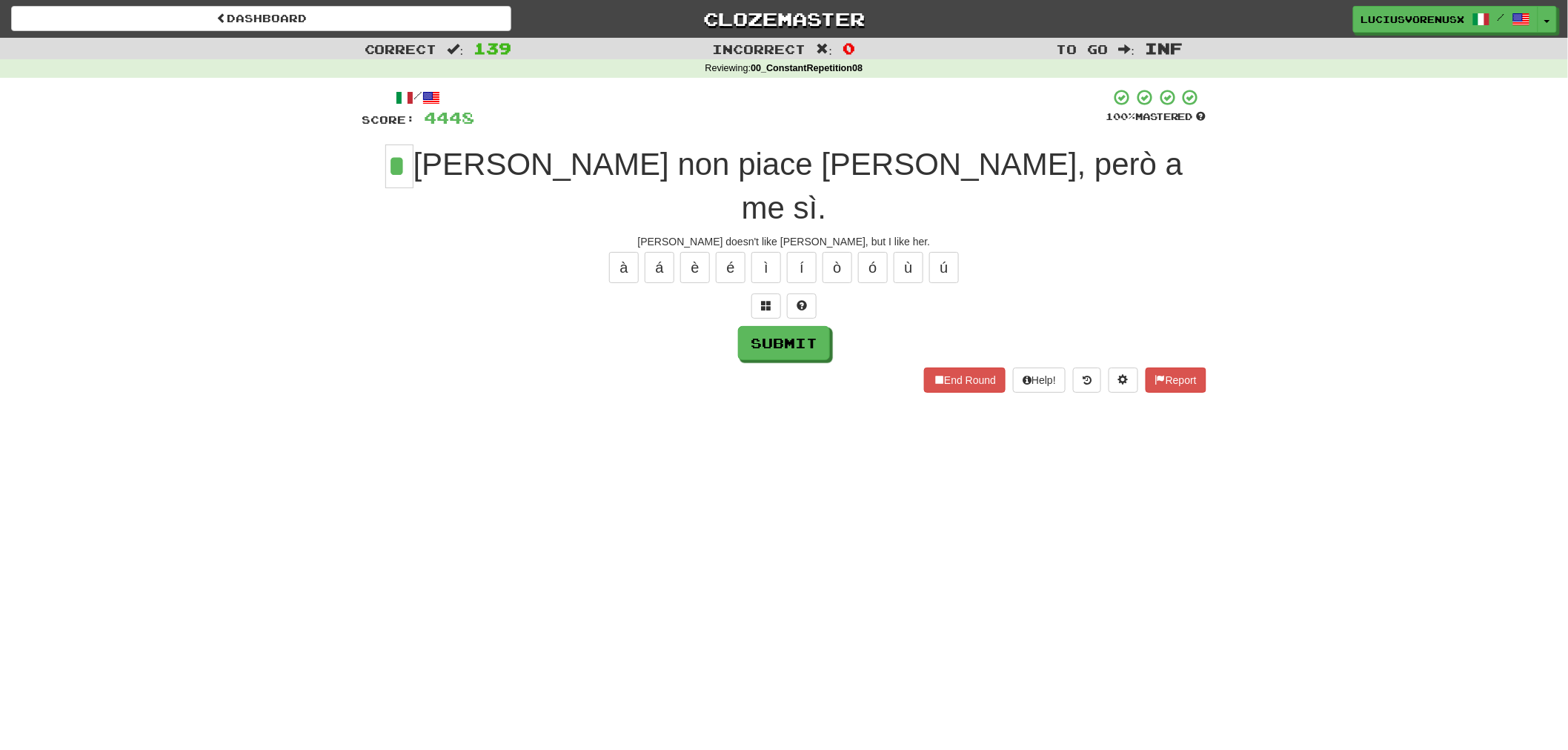
type input "*"
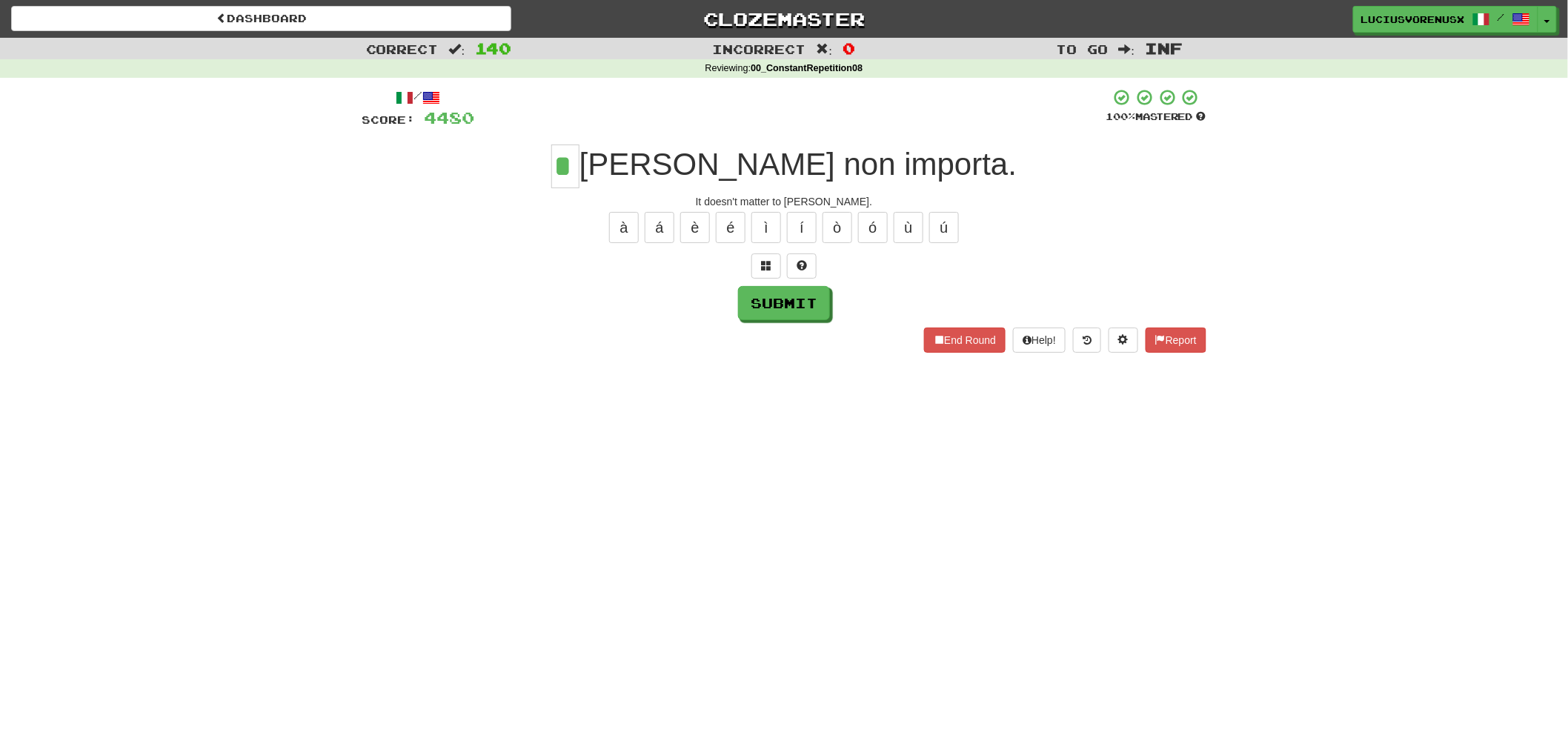
type input "*"
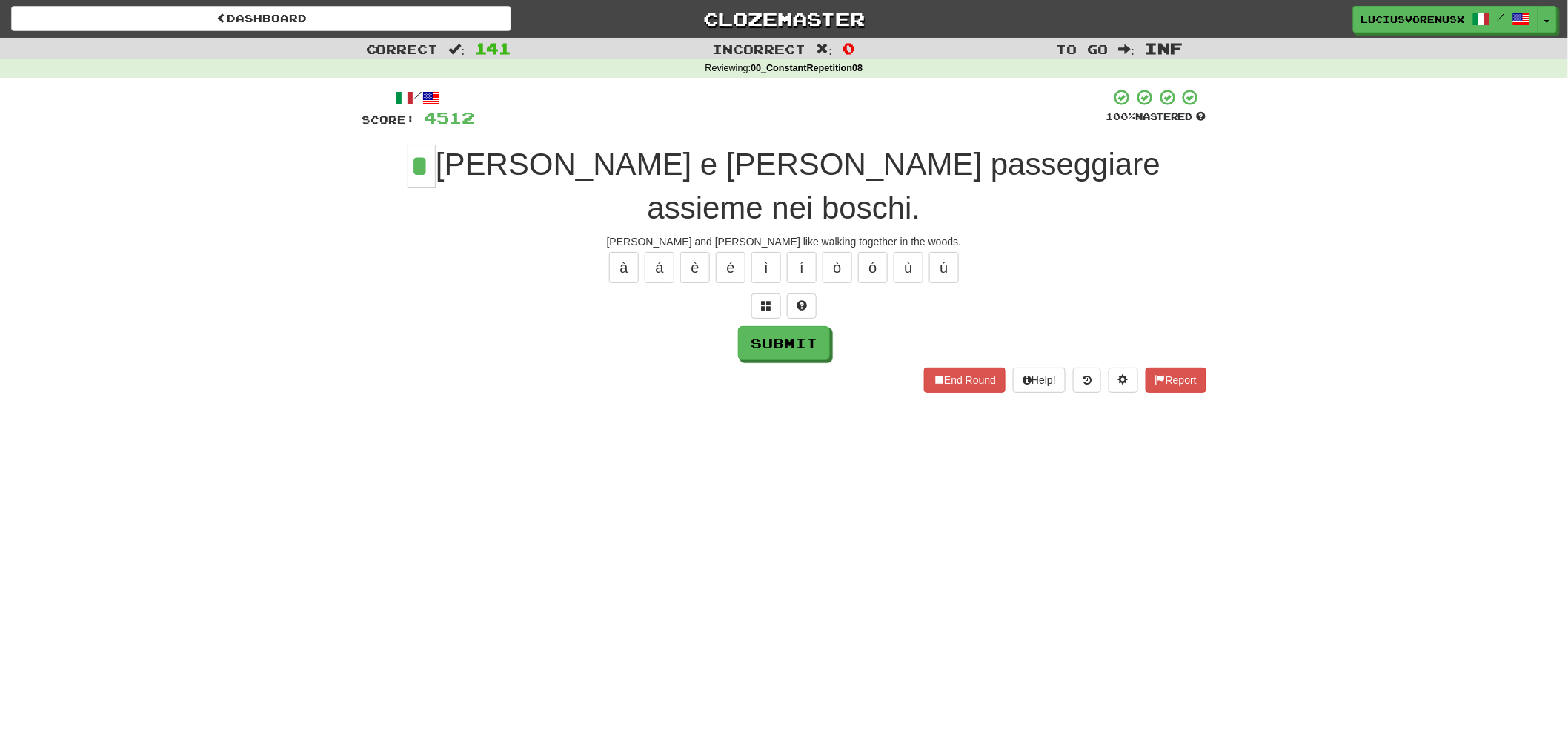
type input "*"
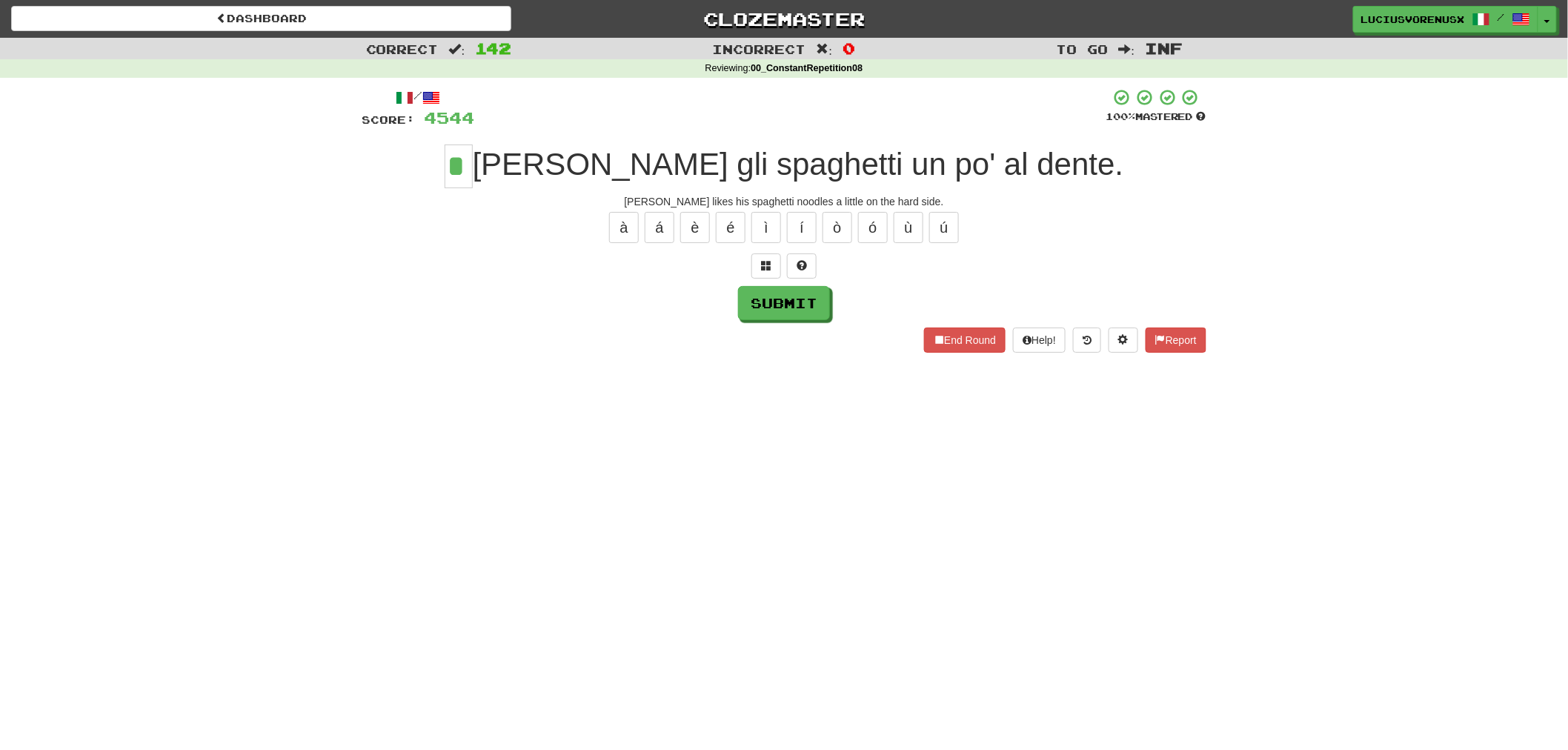
type input "*"
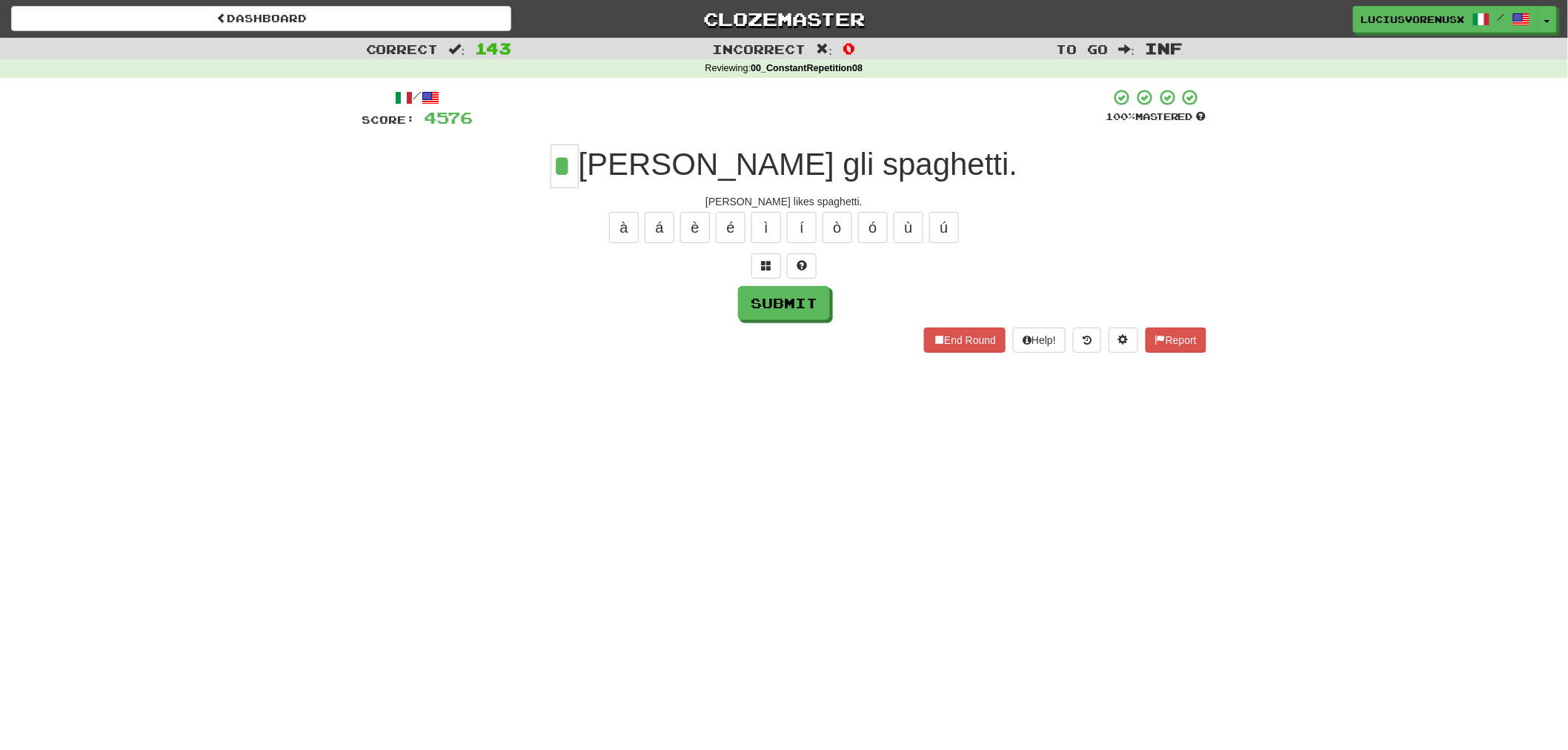
type input "*"
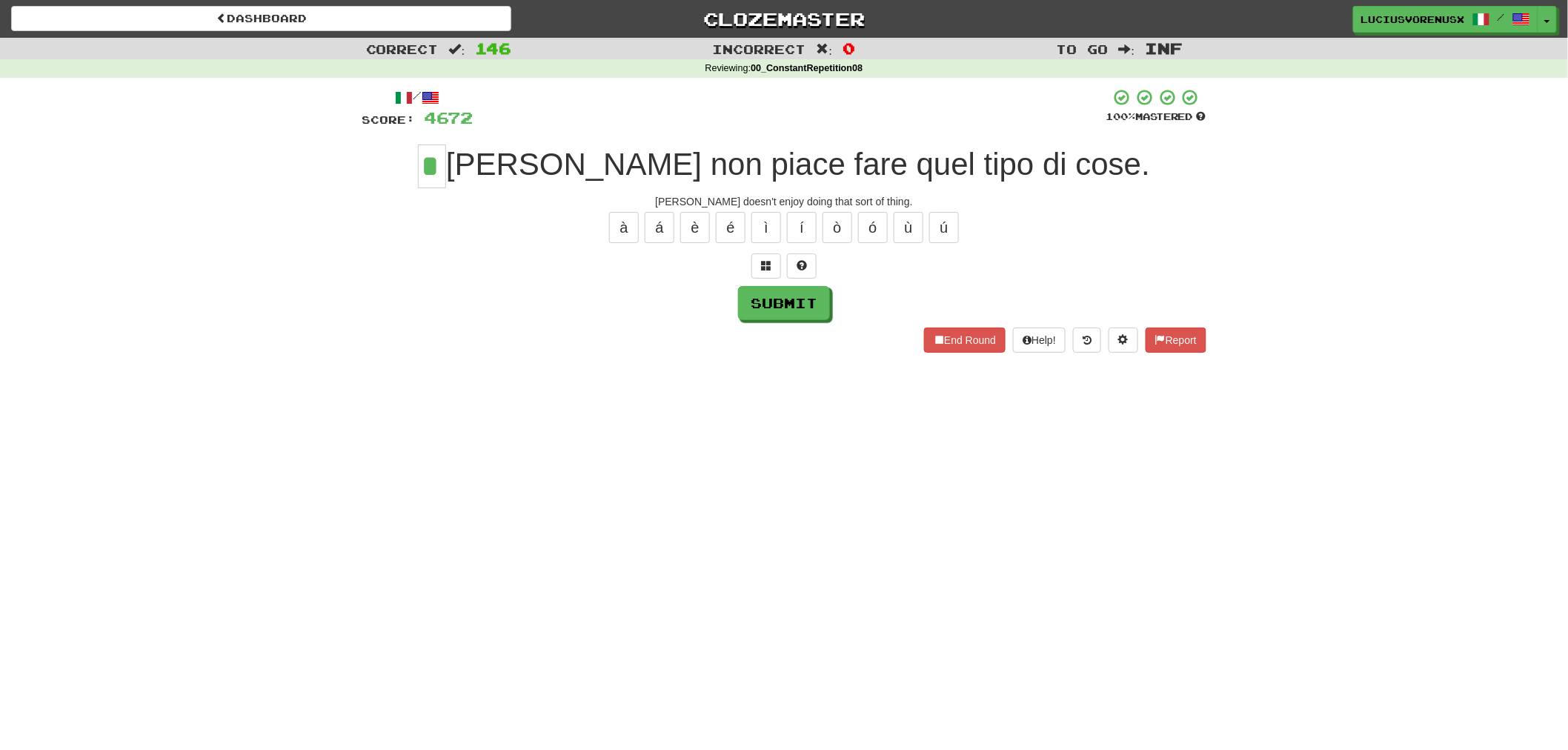
type input "*"
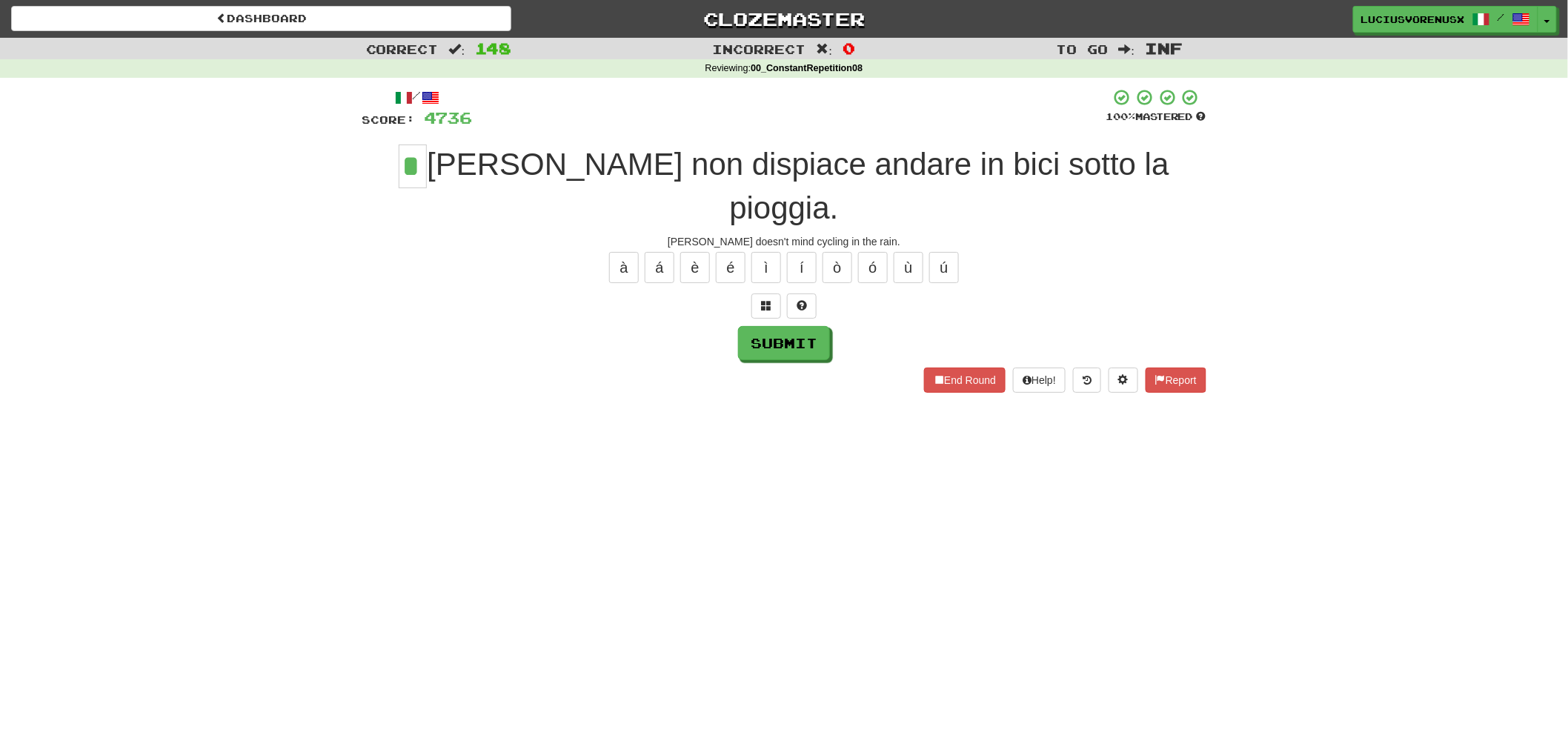
type input "*"
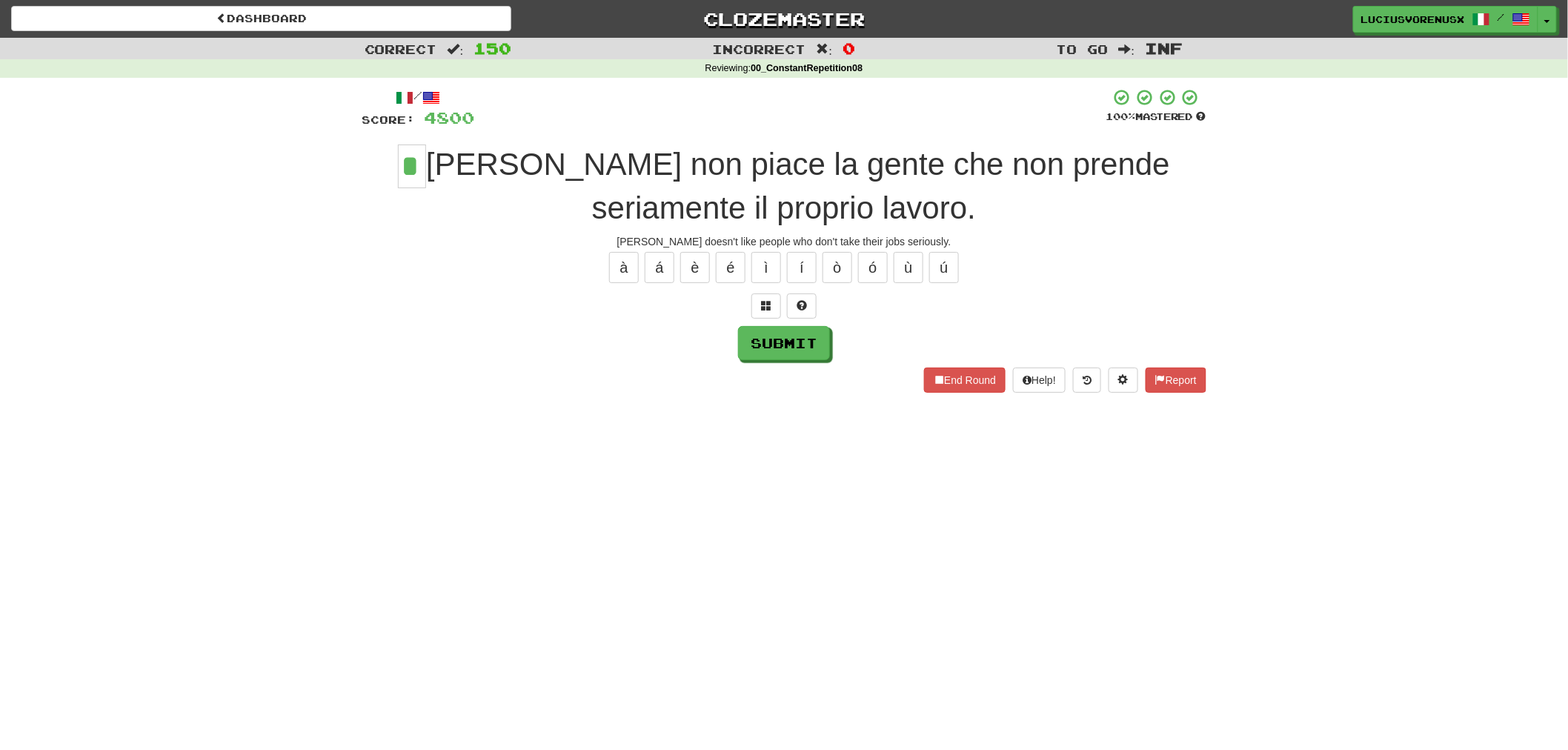
type input "*"
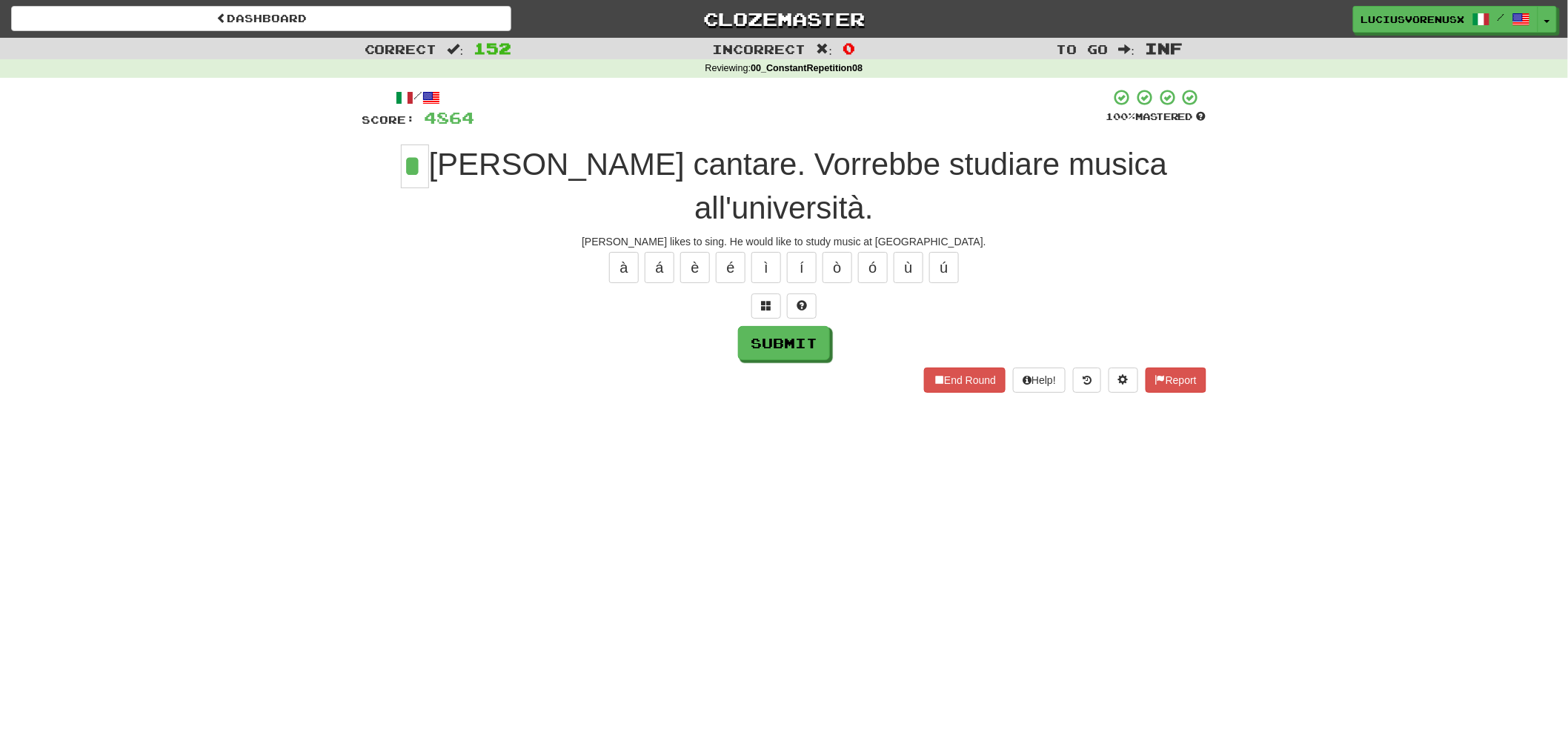
type input "*"
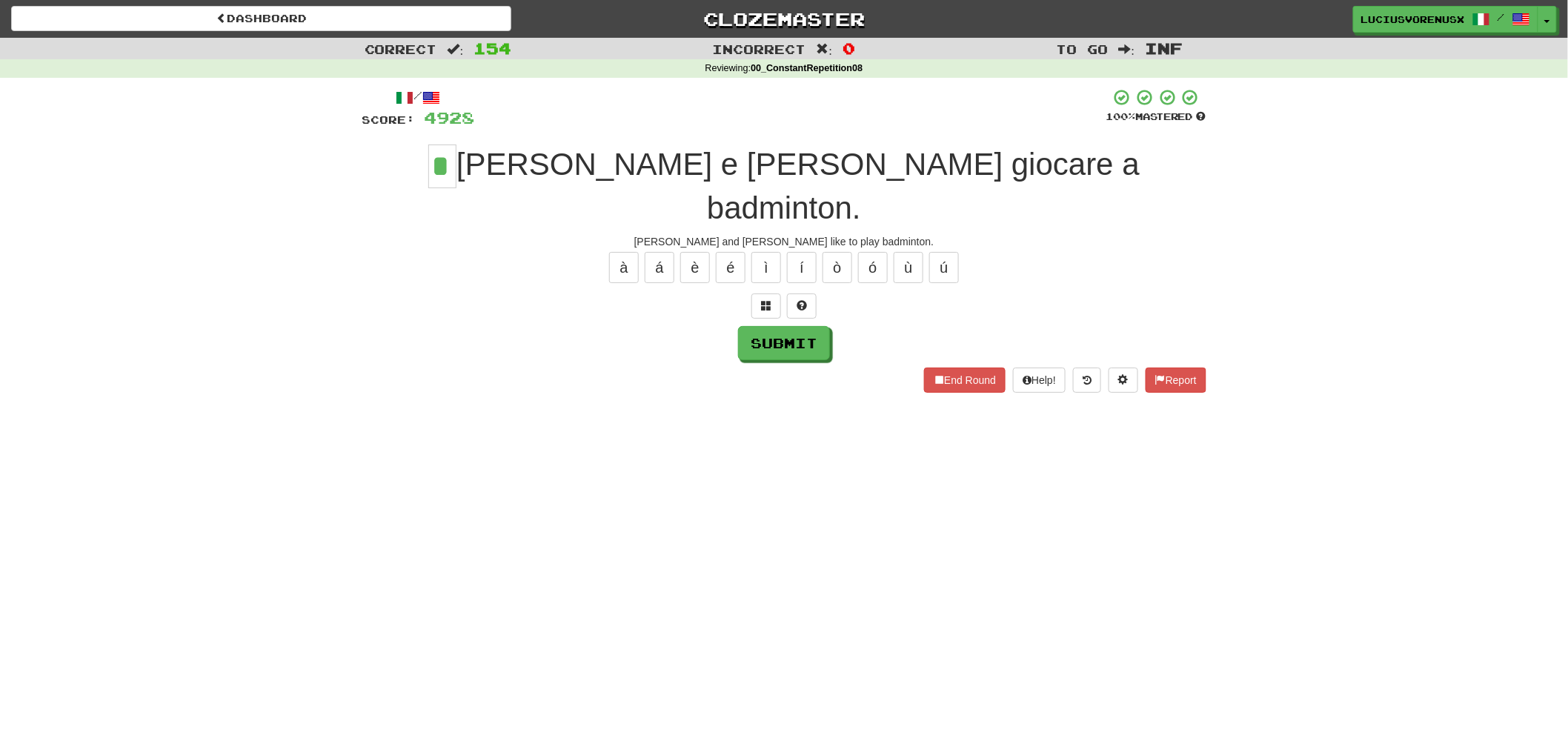
type input "*"
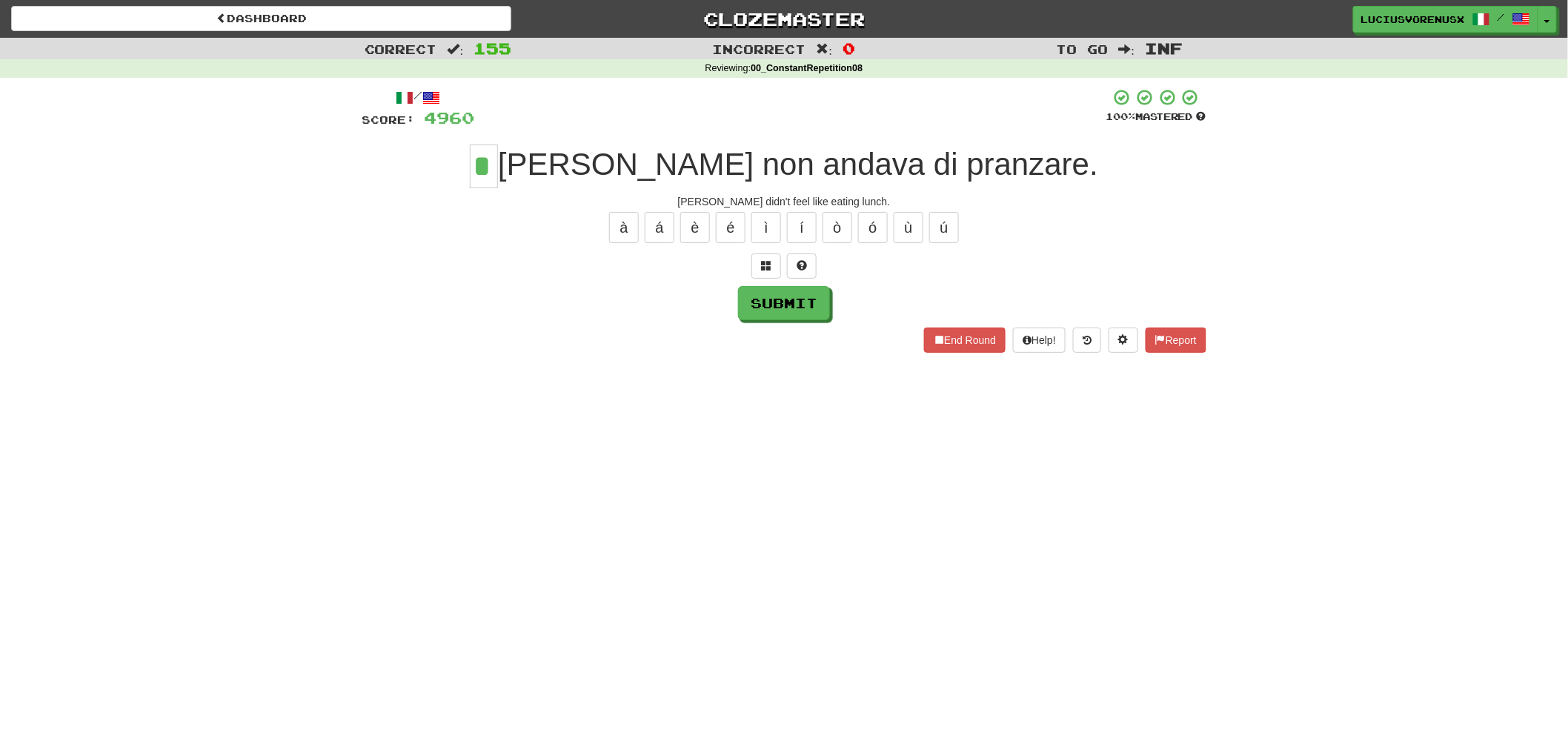
type input "*"
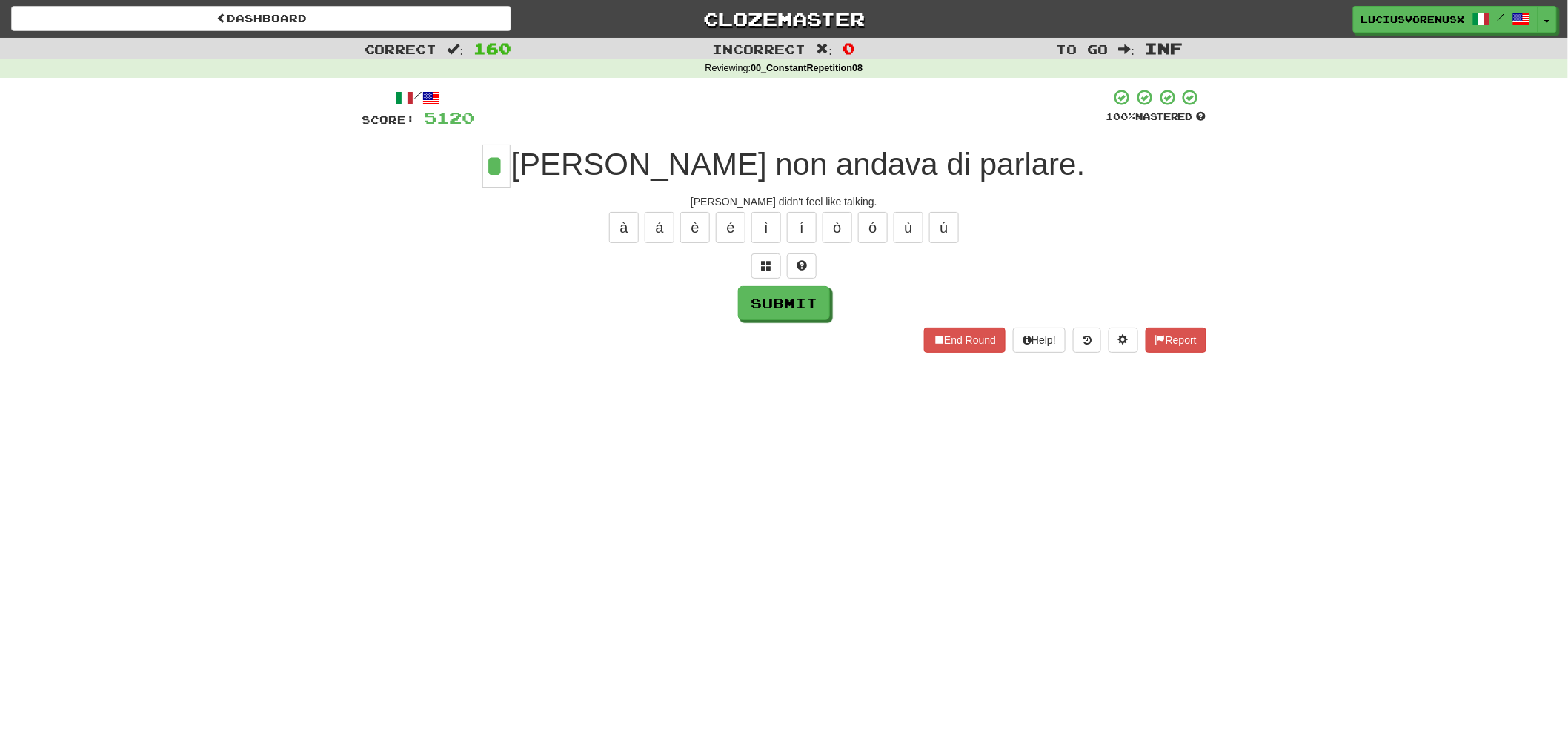
type input "*"
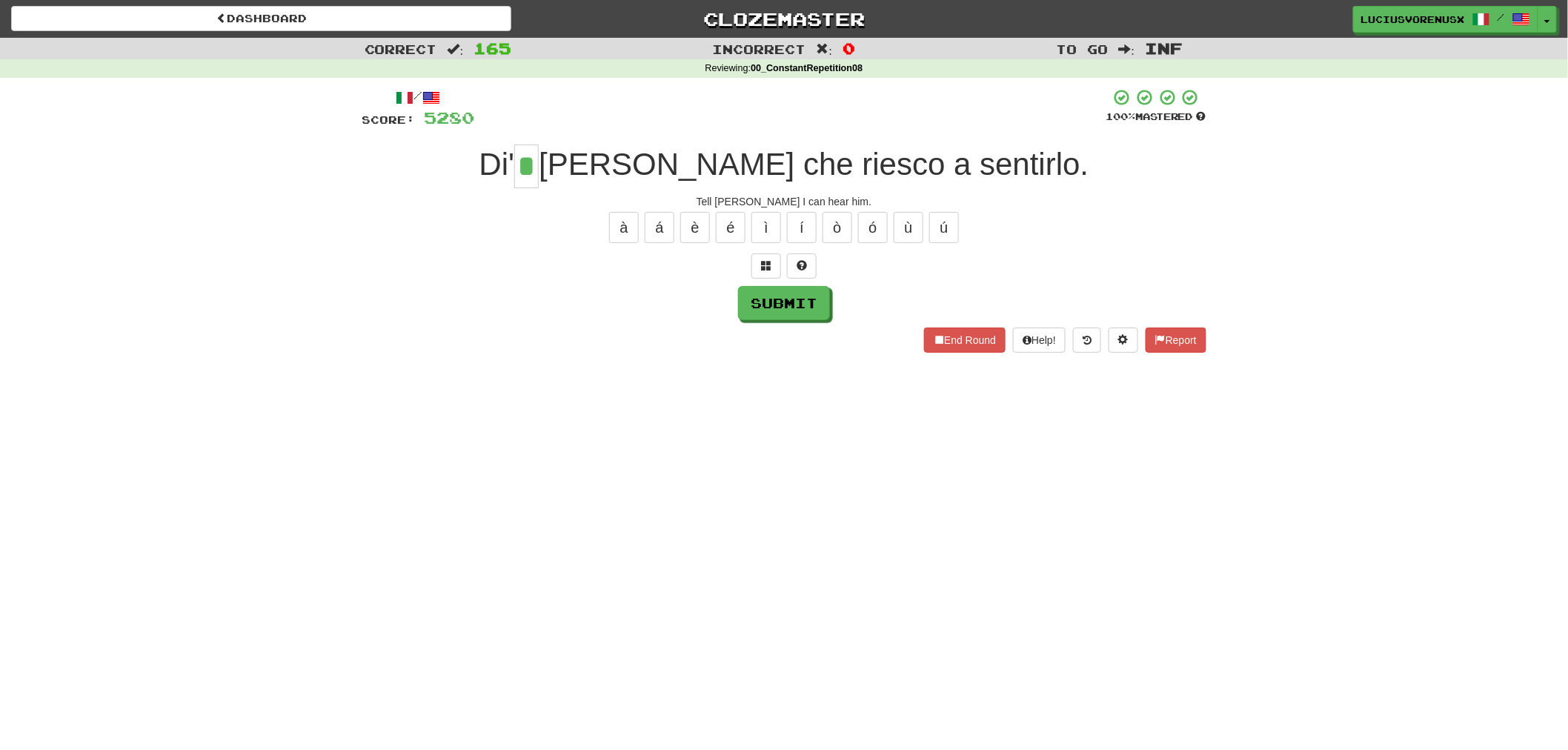
type input "*"
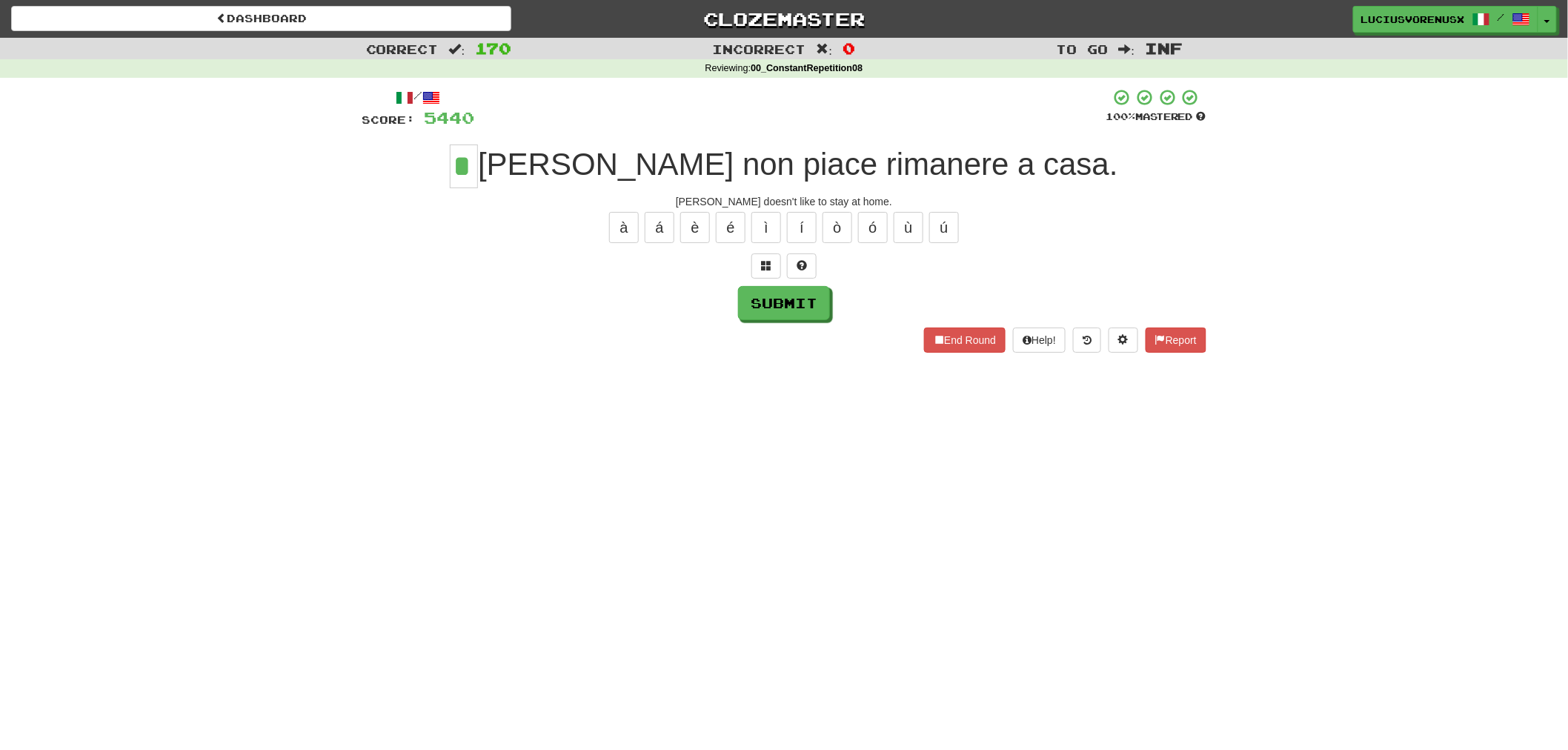
type input "*"
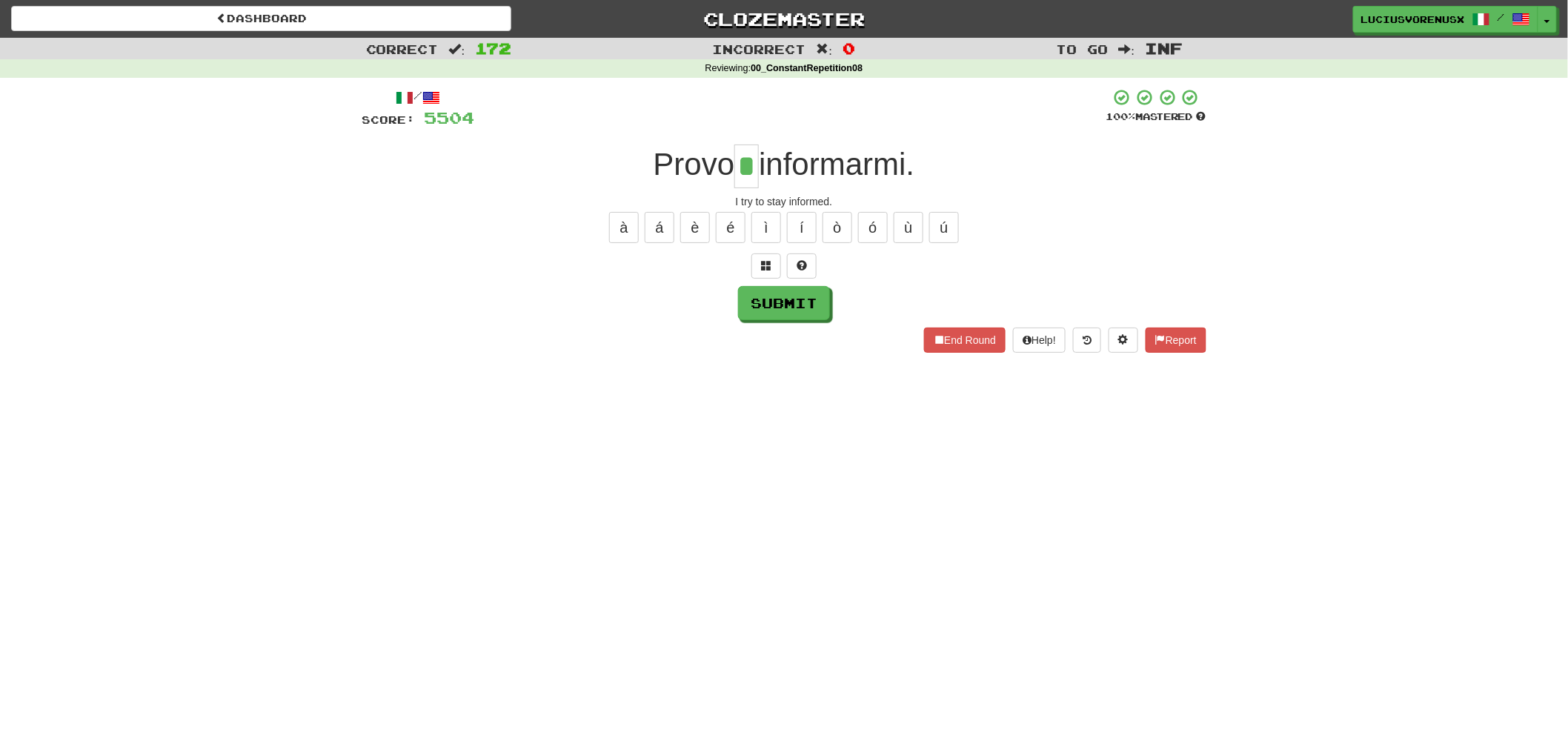
type input "*"
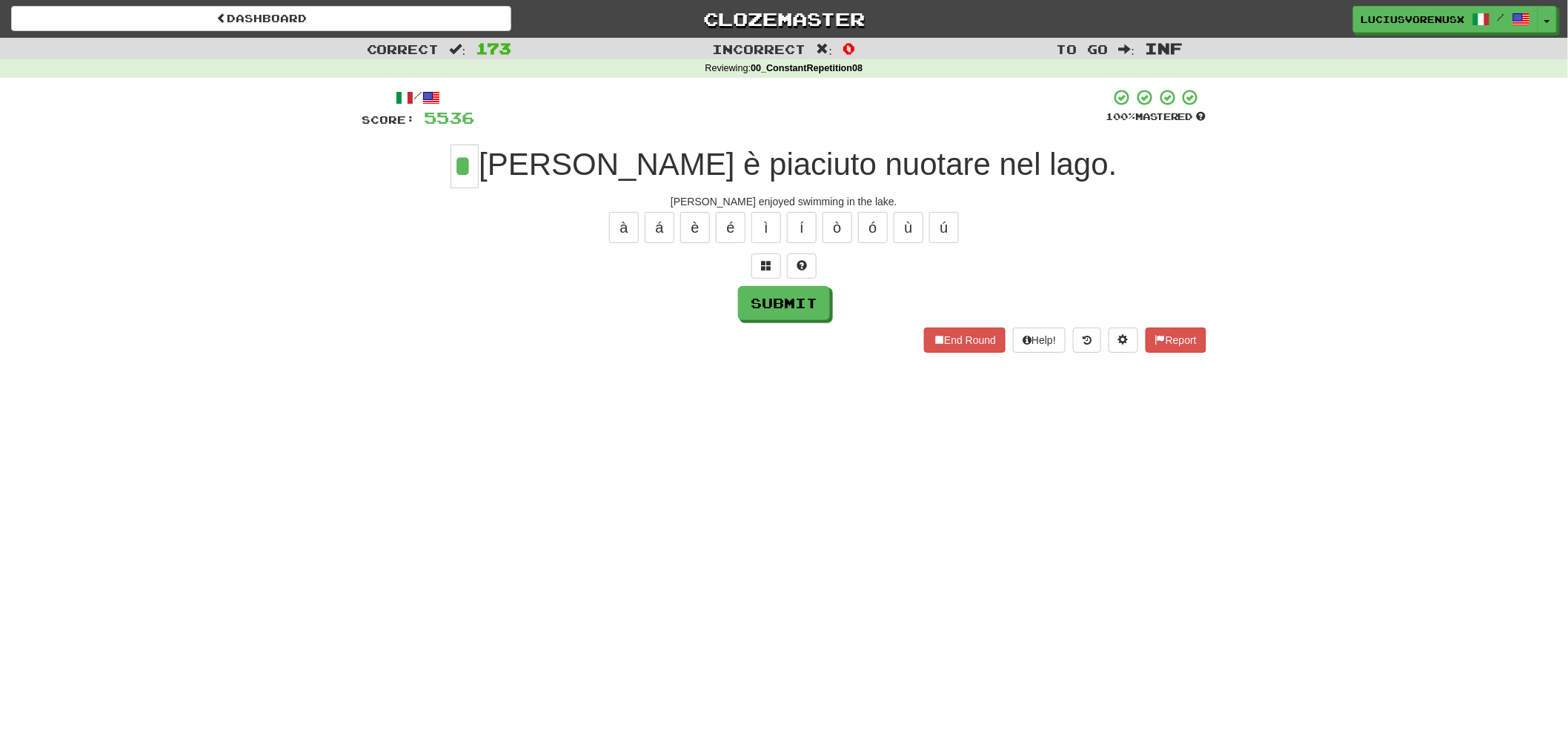
type input "*"
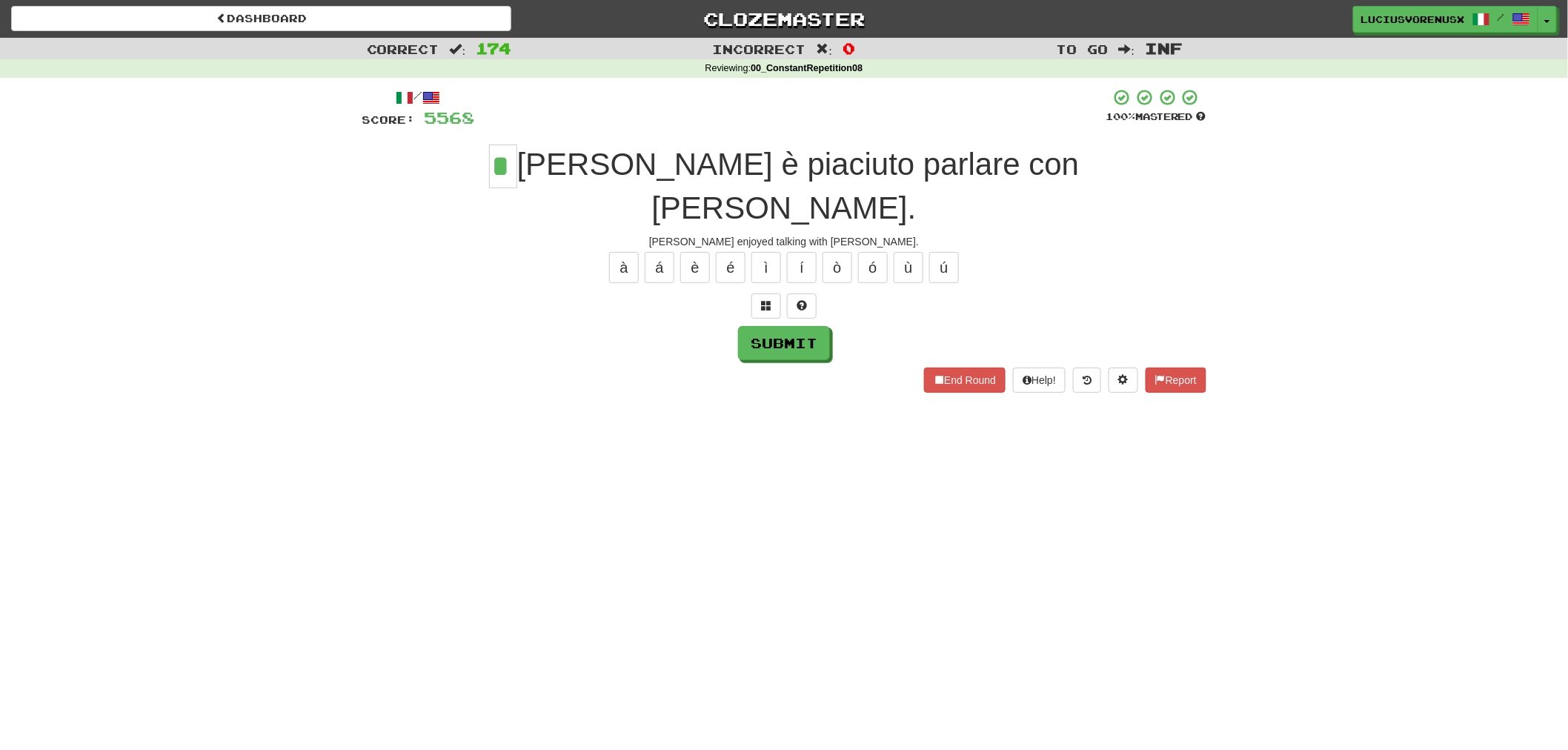
type input "*"
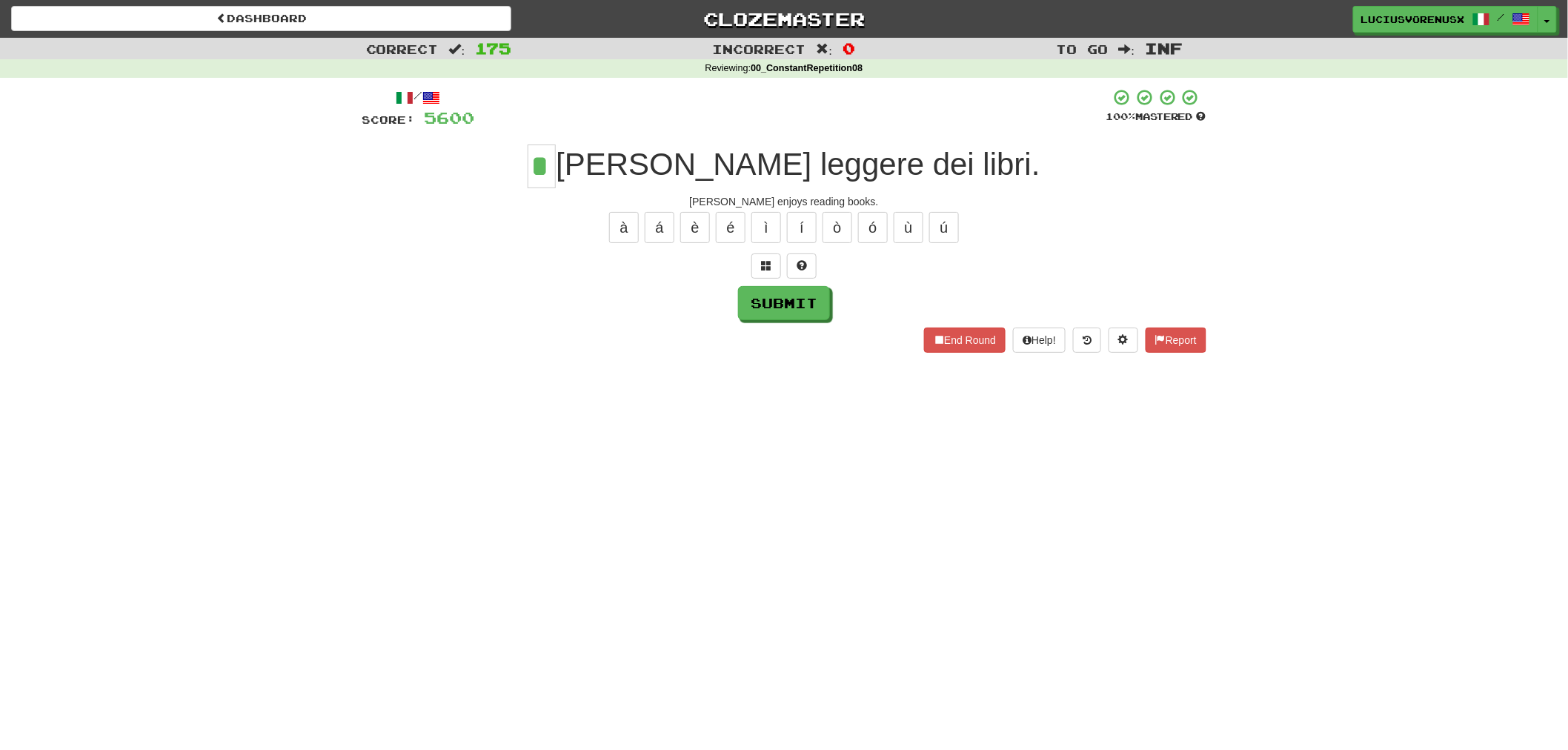
type input "*"
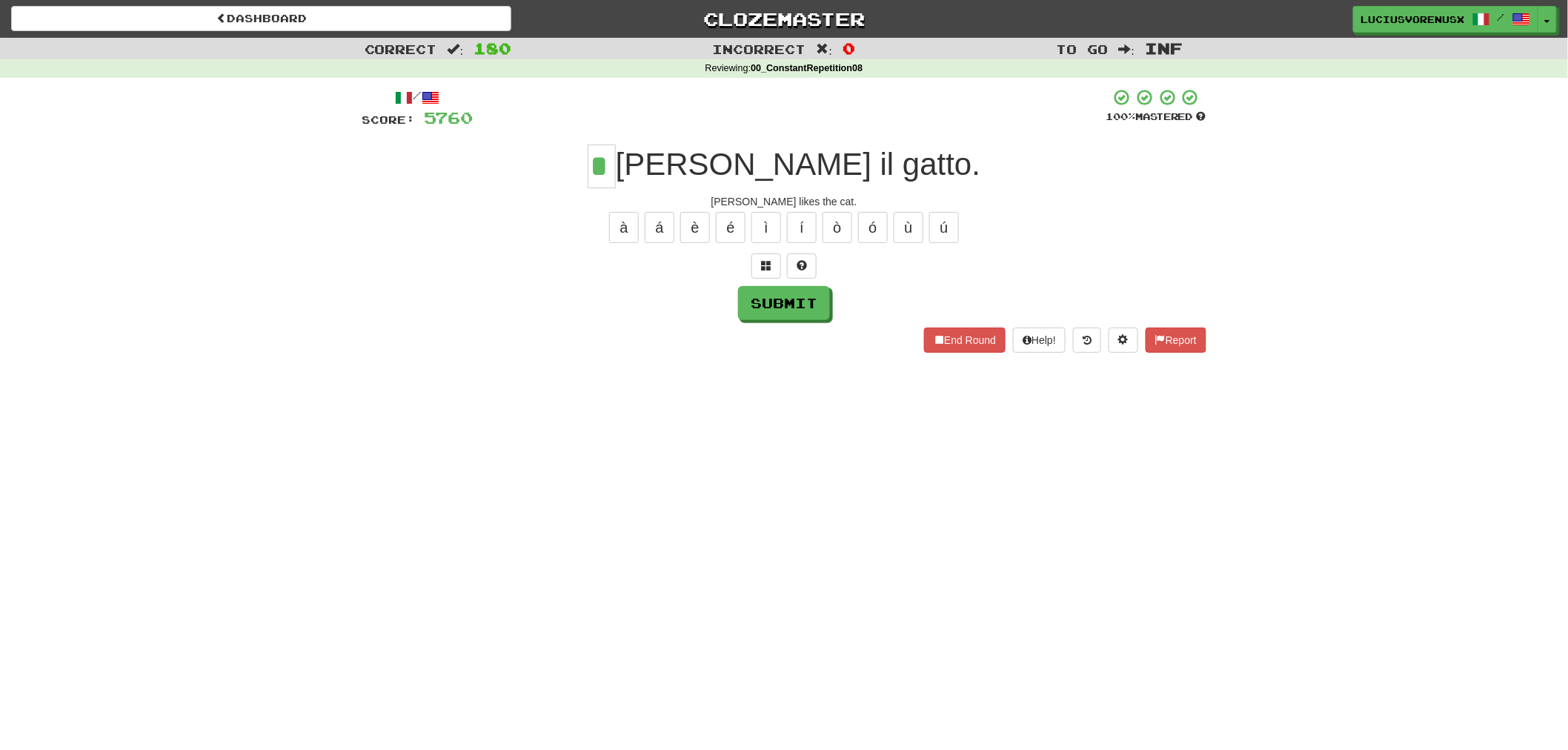
type input "*"
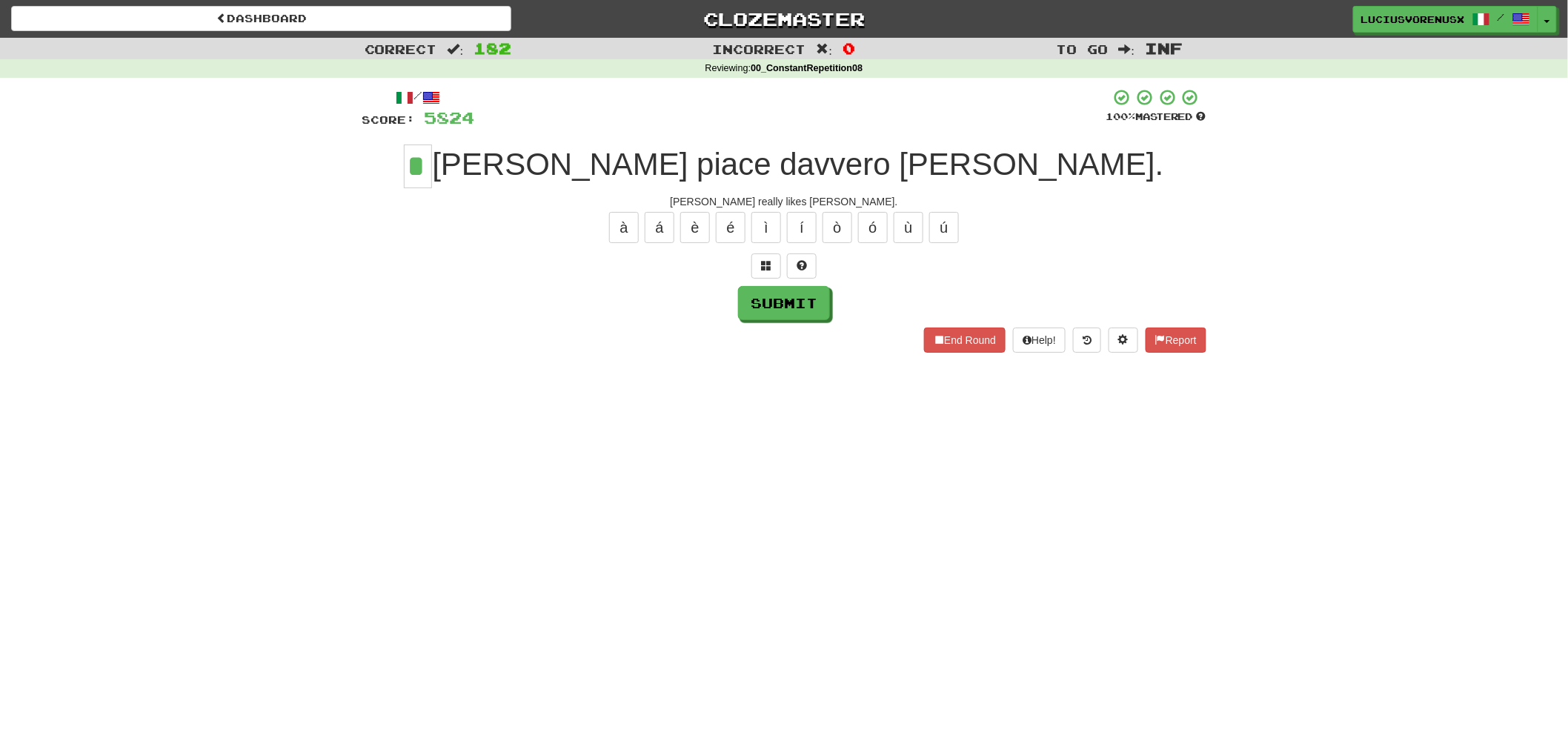
type input "*"
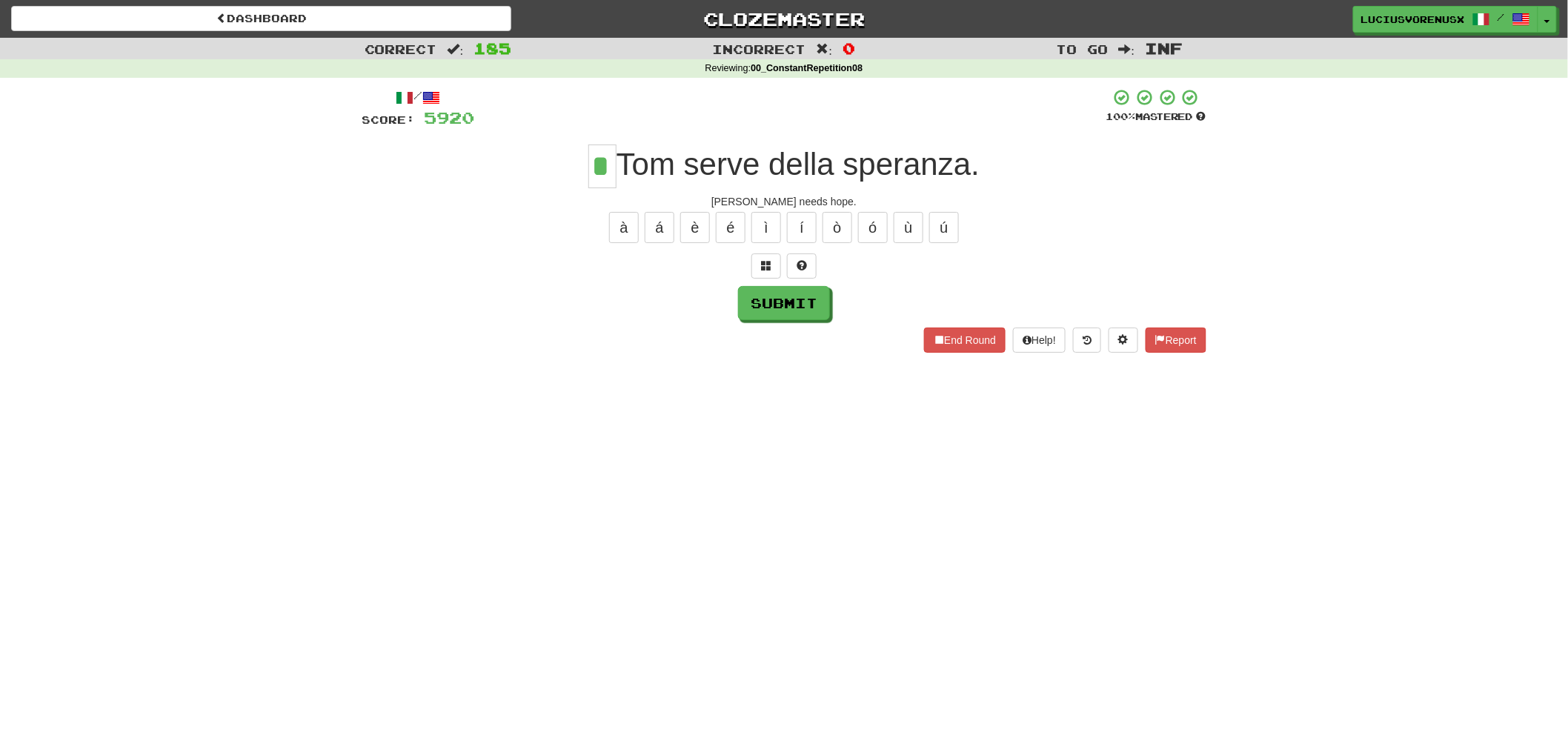
type input "*"
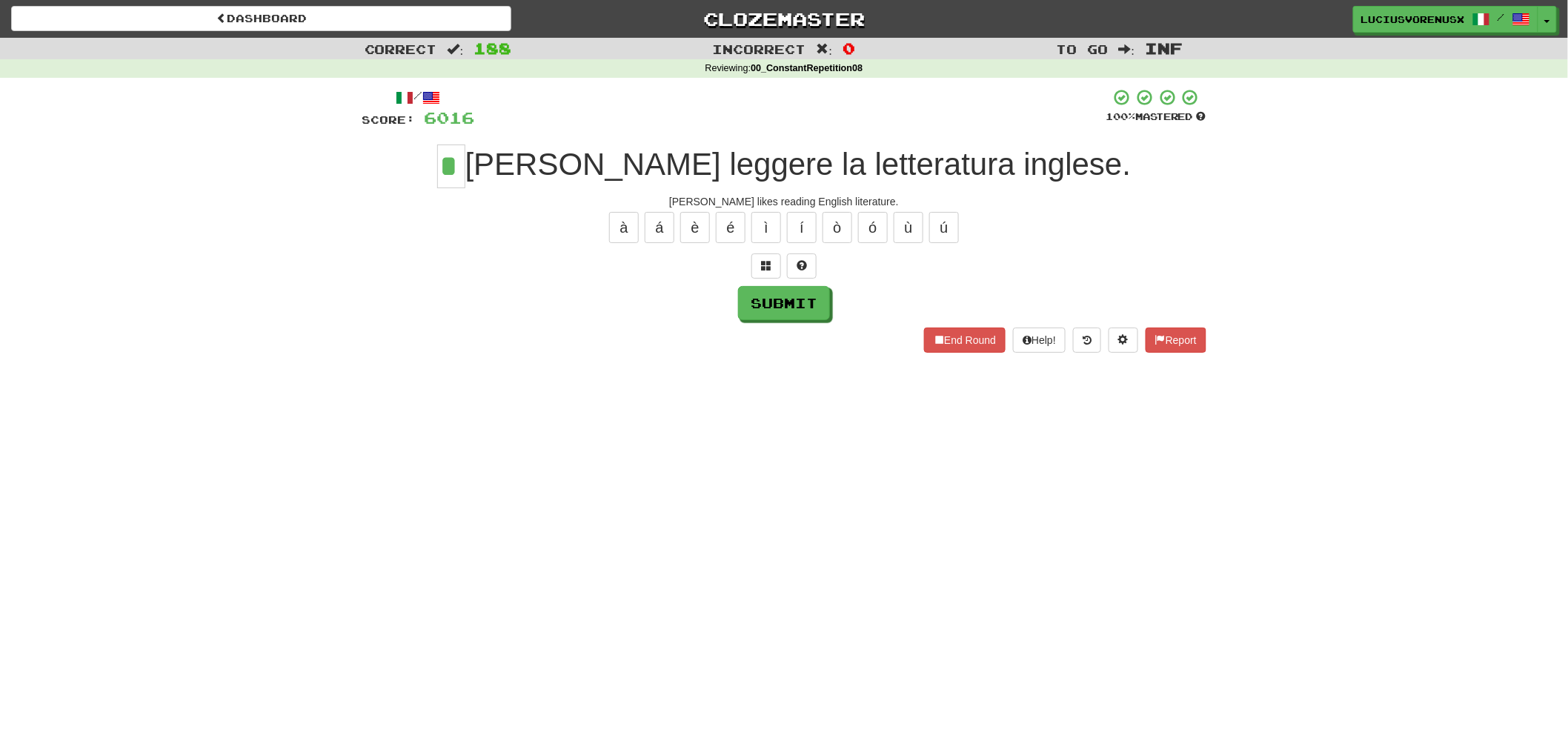
type input "*"
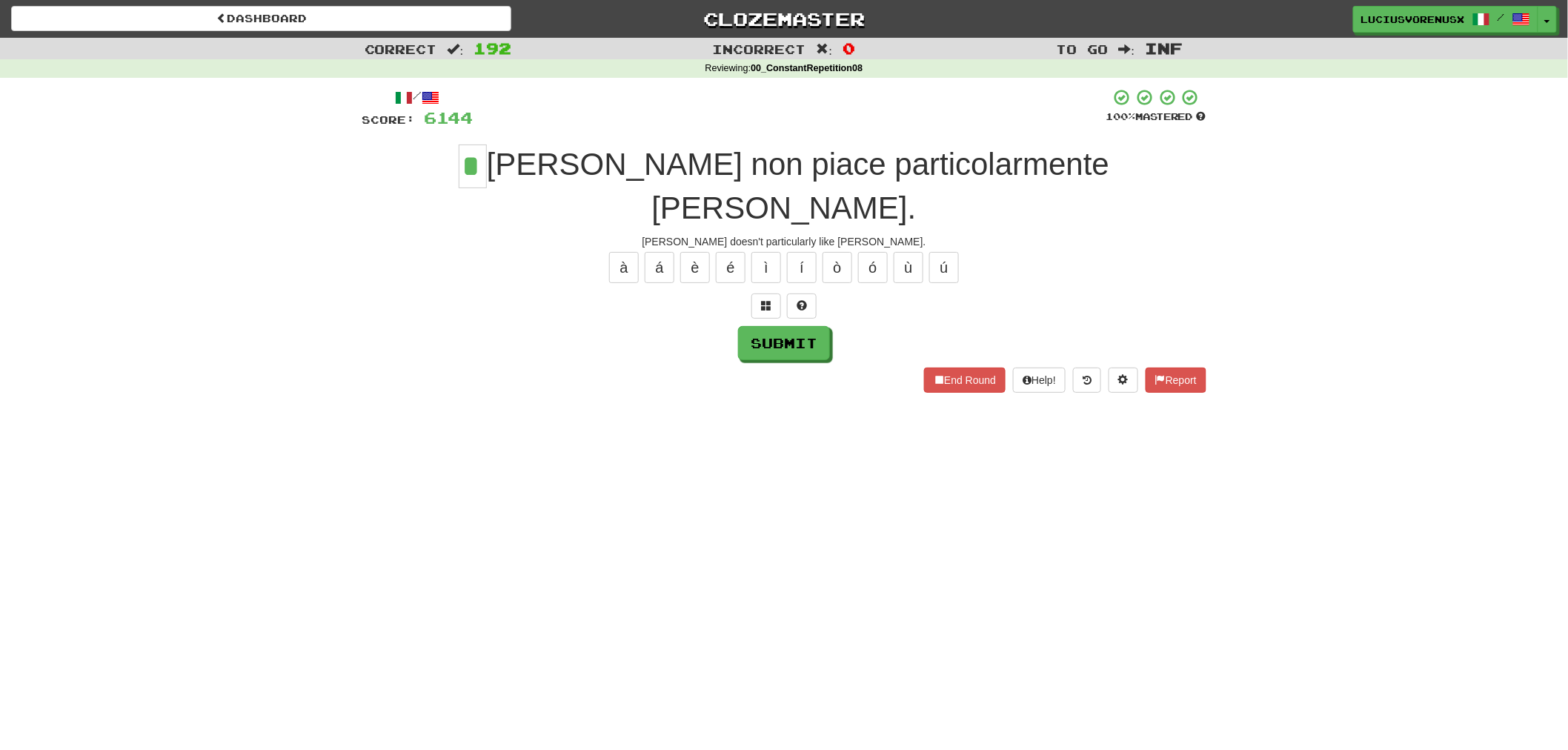
type input "*"
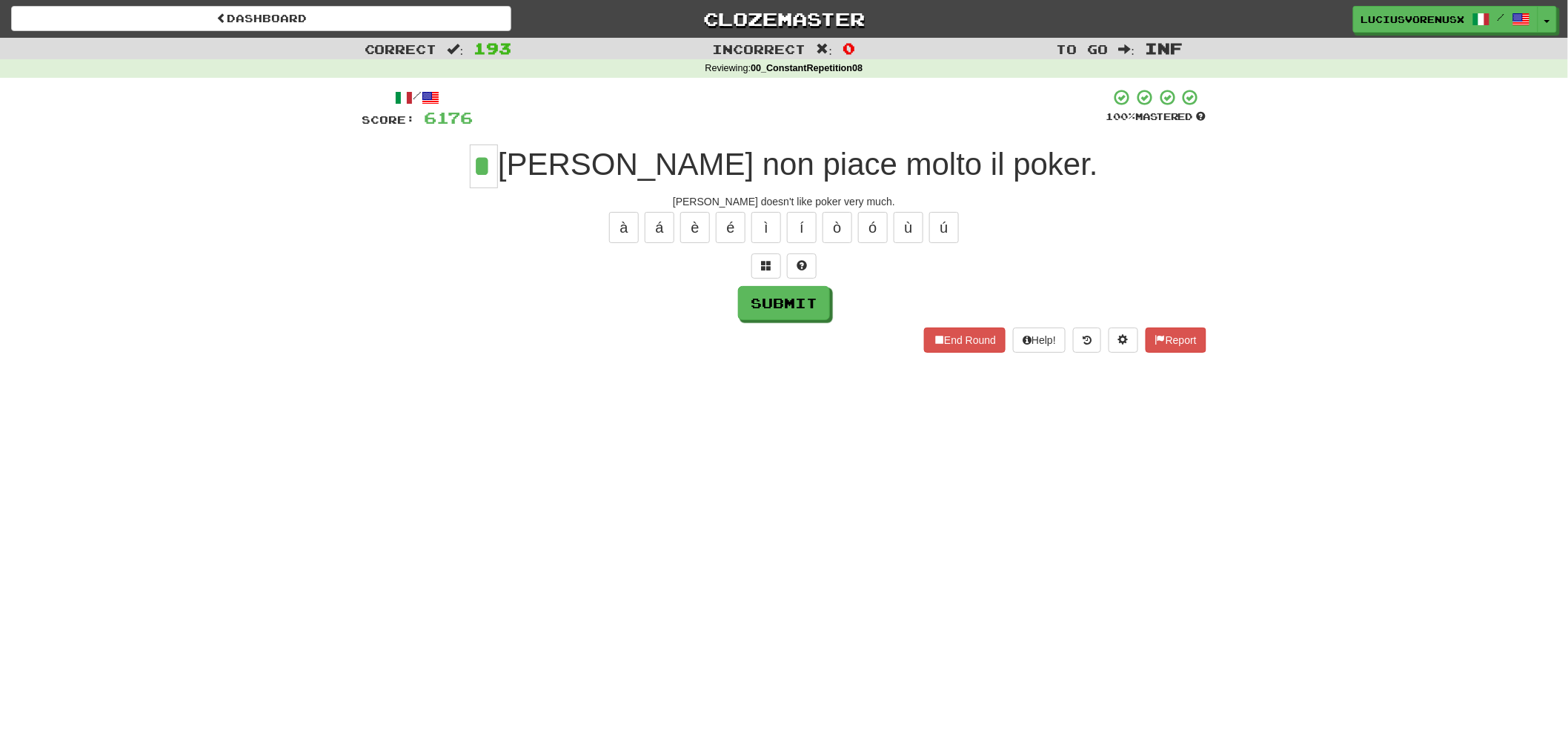
type input "*"
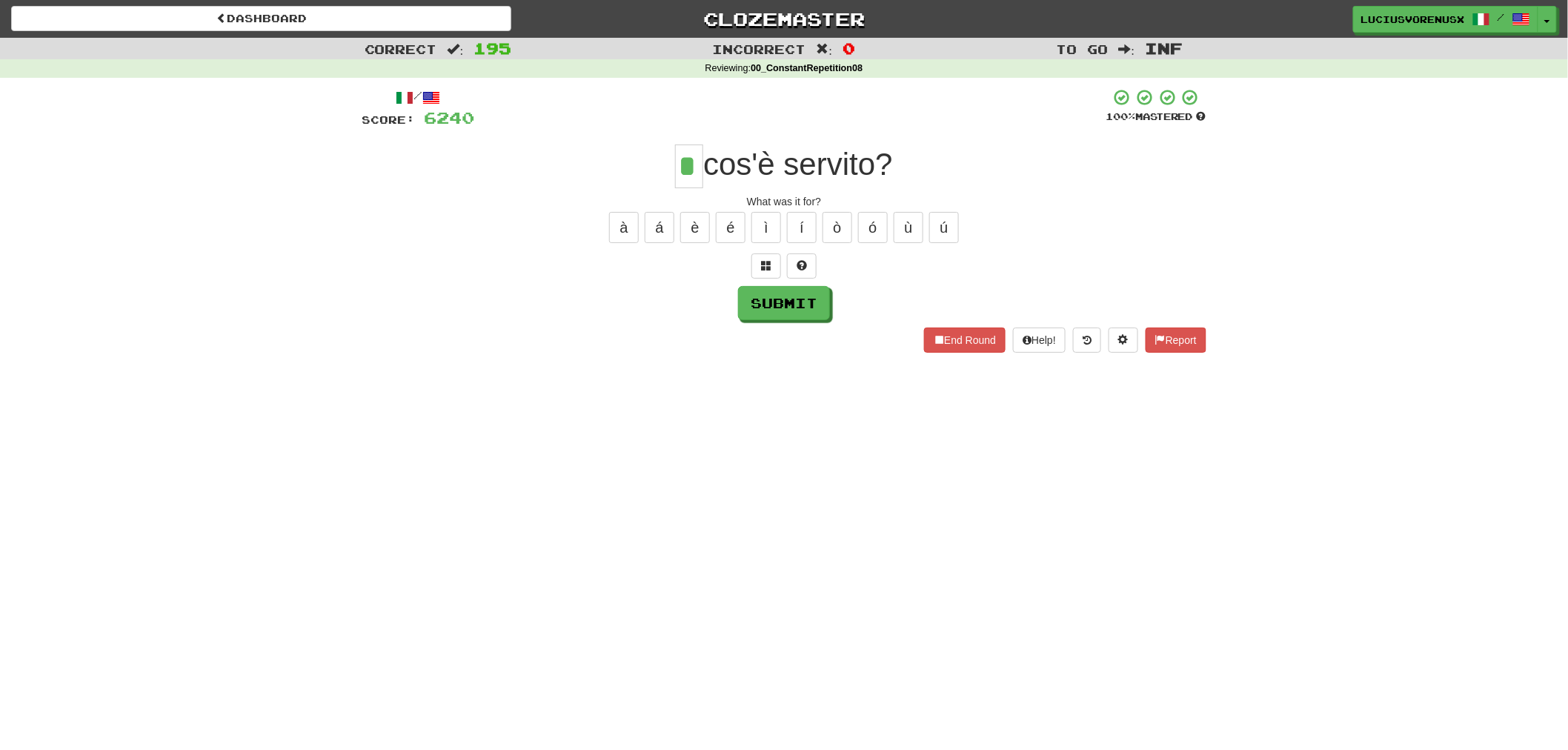
type input "*"
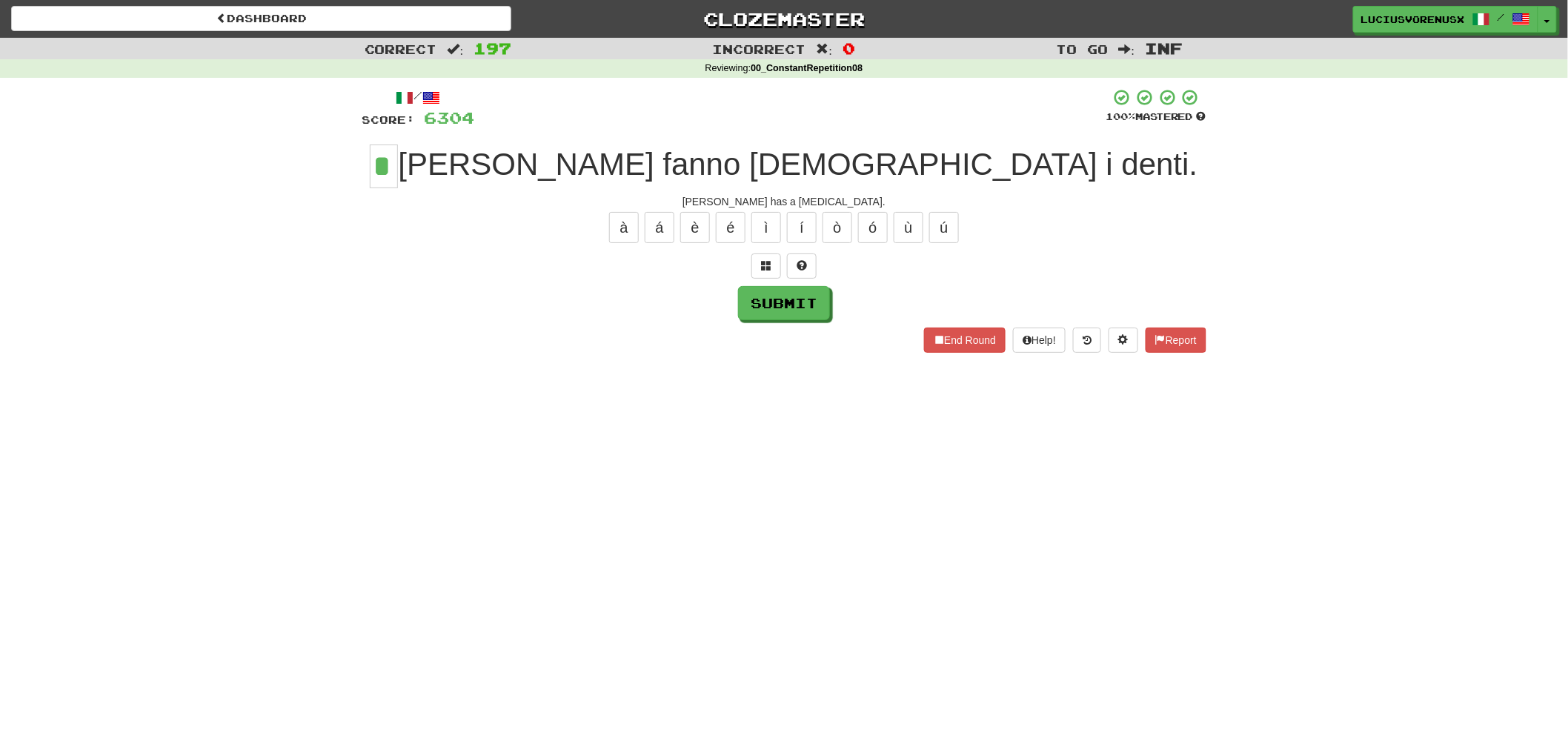
type input "*"
